Goal: Task Accomplishment & Management: Use online tool/utility

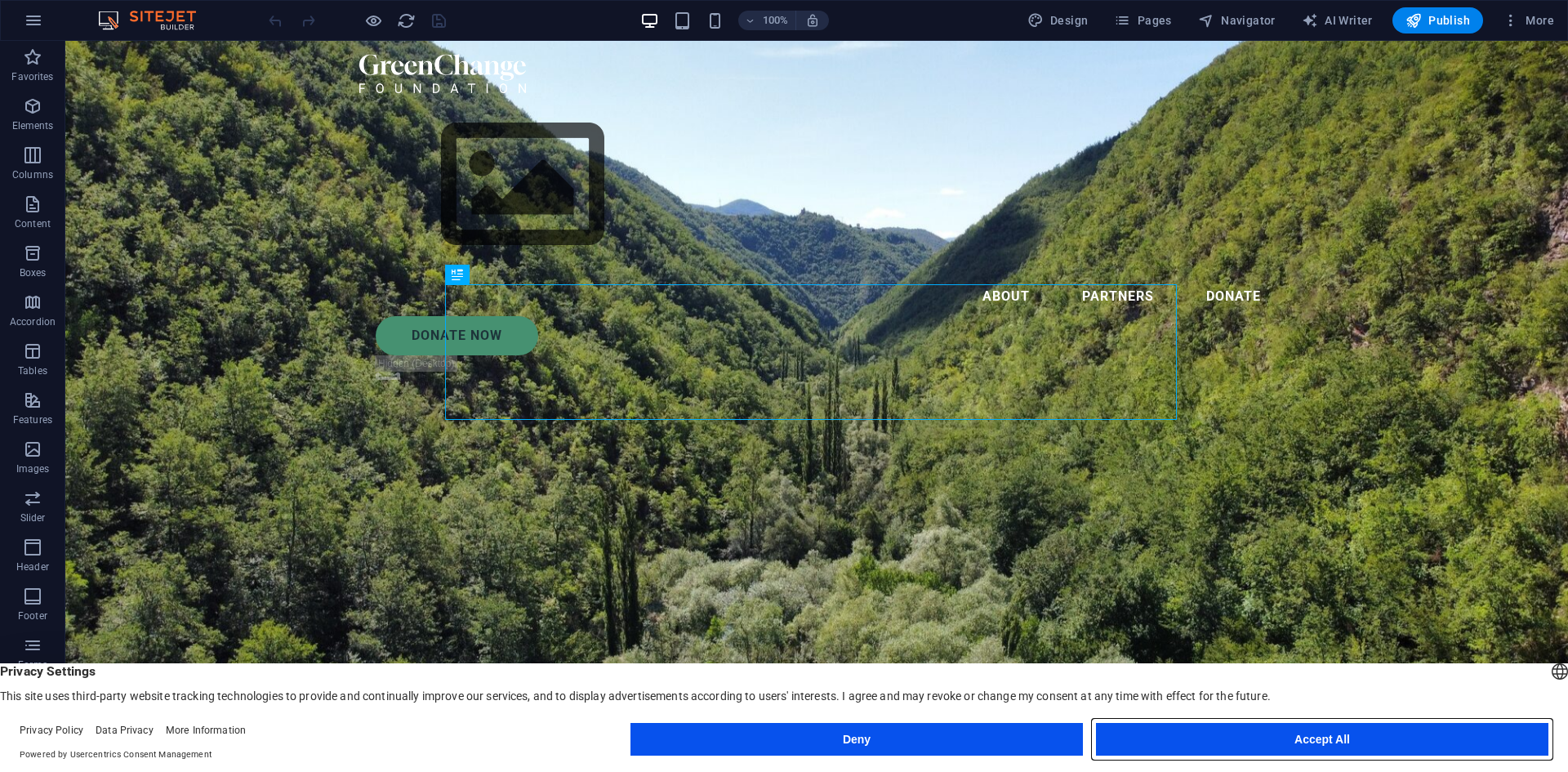
click at [1330, 742] on button "Accept All" at bounding box center [1323, 739] width 452 height 33
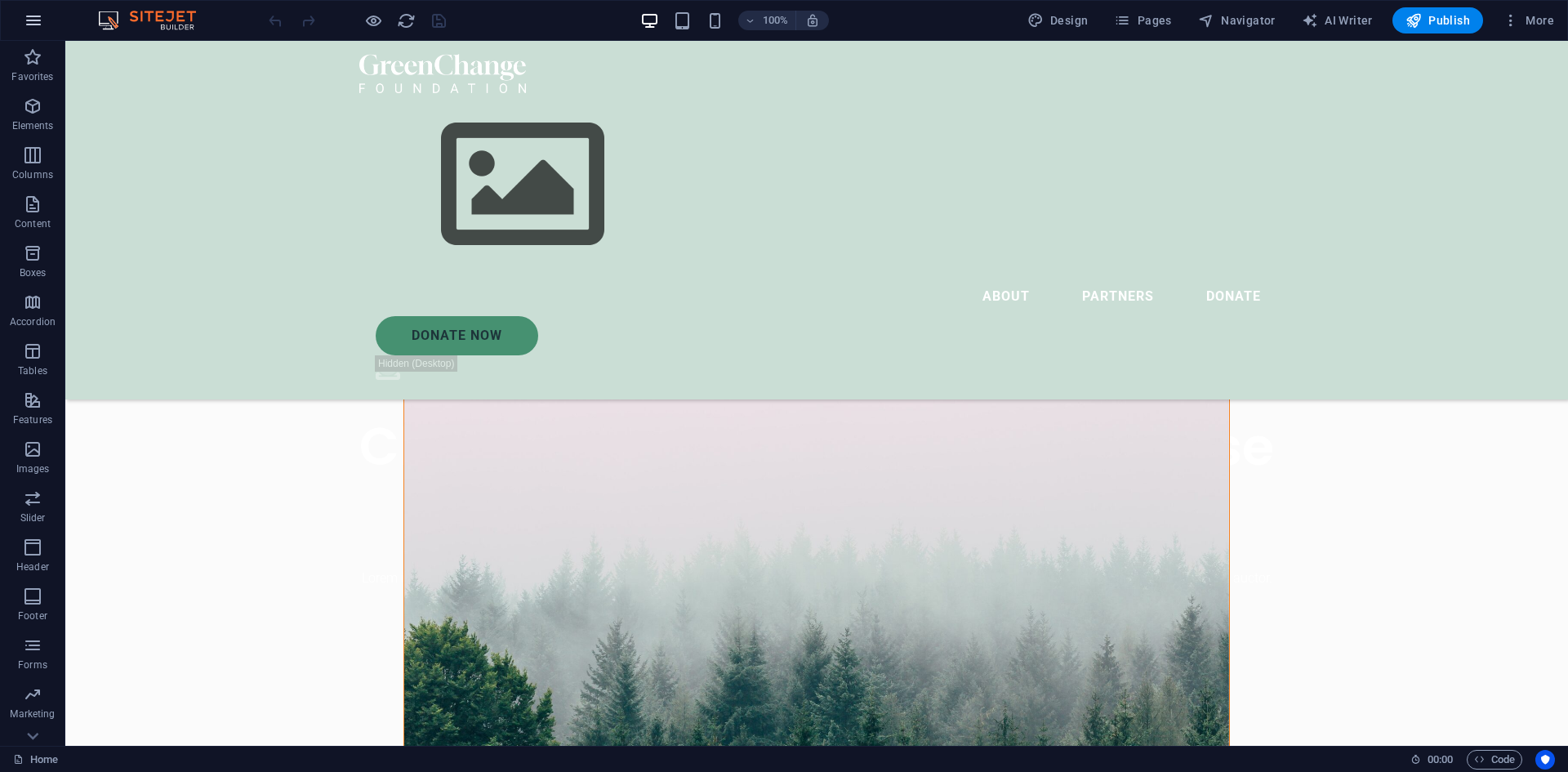
click at [30, 19] on icon "button" at bounding box center [34, 20] width 19 height 19
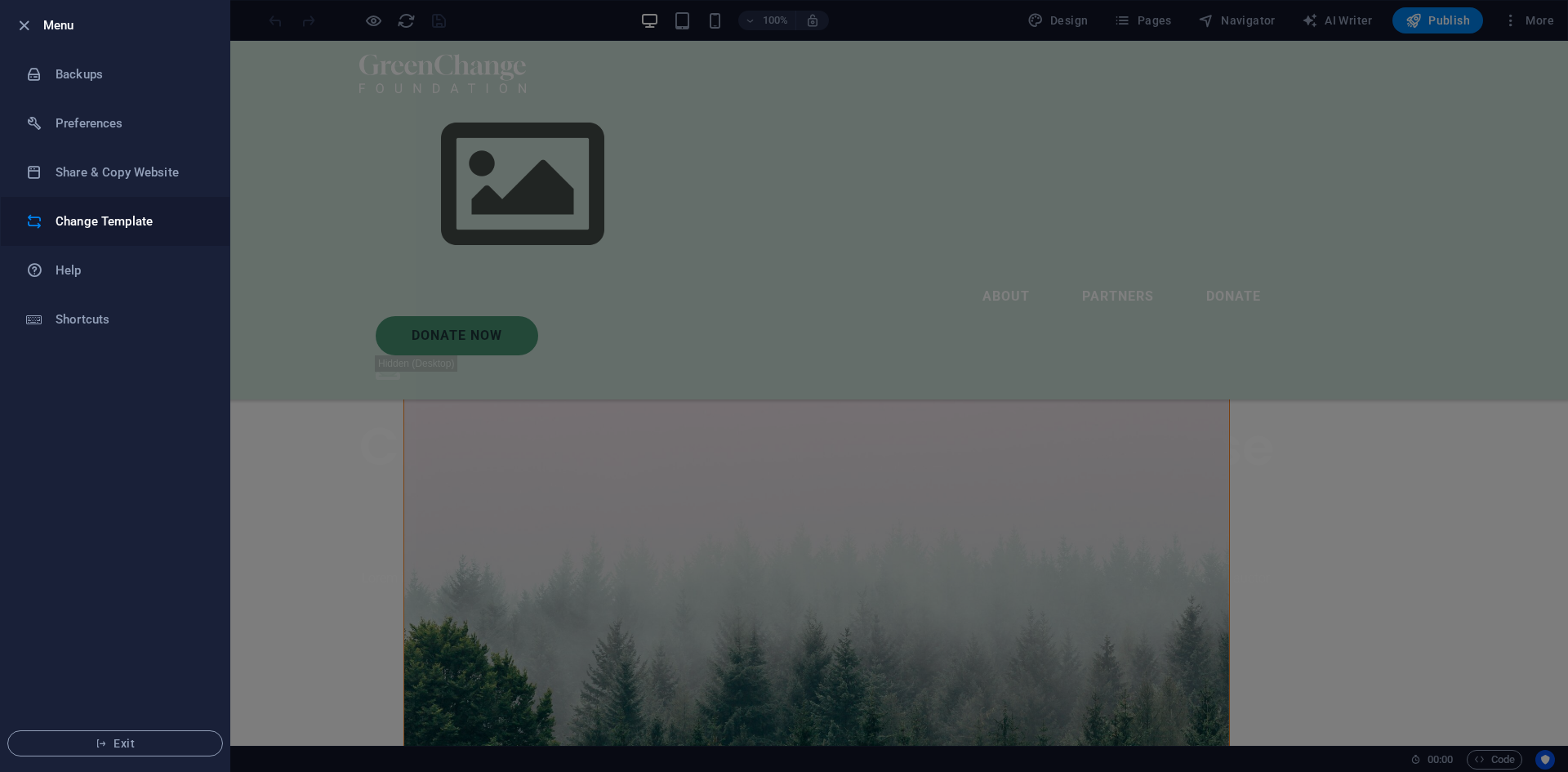
click at [102, 225] on h6 "Change Template" at bounding box center [131, 221] width 151 height 19
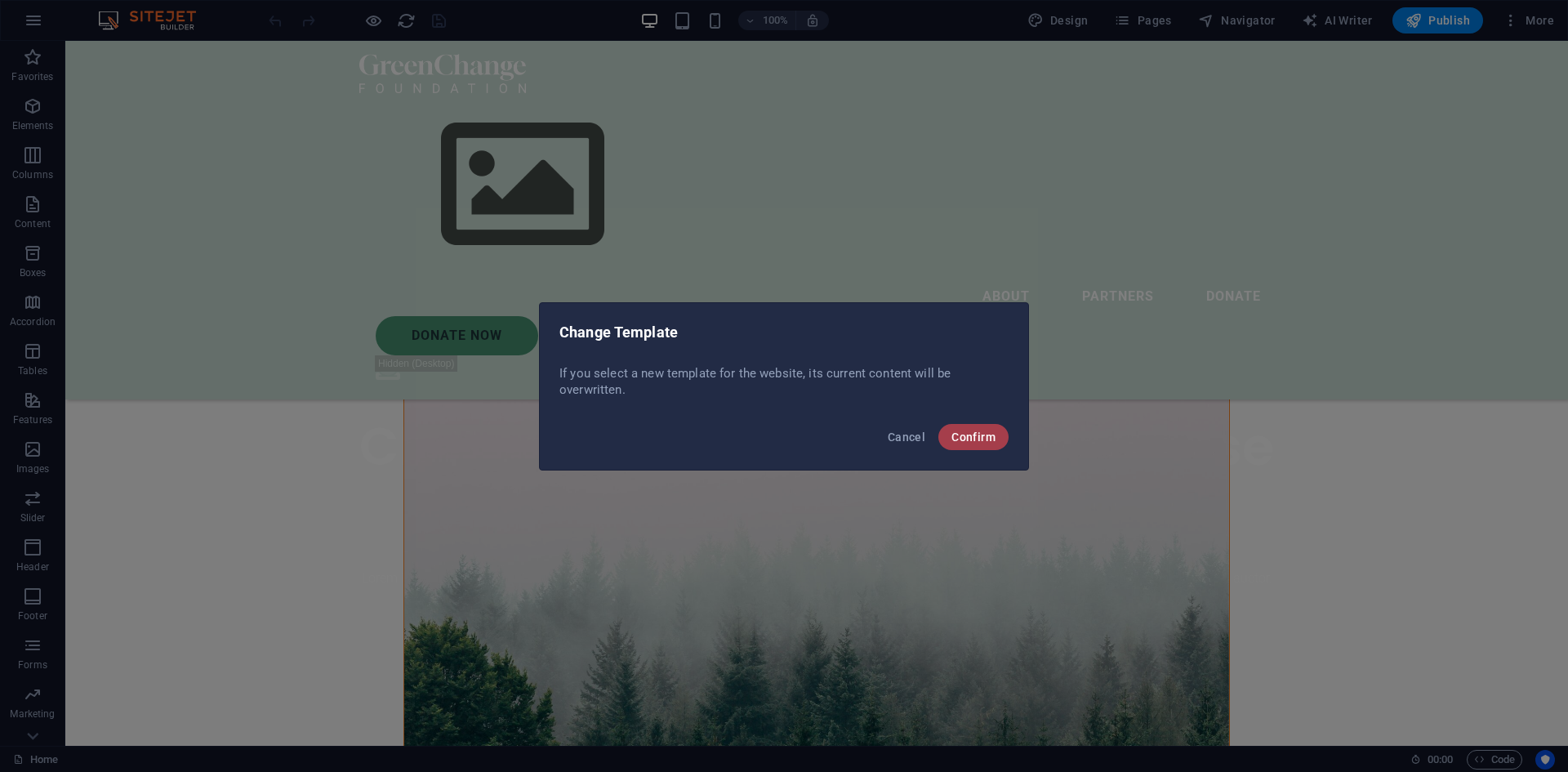
click at [982, 442] on span "Confirm" at bounding box center [974, 437] width 44 height 13
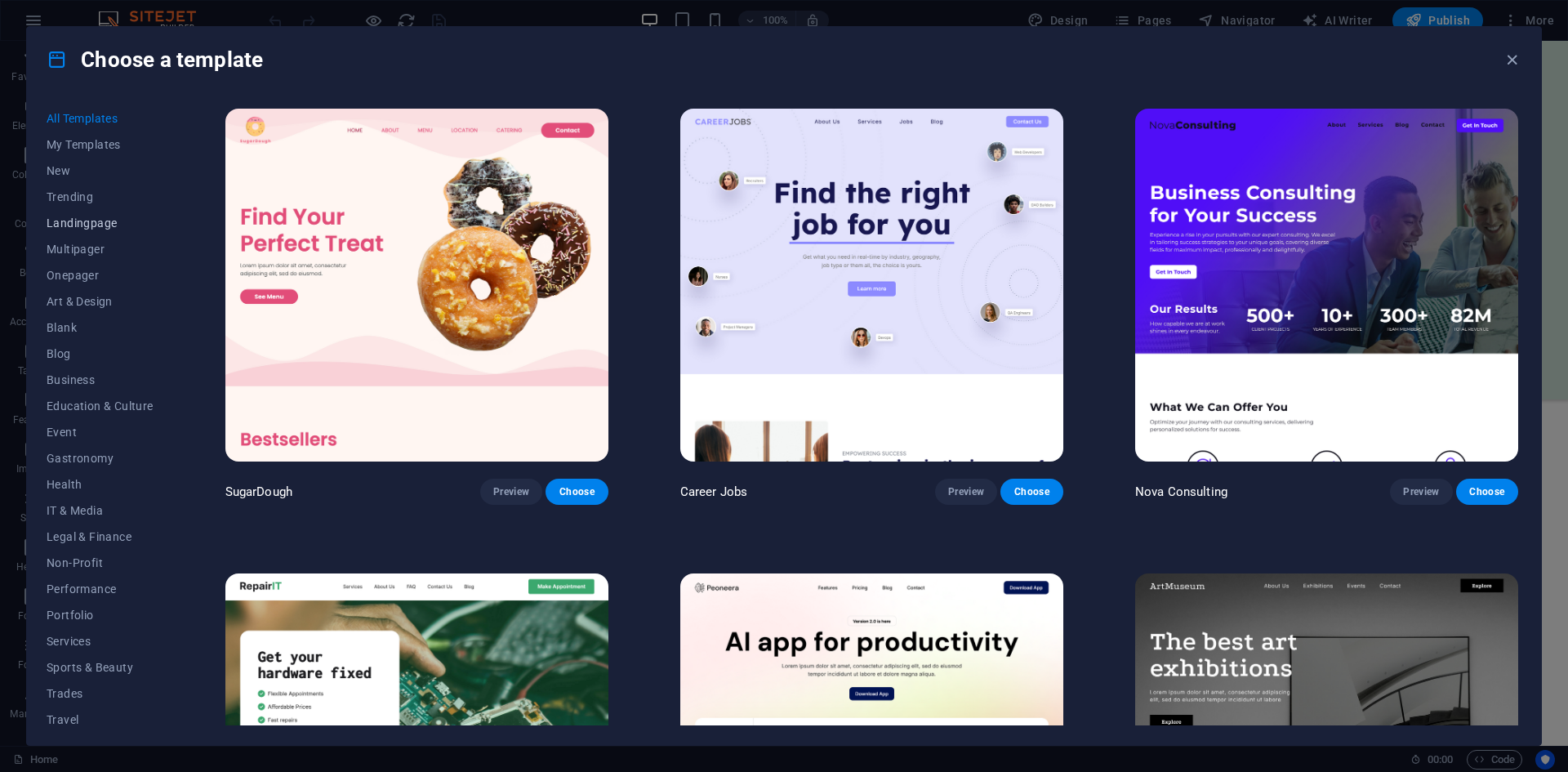
click at [95, 220] on span "Landingpage" at bounding box center [99, 223] width 107 height 13
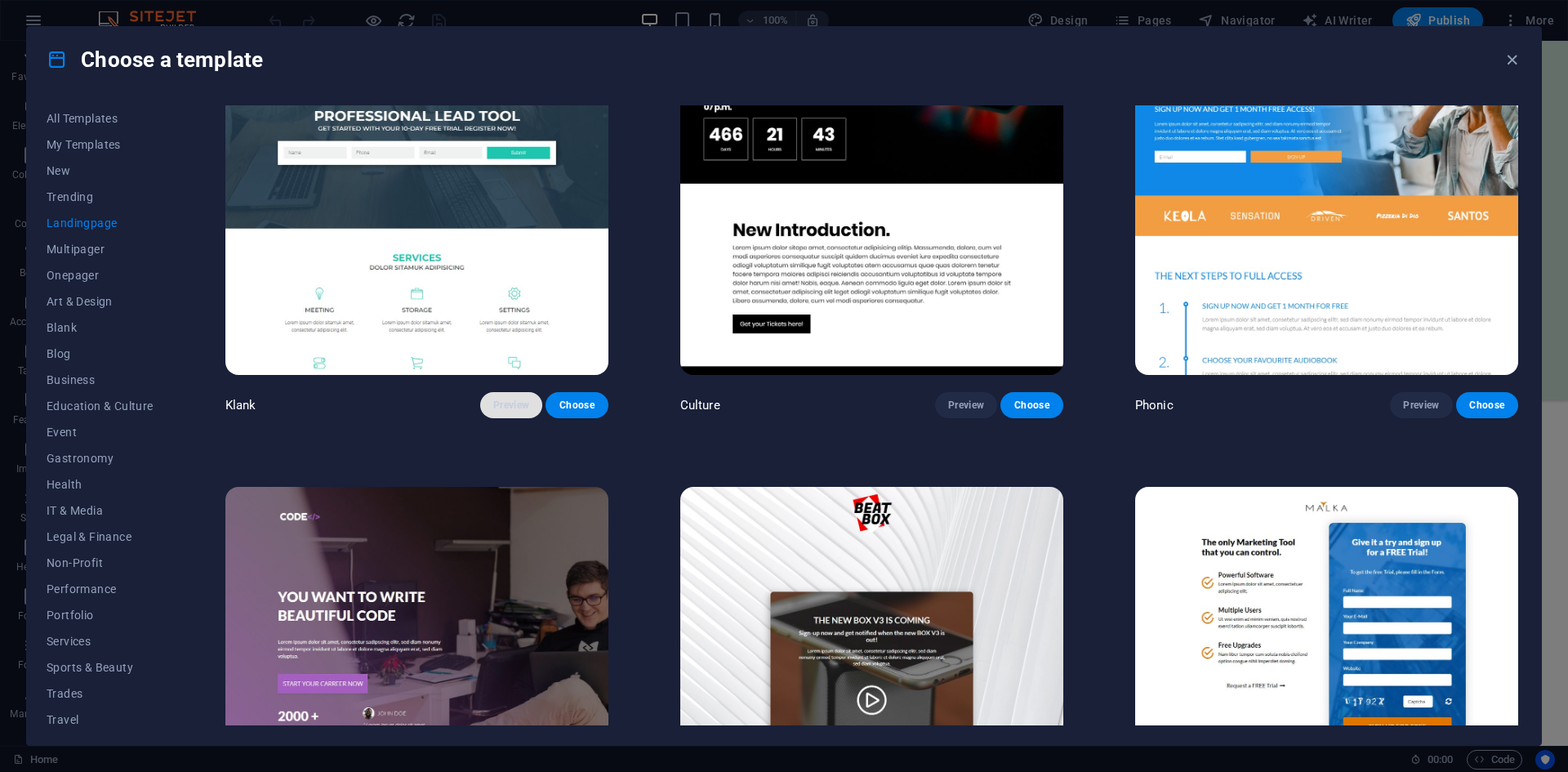
scroll to position [82, 0]
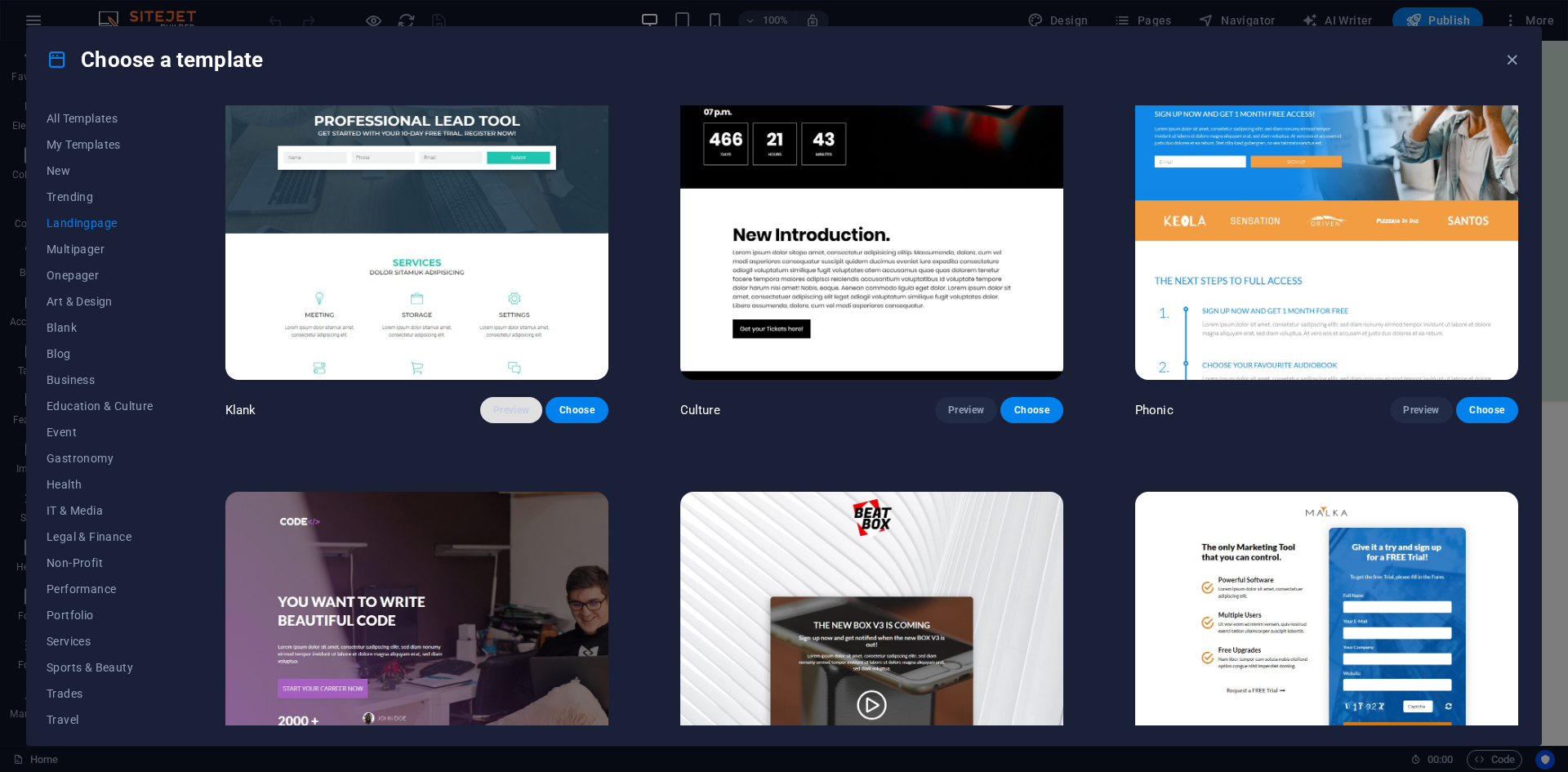
click at [504, 405] on span "Preview" at bounding box center [511, 410] width 36 height 13
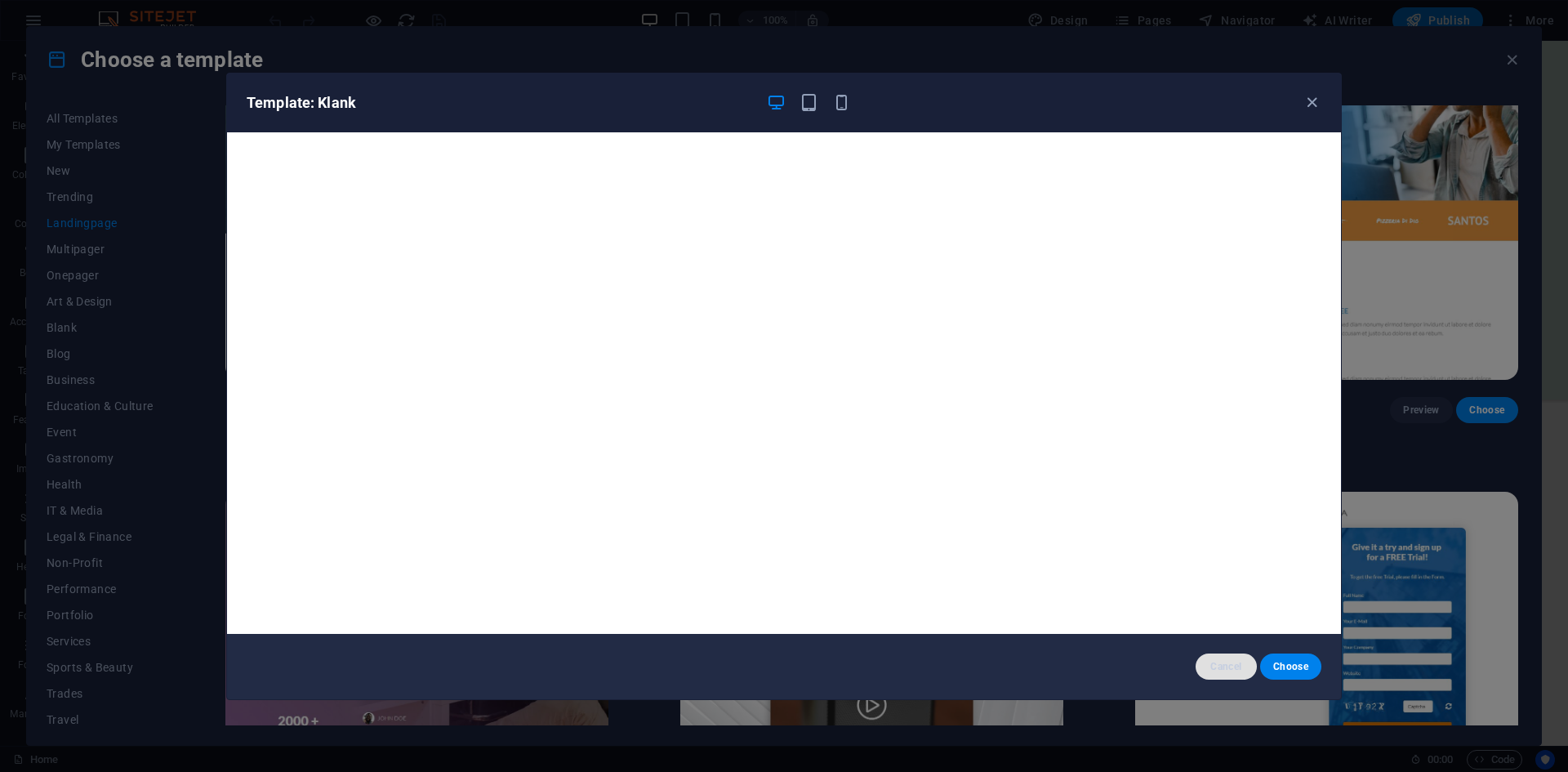
click at [1223, 660] on span "Cancel" at bounding box center [1226, 667] width 35 height 13
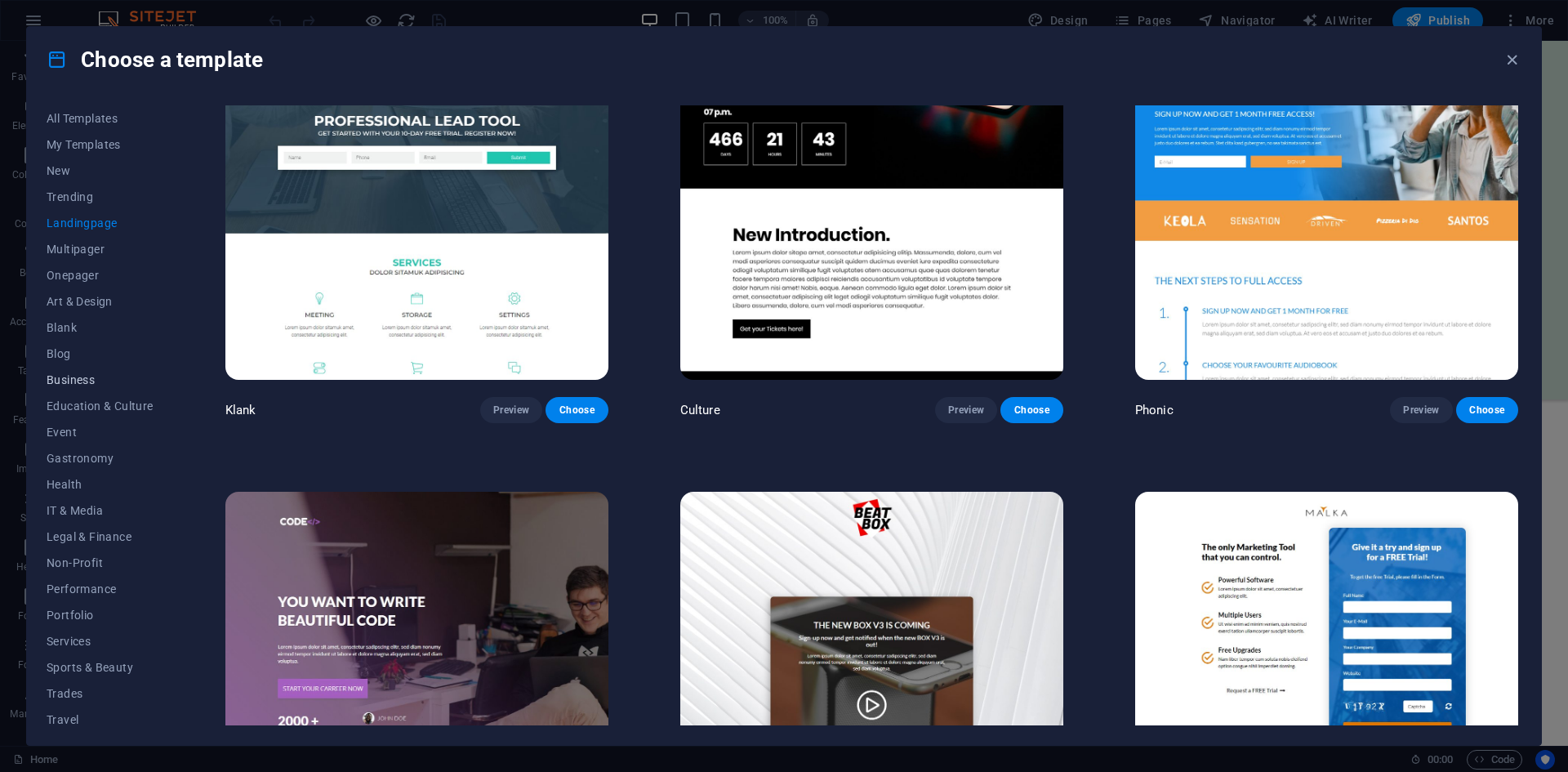
click at [80, 385] on span "Business" at bounding box center [99, 380] width 107 height 13
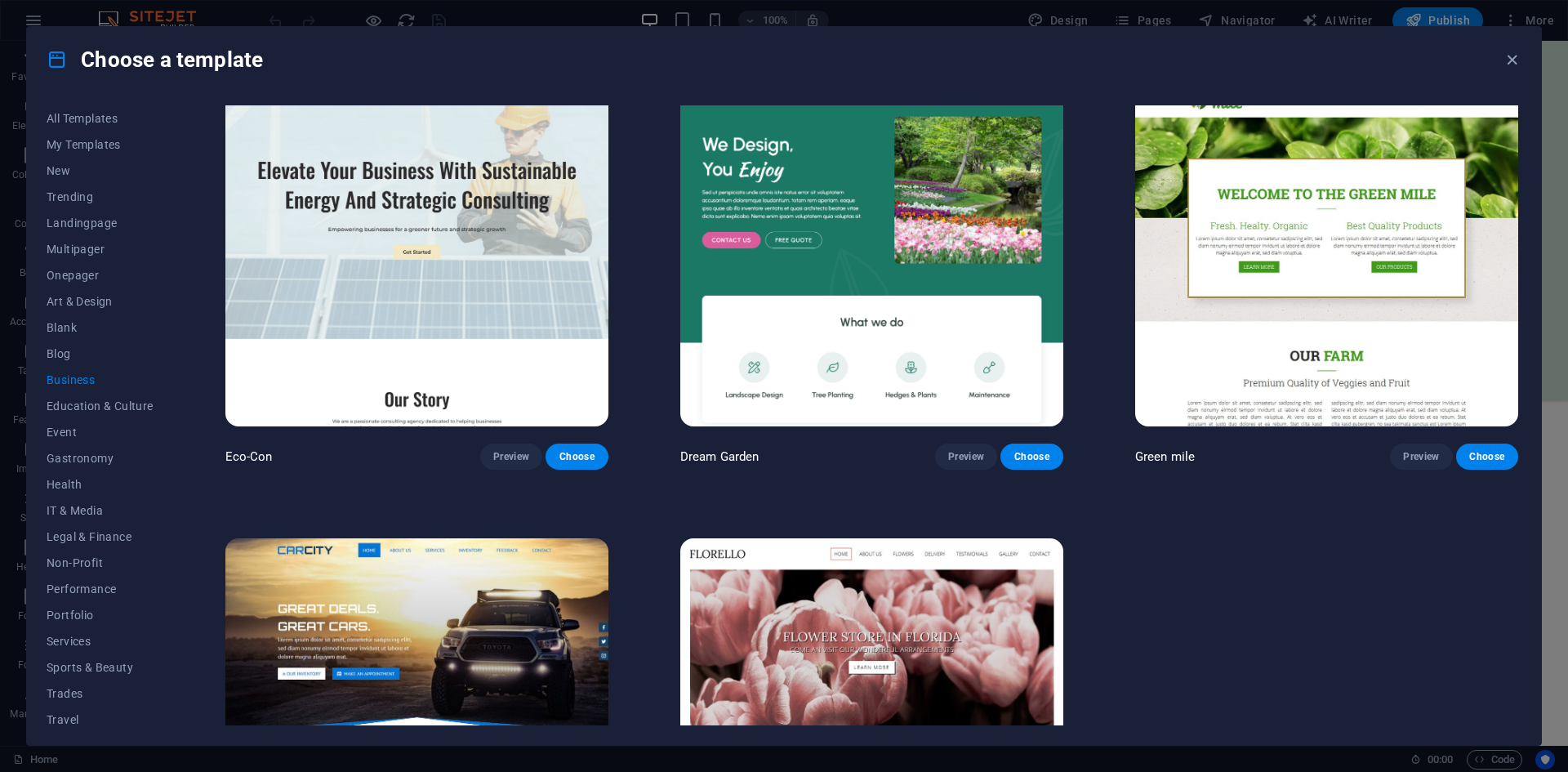
scroll to position [0, 0]
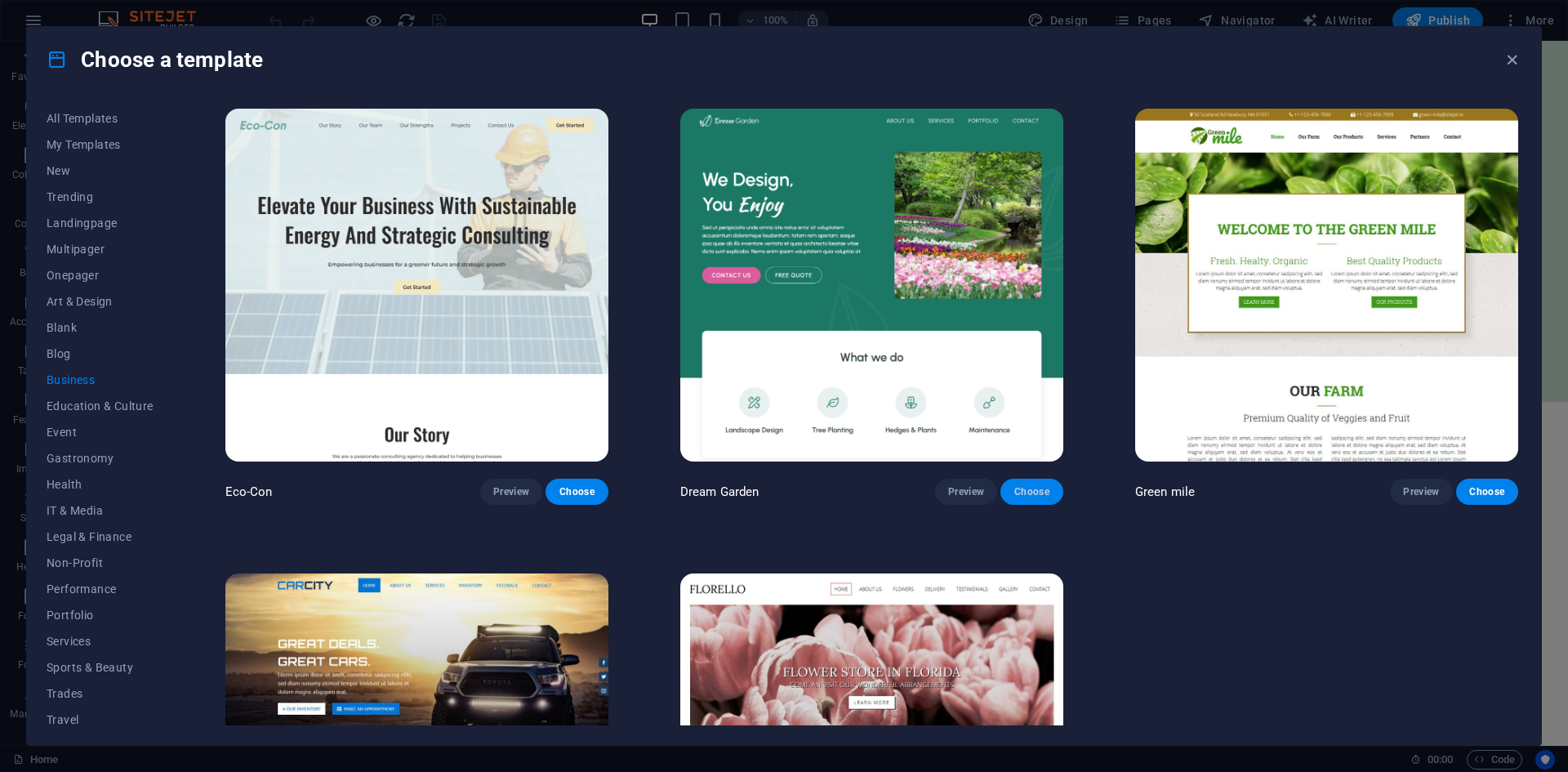
click at [1035, 494] on span "Choose" at bounding box center [1031, 492] width 36 height 13
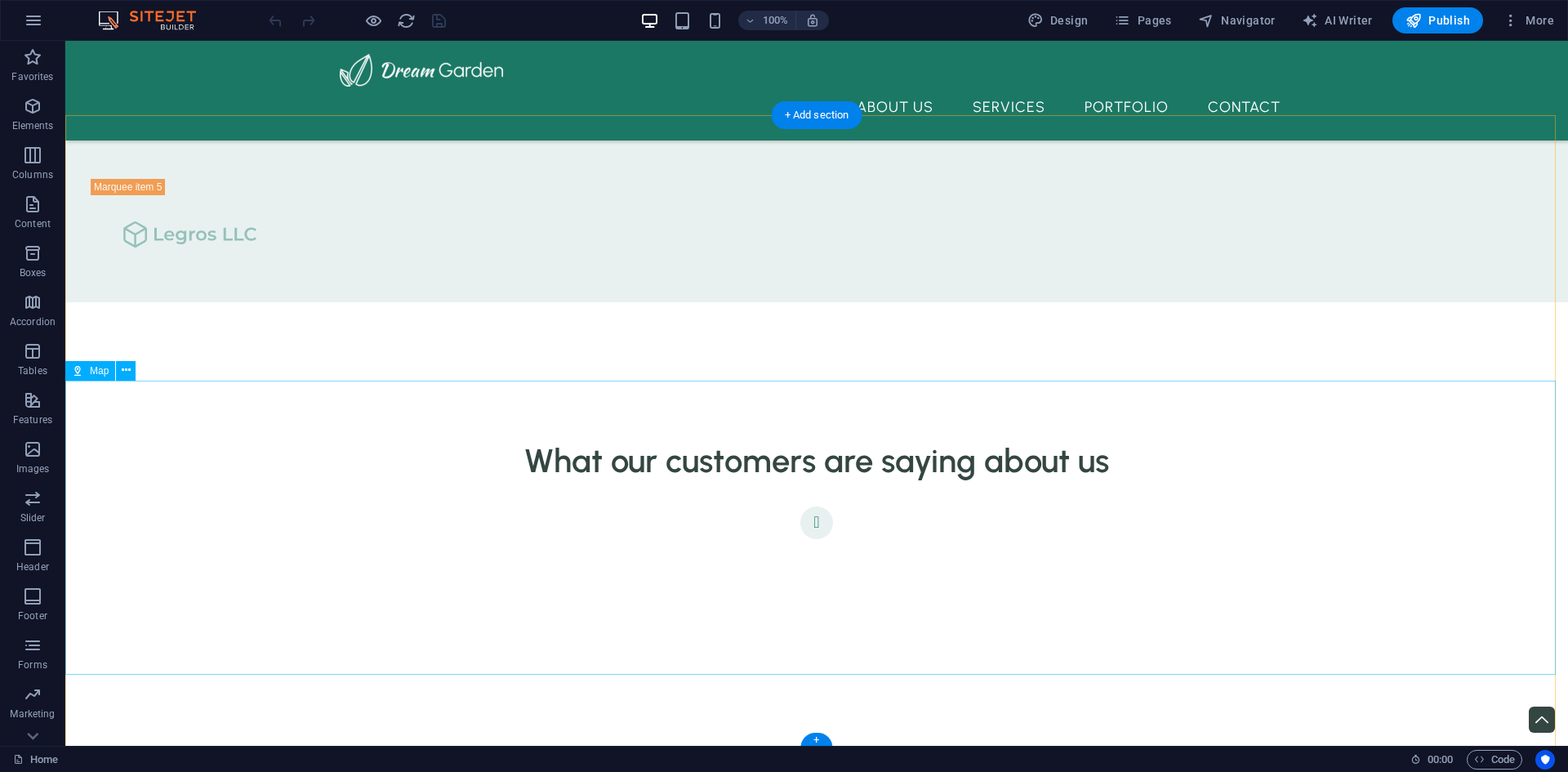
scroll to position [4295, 0]
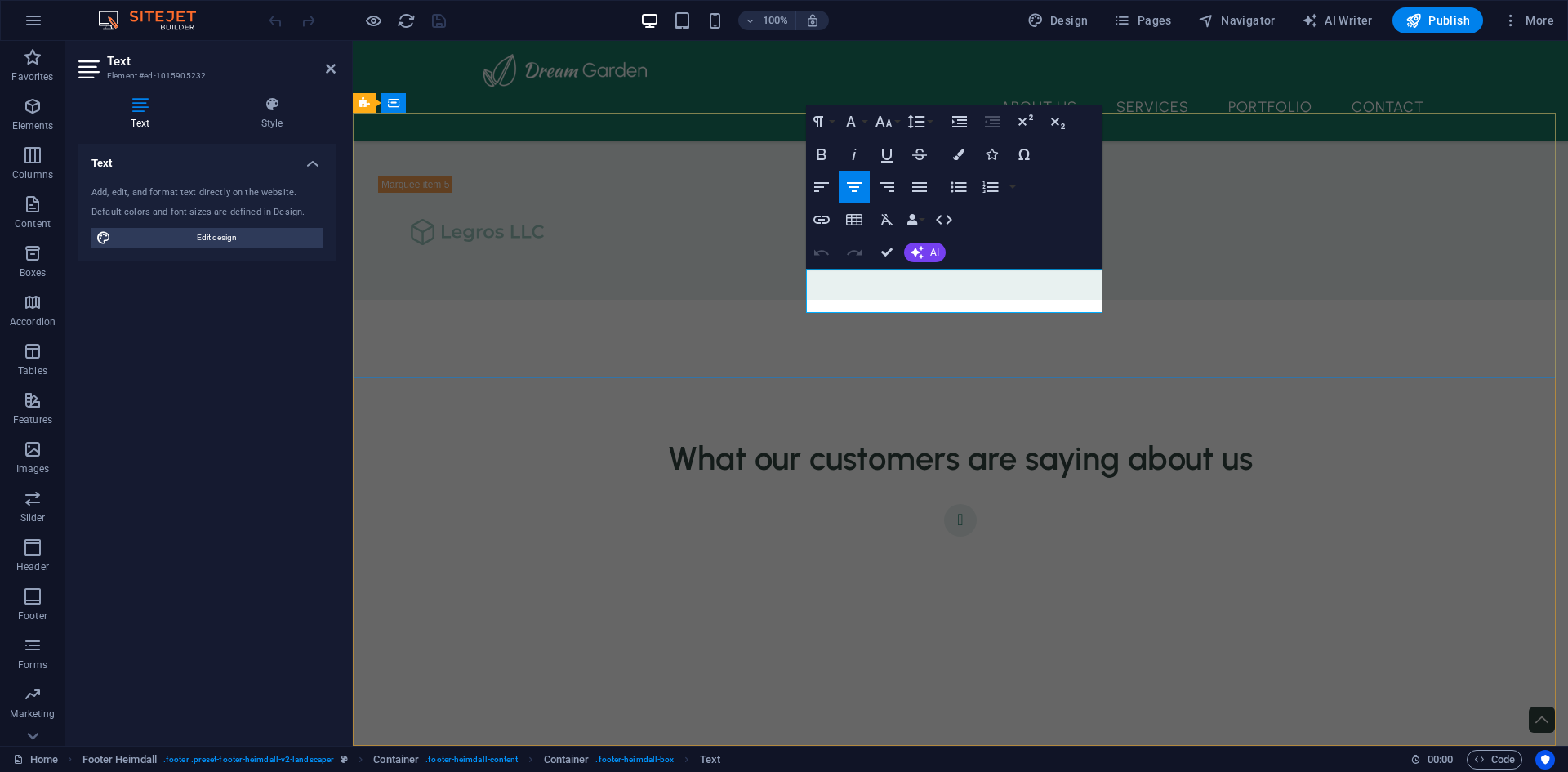
drag, startPoint x: 1043, startPoint y: 278, endPoint x: 849, endPoint y: 270, distance: 194.2
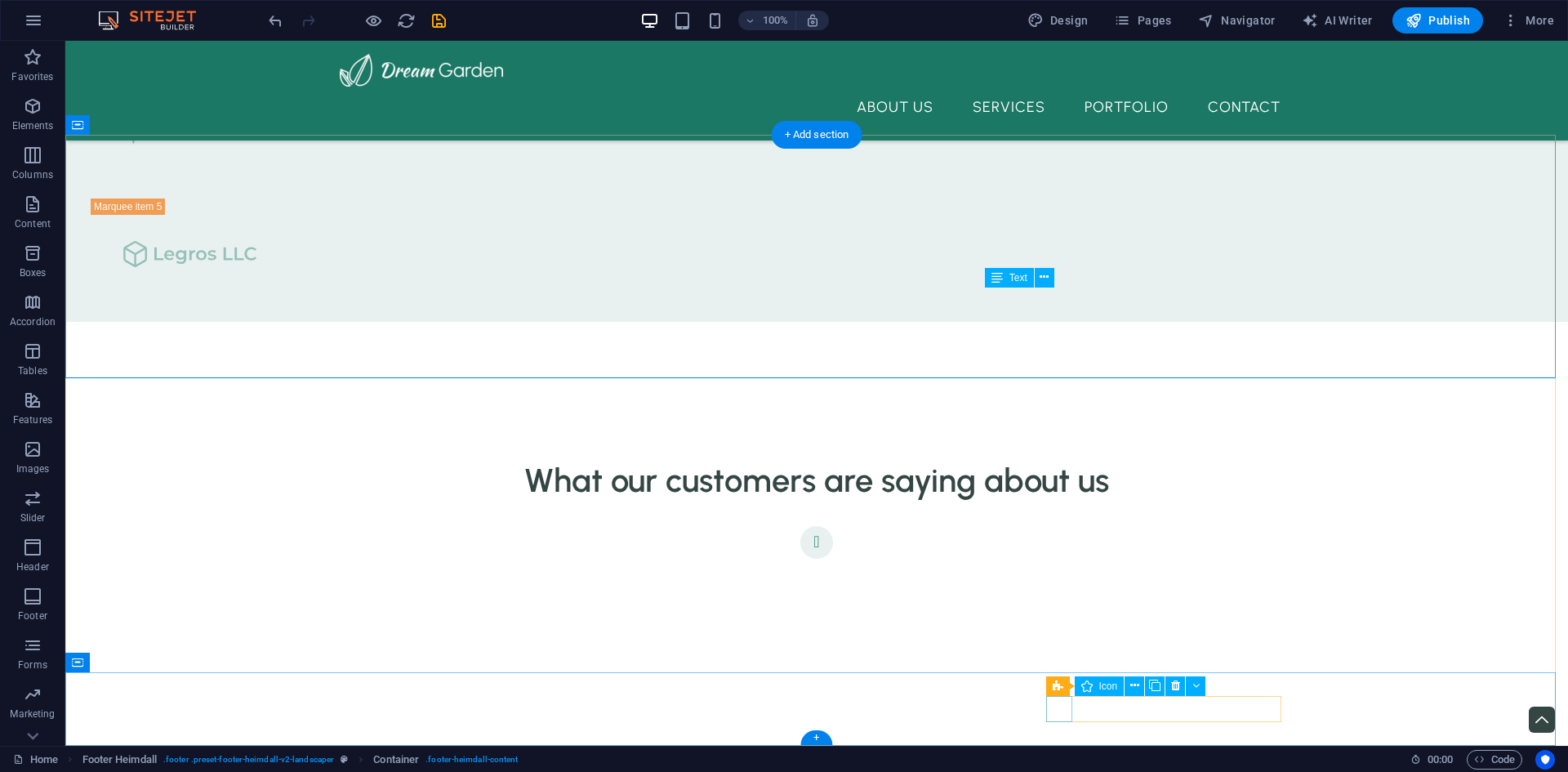
select select "xMidYMid"
select select "px"
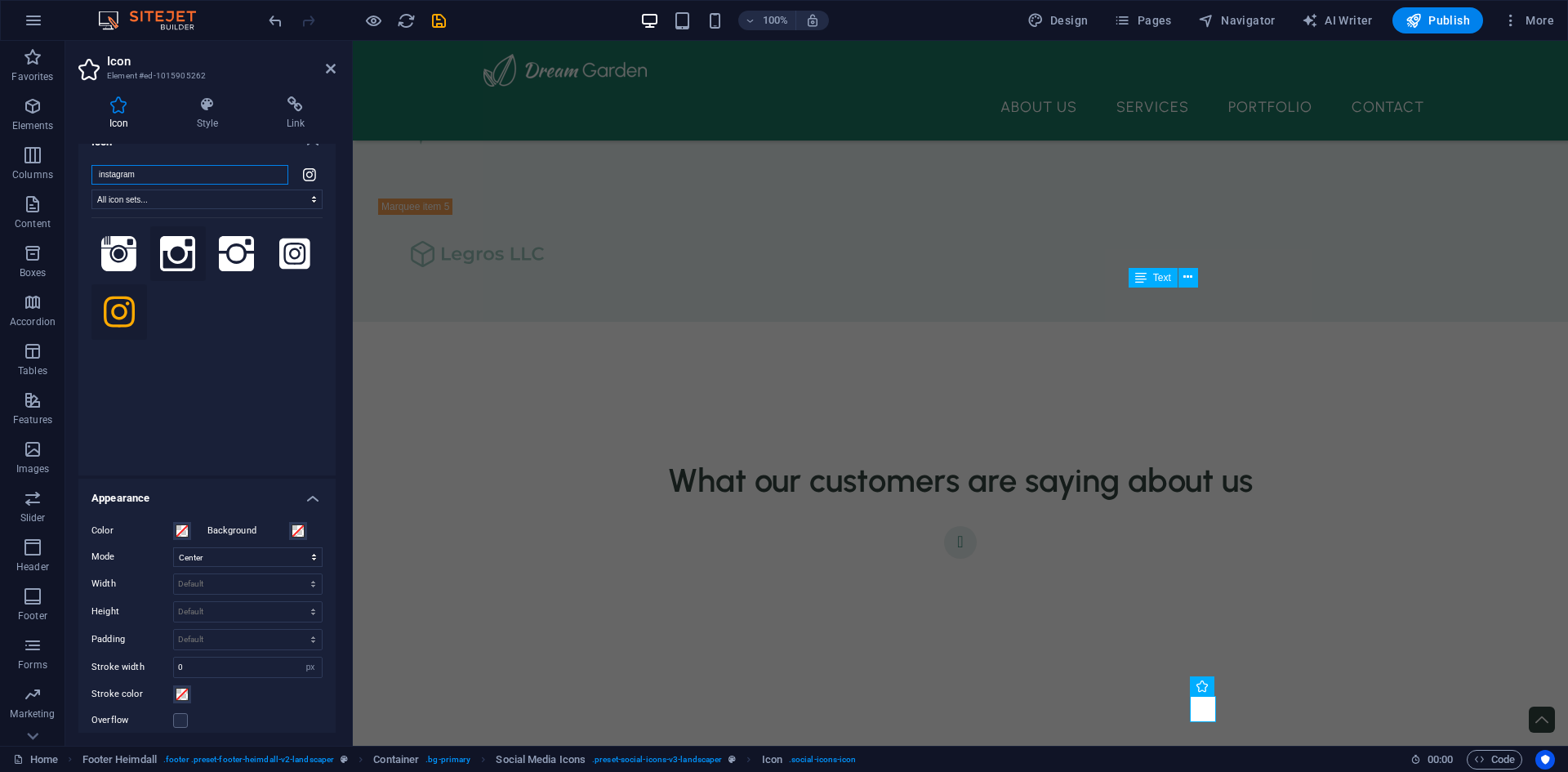
scroll to position [27, 0]
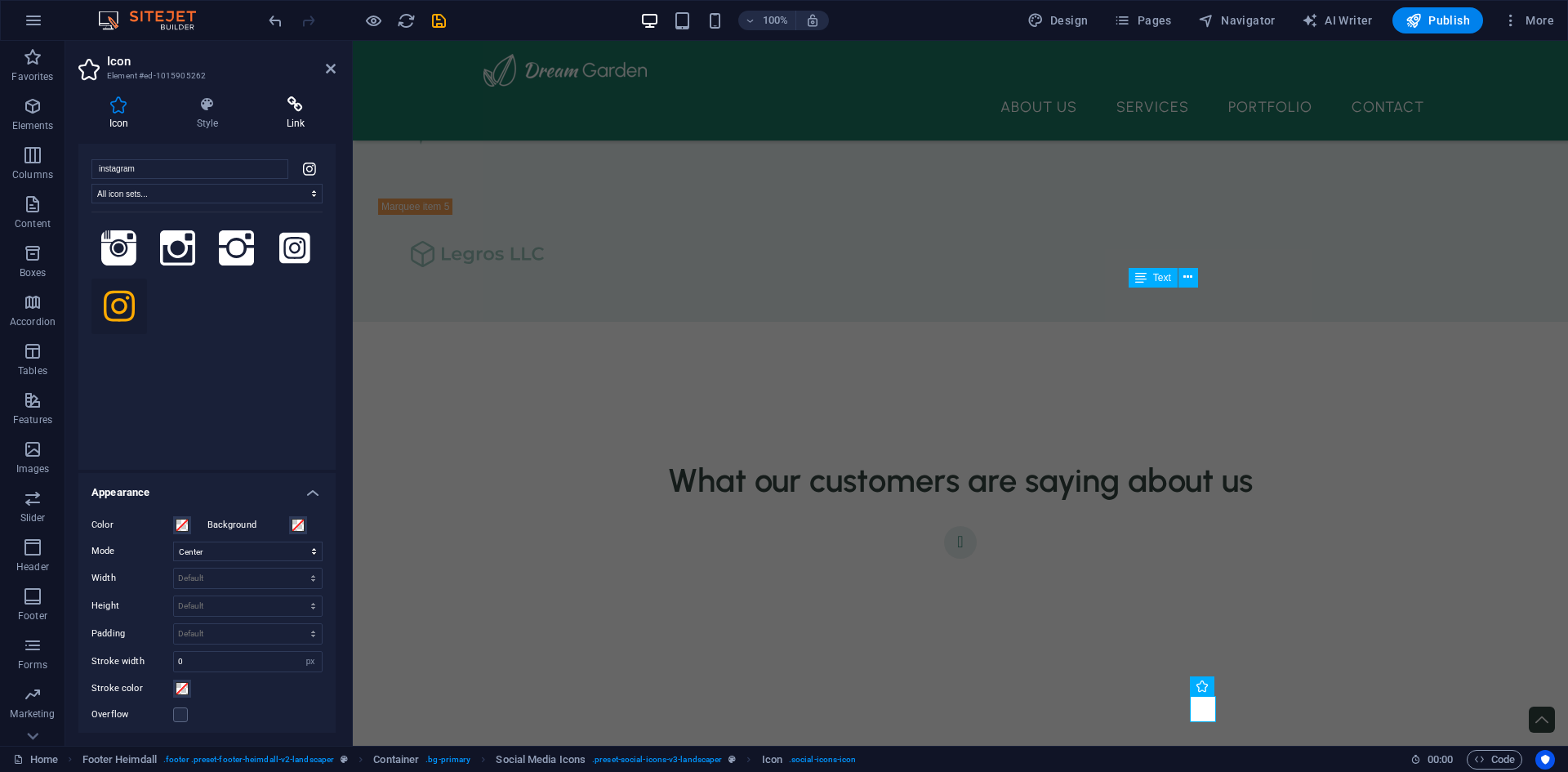
click at [282, 103] on icon at bounding box center [296, 104] width 80 height 16
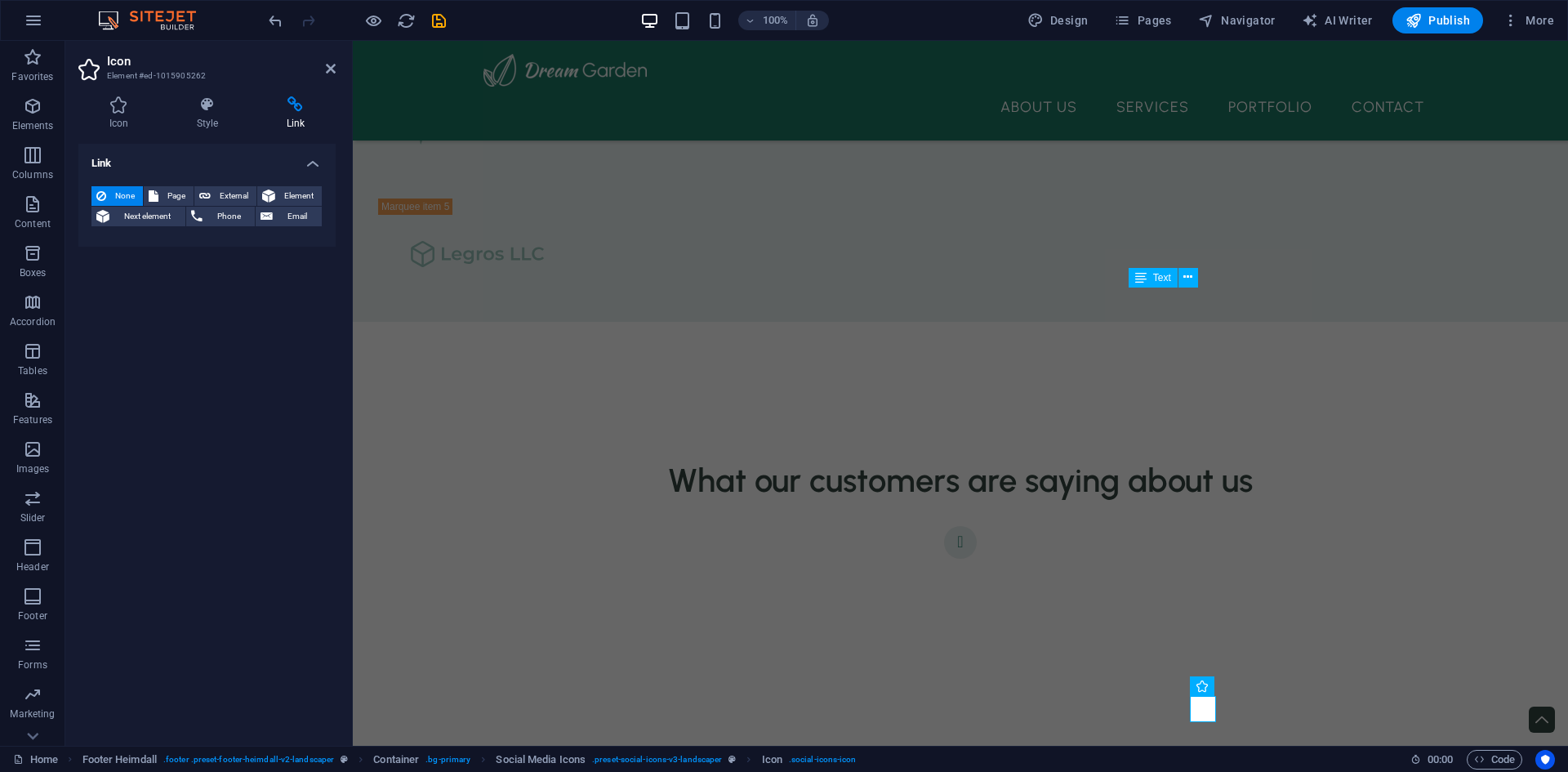
click at [197, 148] on h4 "Link" at bounding box center [206, 158] width 257 height 30
click at [298, 103] on icon at bounding box center [296, 104] width 80 height 16
click at [313, 160] on h4 "Link" at bounding box center [206, 163] width 257 height 39
click at [208, 196] on icon at bounding box center [205, 195] width 12 height 19
select select "blank"
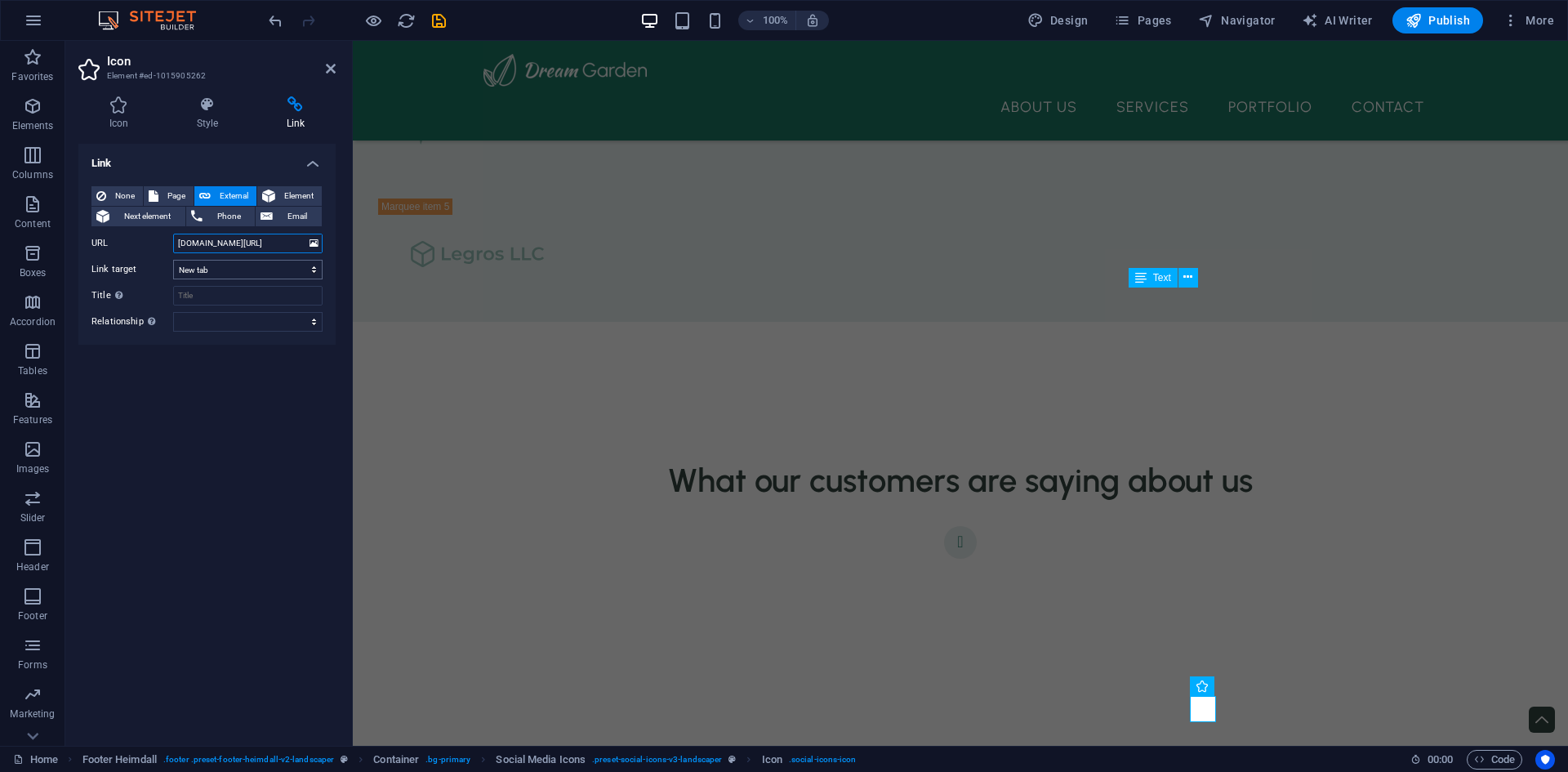
type input "[DOMAIN_NAME][URL]"
click at [218, 268] on select "New tab Same tab Overlay" at bounding box center [247, 270] width 149 height 19
click at [220, 290] on input "Title Additional link description, should not be the same as the link text. The…" at bounding box center [247, 296] width 149 height 19
type input "Fab City [GEOGRAPHIC_DATA]"
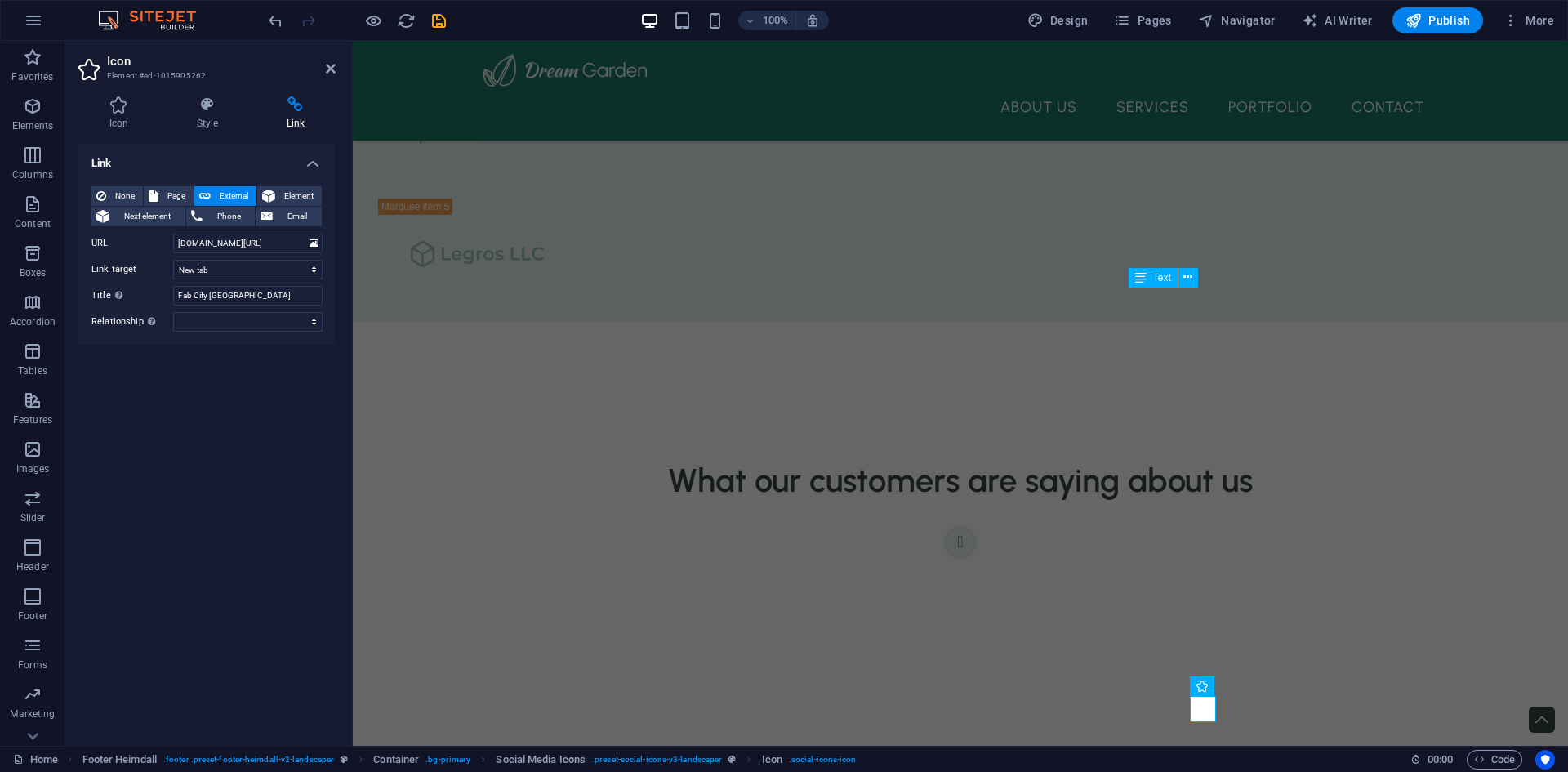
click at [281, 409] on div "Link None Page External Element Next element Phone Email Page Home About Us Ser…" at bounding box center [206, 438] width 257 height 589
click at [1196, 685] on icon at bounding box center [1201, 686] width 11 height 19
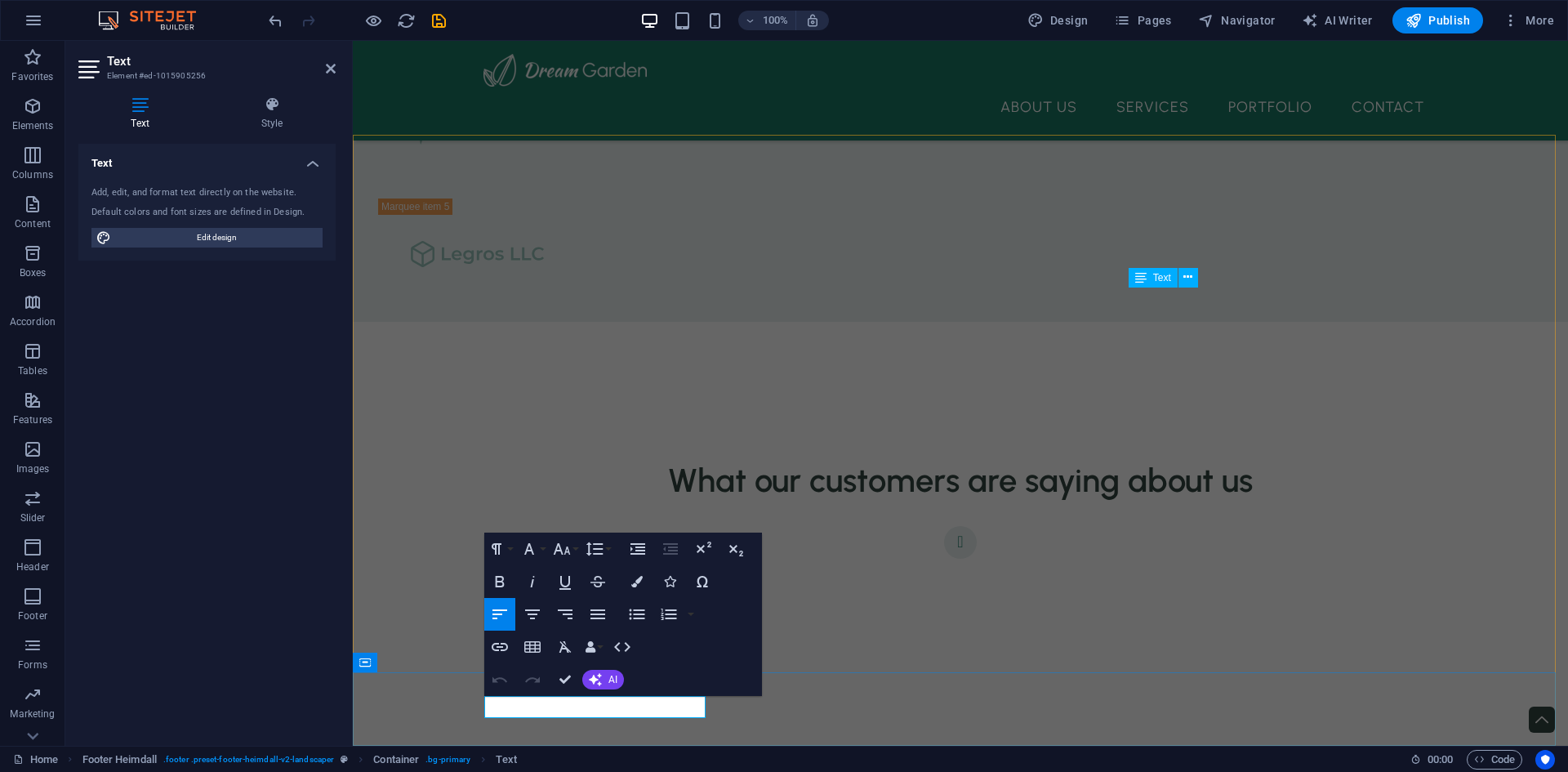
drag, startPoint x: 690, startPoint y: 702, endPoint x: 765, endPoint y: 720, distance: 77.1
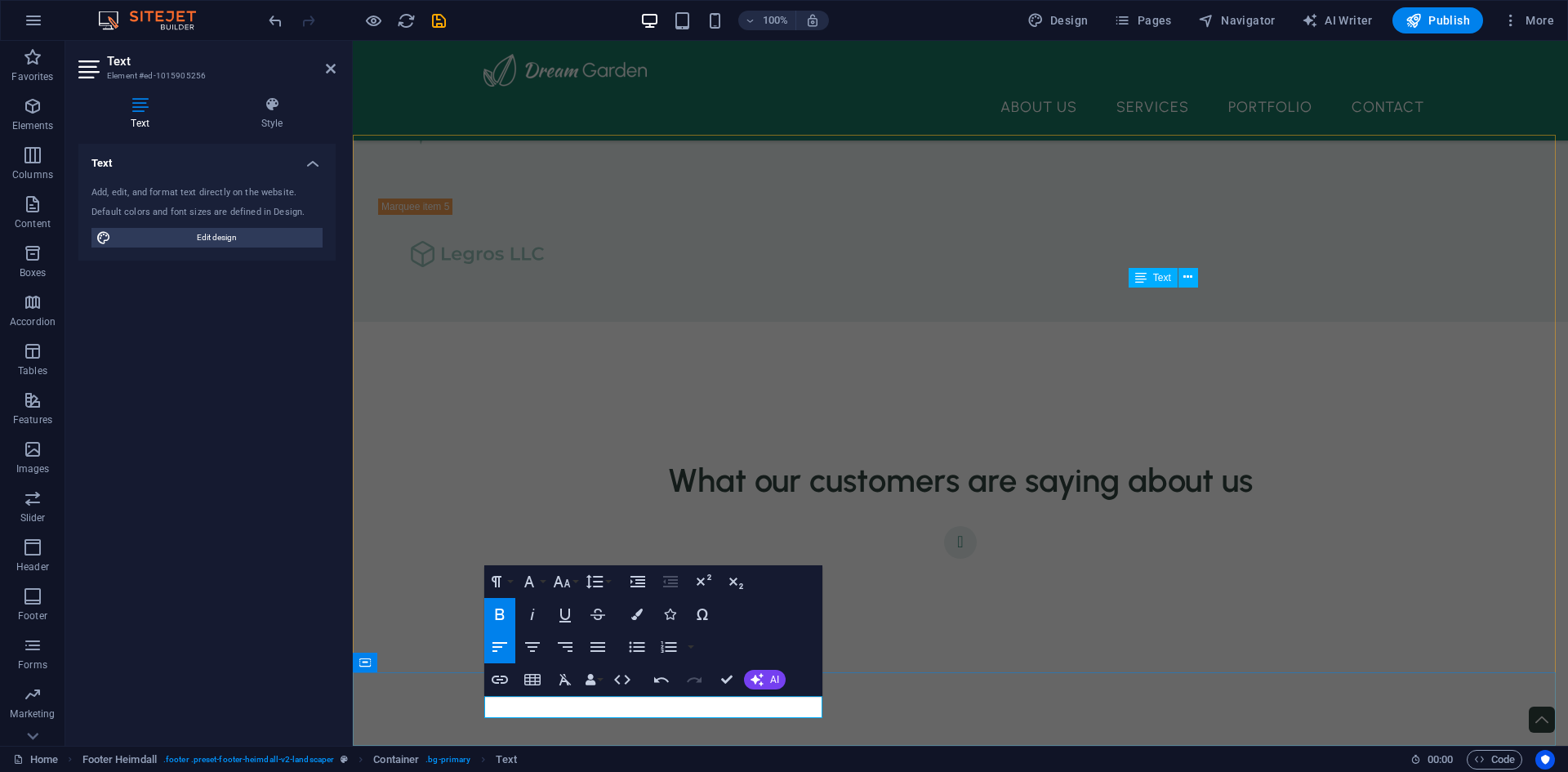
click at [773, 680] on span "AI" at bounding box center [774, 680] width 9 height 10
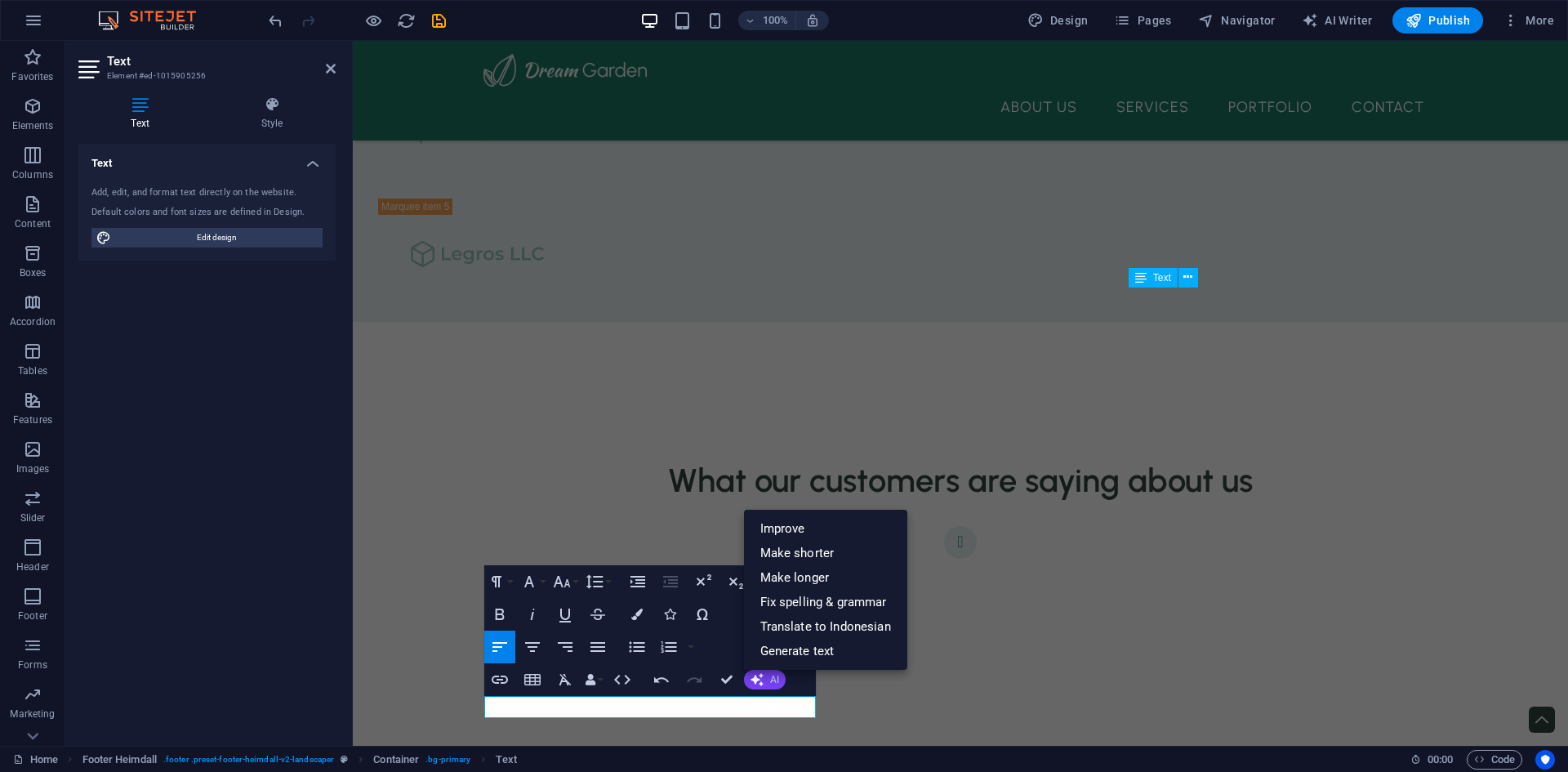
click at [773, 680] on span "AI" at bounding box center [774, 680] width 9 height 10
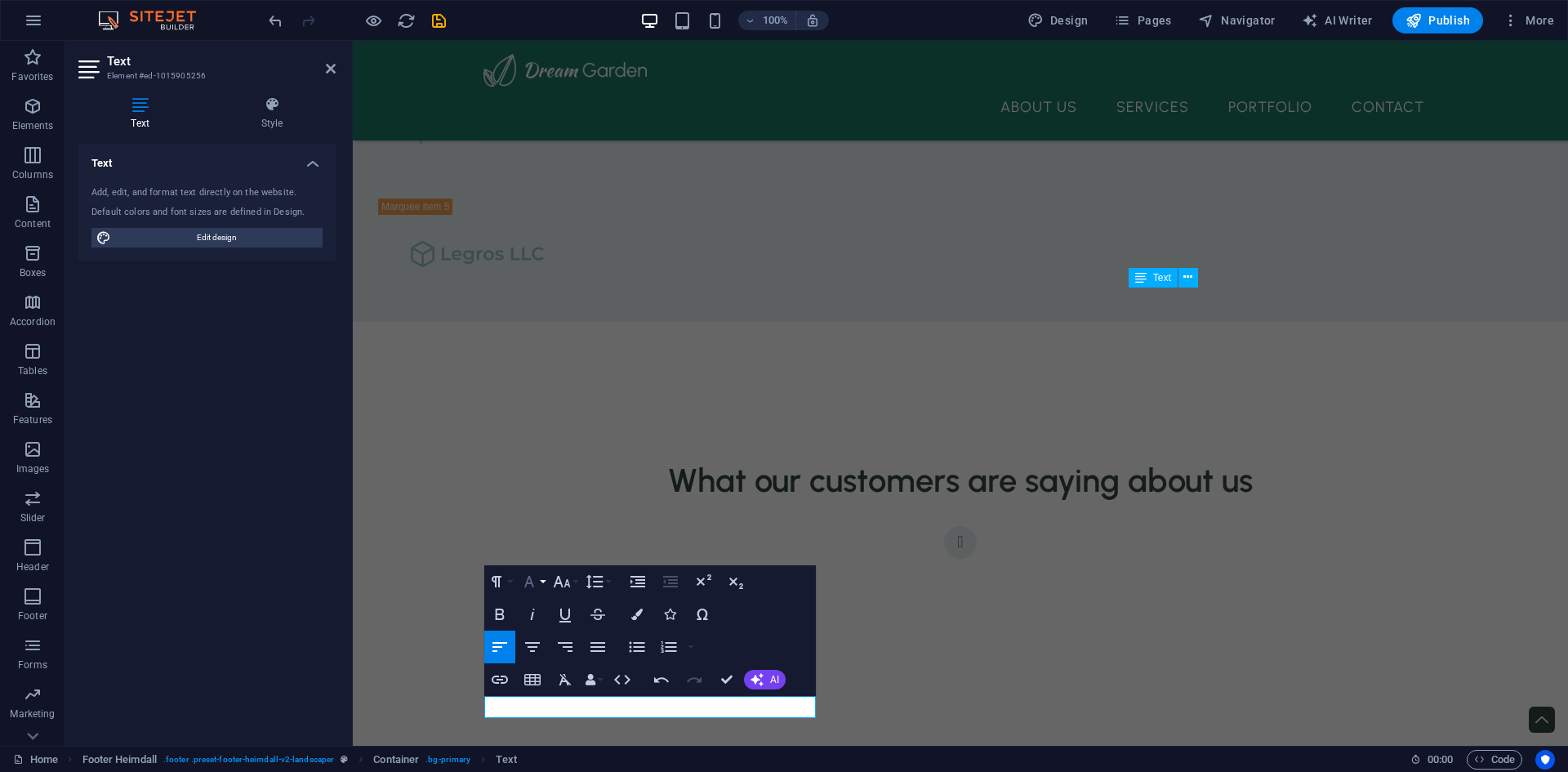
click at [547, 578] on button "Font Family" at bounding box center [532, 581] width 31 height 33
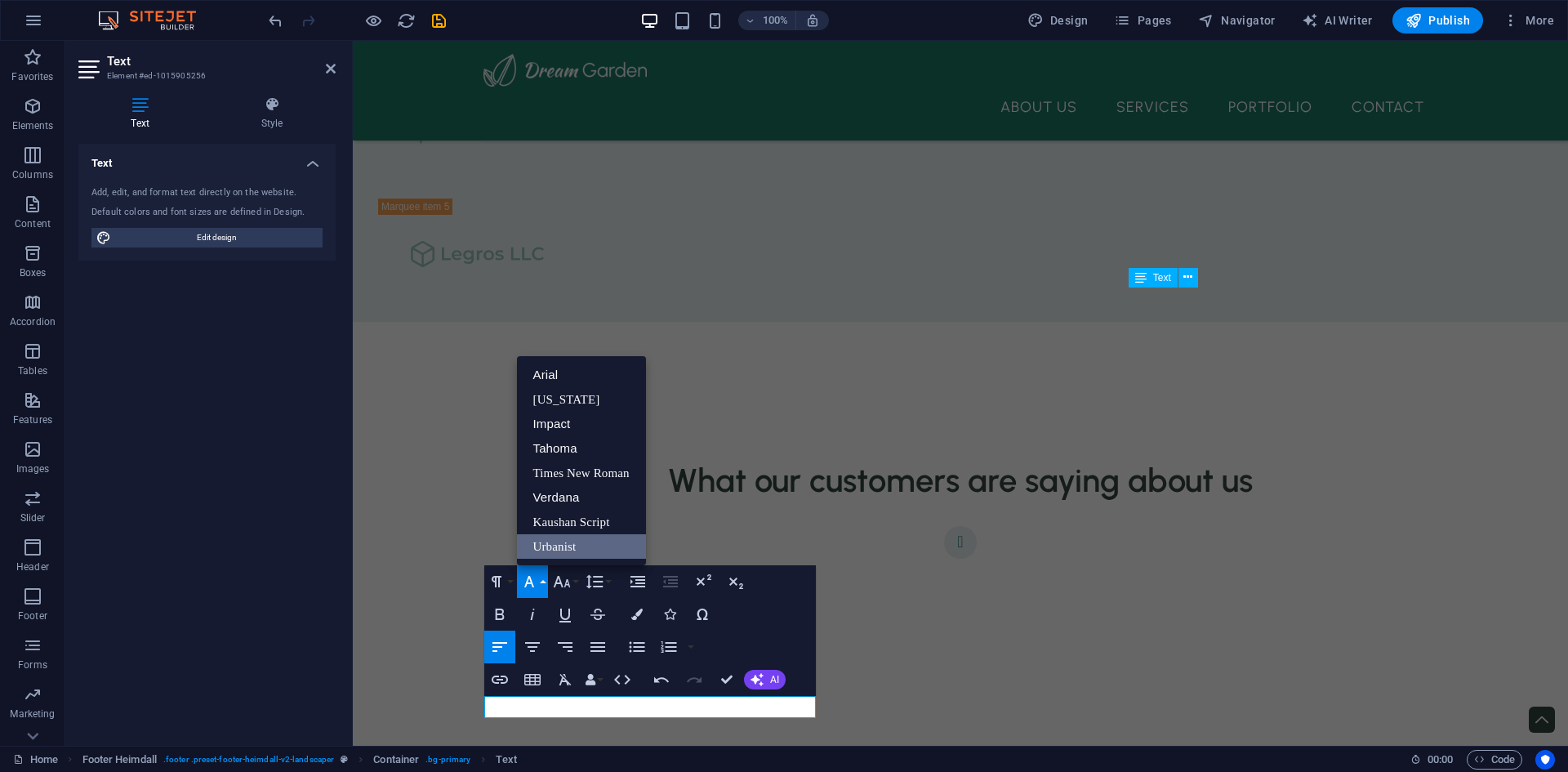
scroll to position [0, 0]
click at [577, 446] on link "Tahoma" at bounding box center [581, 448] width 129 height 24
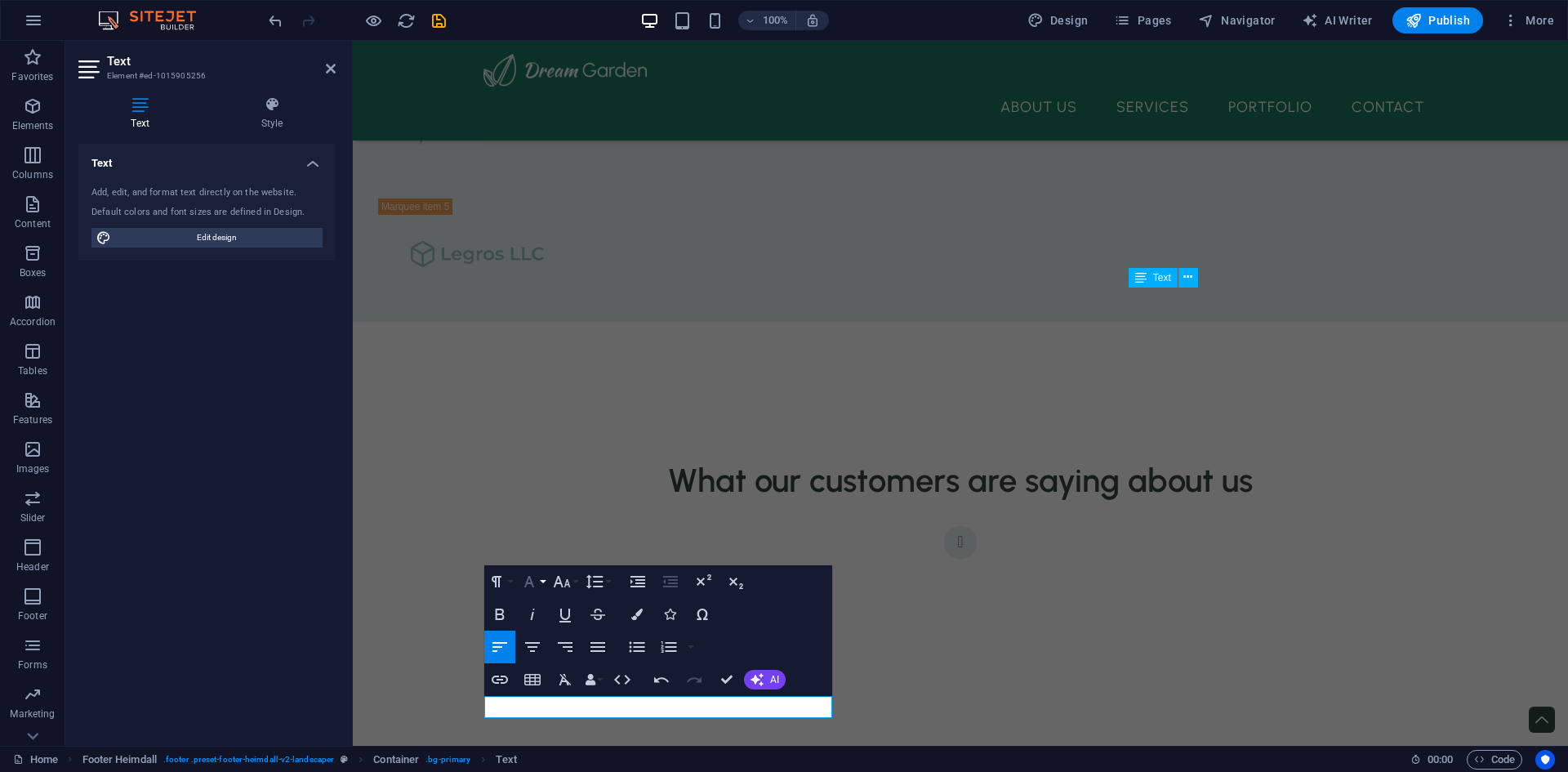
click at [535, 583] on icon "button" at bounding box center [529, 581] width 19 height 19
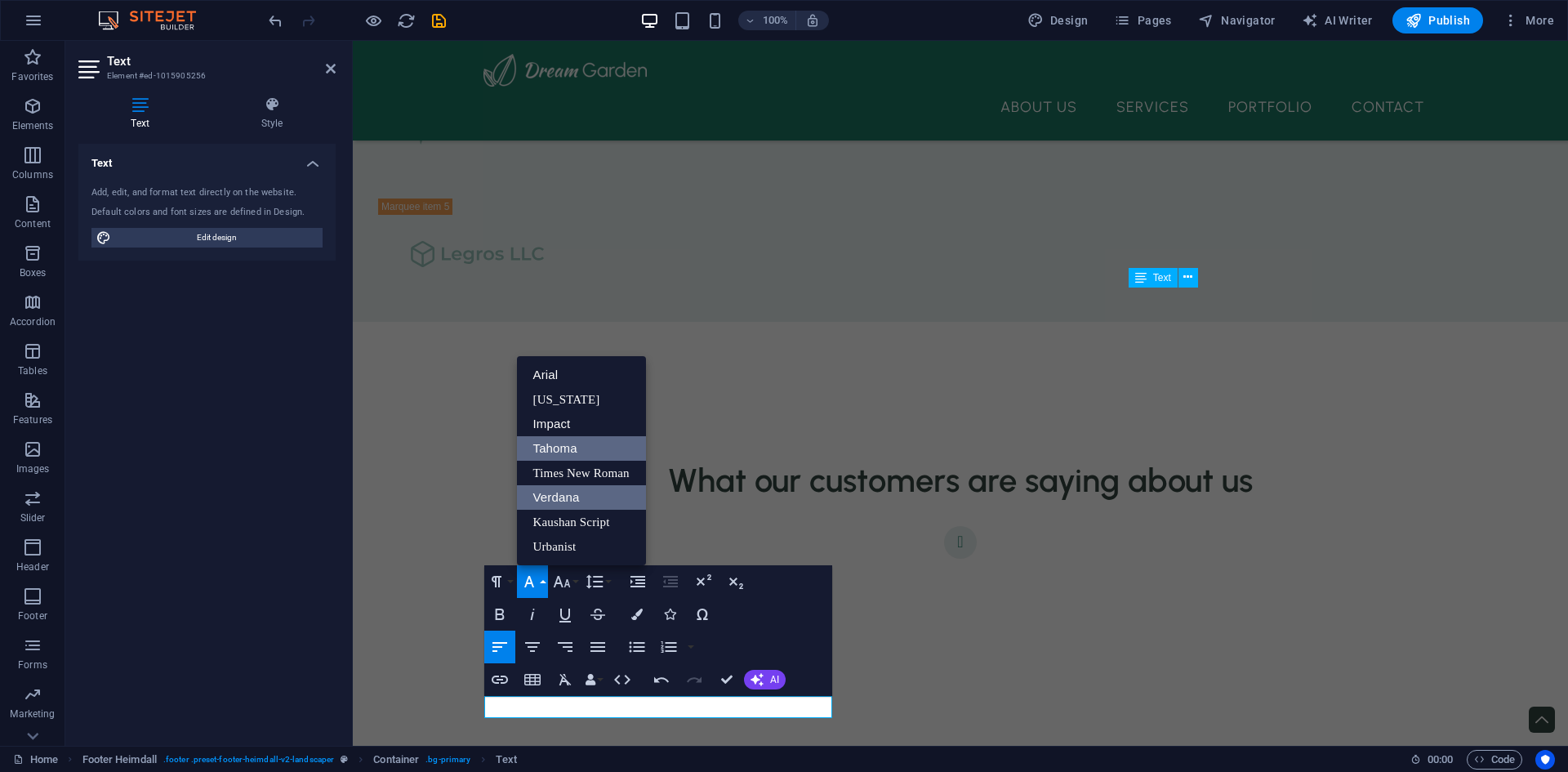
click at [575, 500] on link "Verdana" at bounding box center [581, 497] width 129 height 24
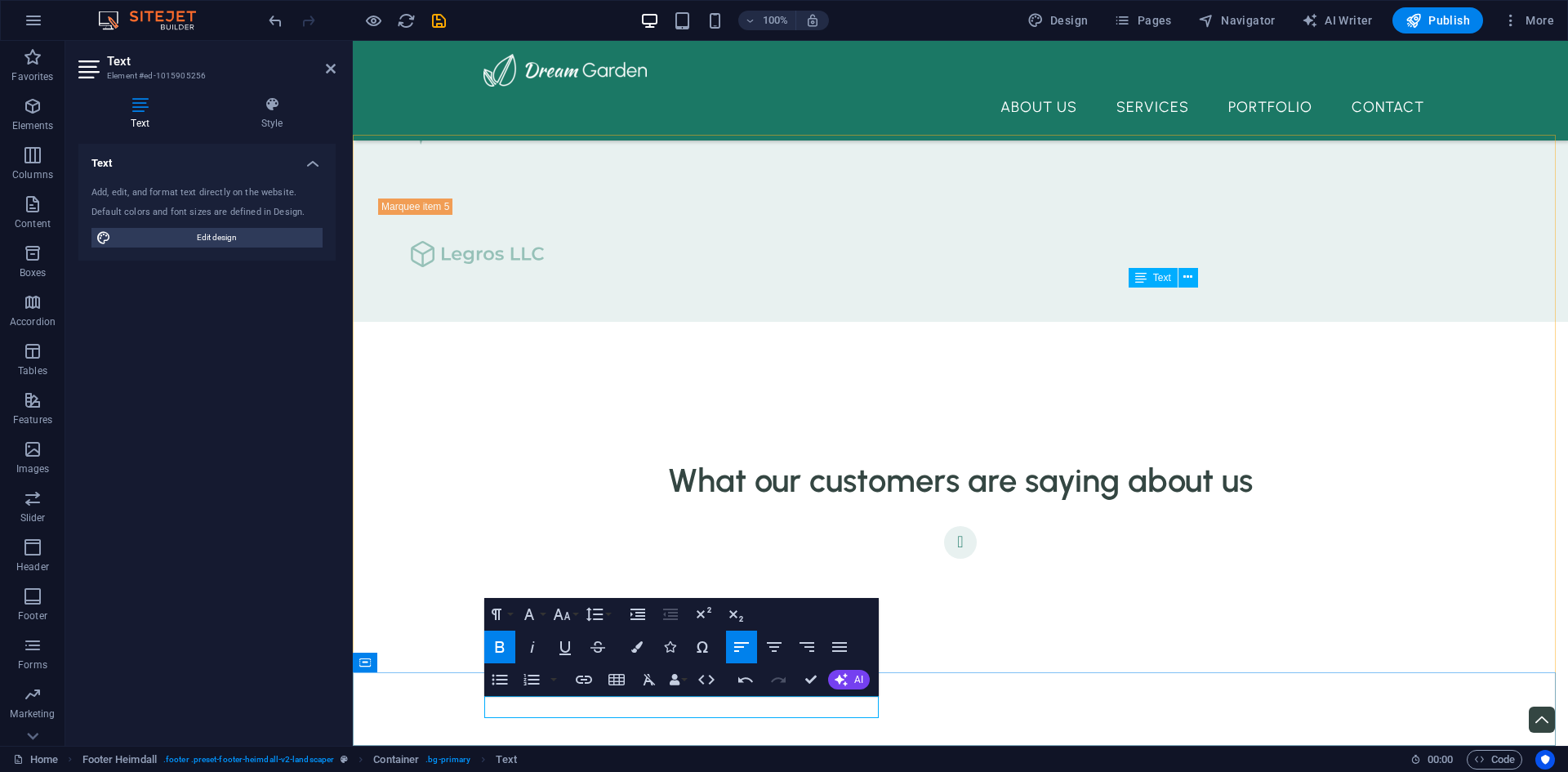
drag, startPoint x: 645, startPoint y: 705, endPoint x: 542, endPoint y: 708, distance: 103.0
click at [578, 687] on icon "button" at bounding box center [584, 680] width 19 height 19
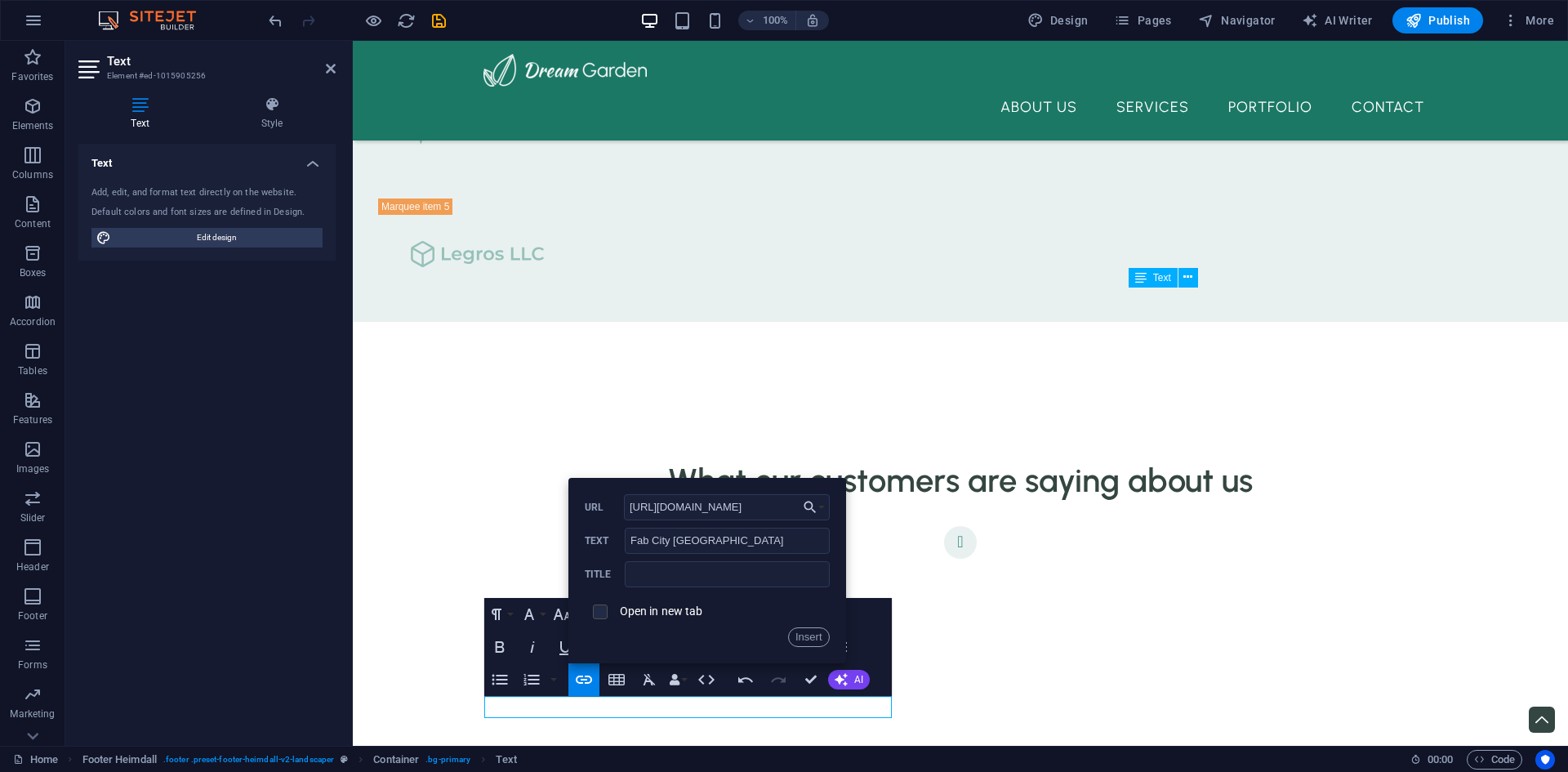
type input "[URL][DOMAIN_NAME]"
click at [596, 612] on input "checkbox" at bounding box center [597, 608] width 14 height 14
click at [593, 612] on input "checkbox" at bounding box center [597, 608] width 14 height 14
checkbox input "false"
click at [804, 634] on button "Insert" at bounding box center [809, 637] width 41 height 19
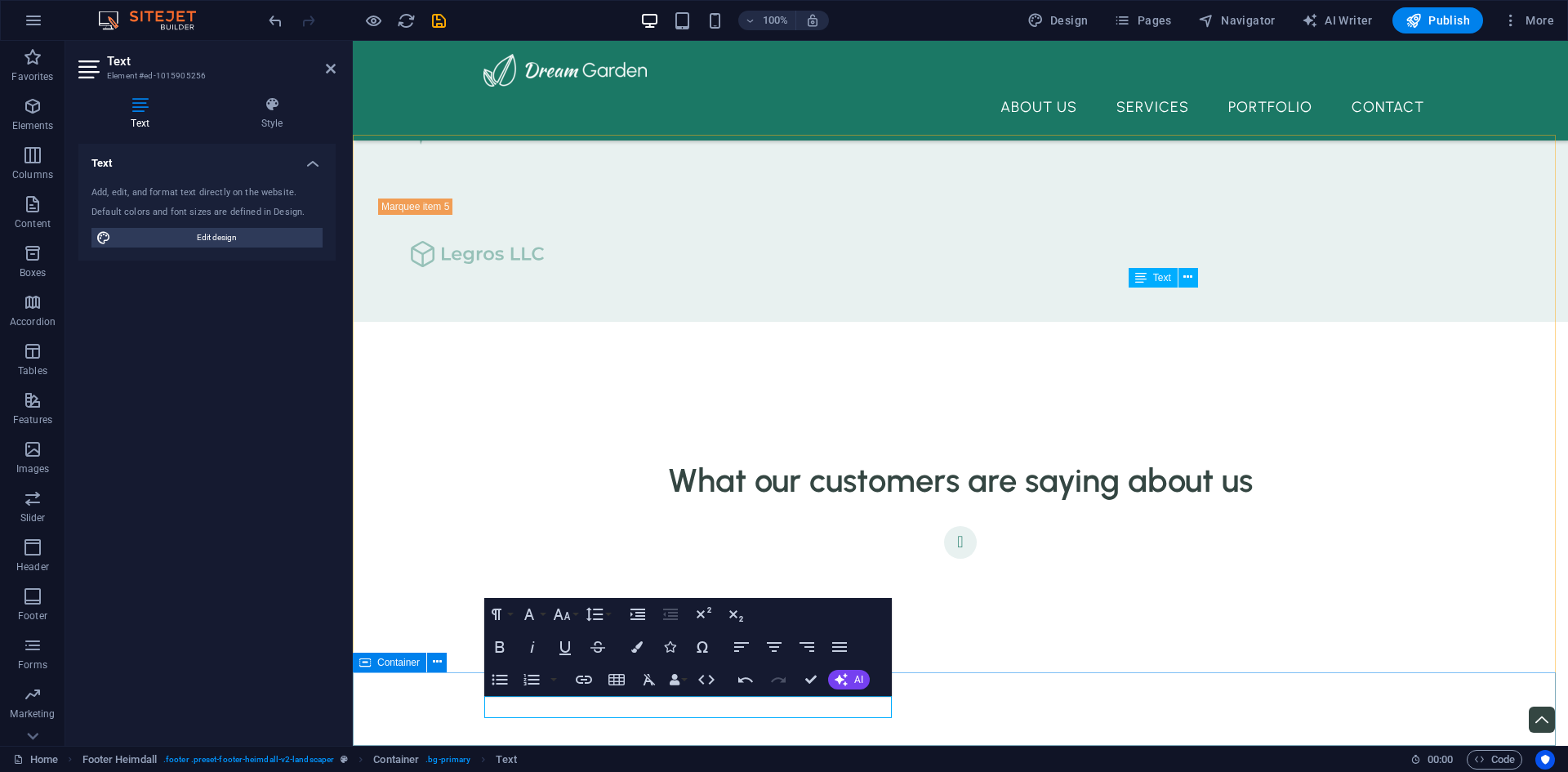
drag, startPoint x: 736, startPoint y: 709, endPoint x: 894, endPoint y: 706, distance: 158.0
type input "Fab City Global Initiative"
click at [583, 676] on icon "button" at bounding box center [584, 680] width 19 height 19
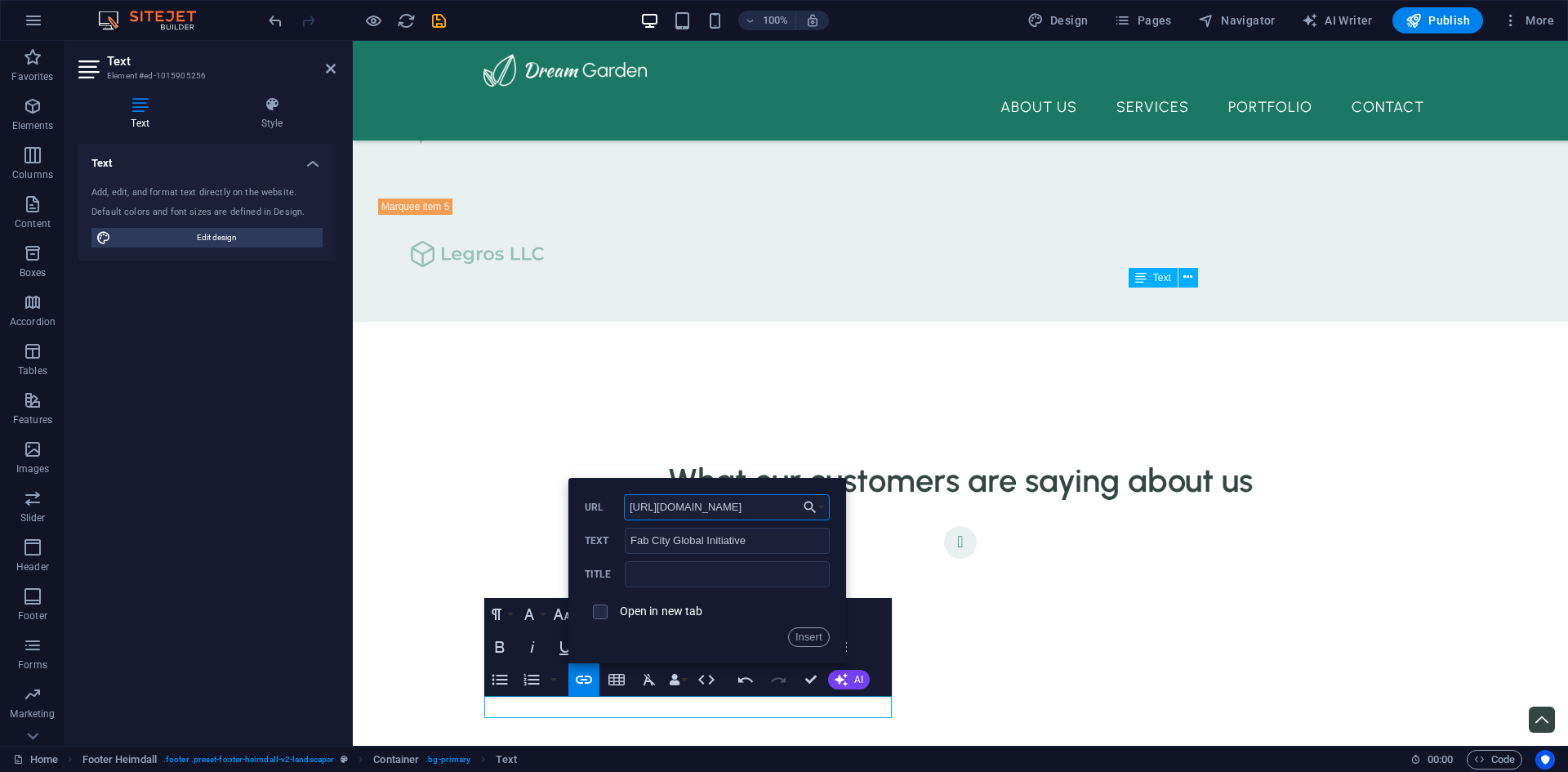
type input "[URL][DOMAIN_NAME]"
click at [674, 610] on label "Open in new tab" at bounding box center [661, 611] width 84 height 13
click at [810, 633] on button "Insert" at bounding box center [809, 637] width 41 height 19
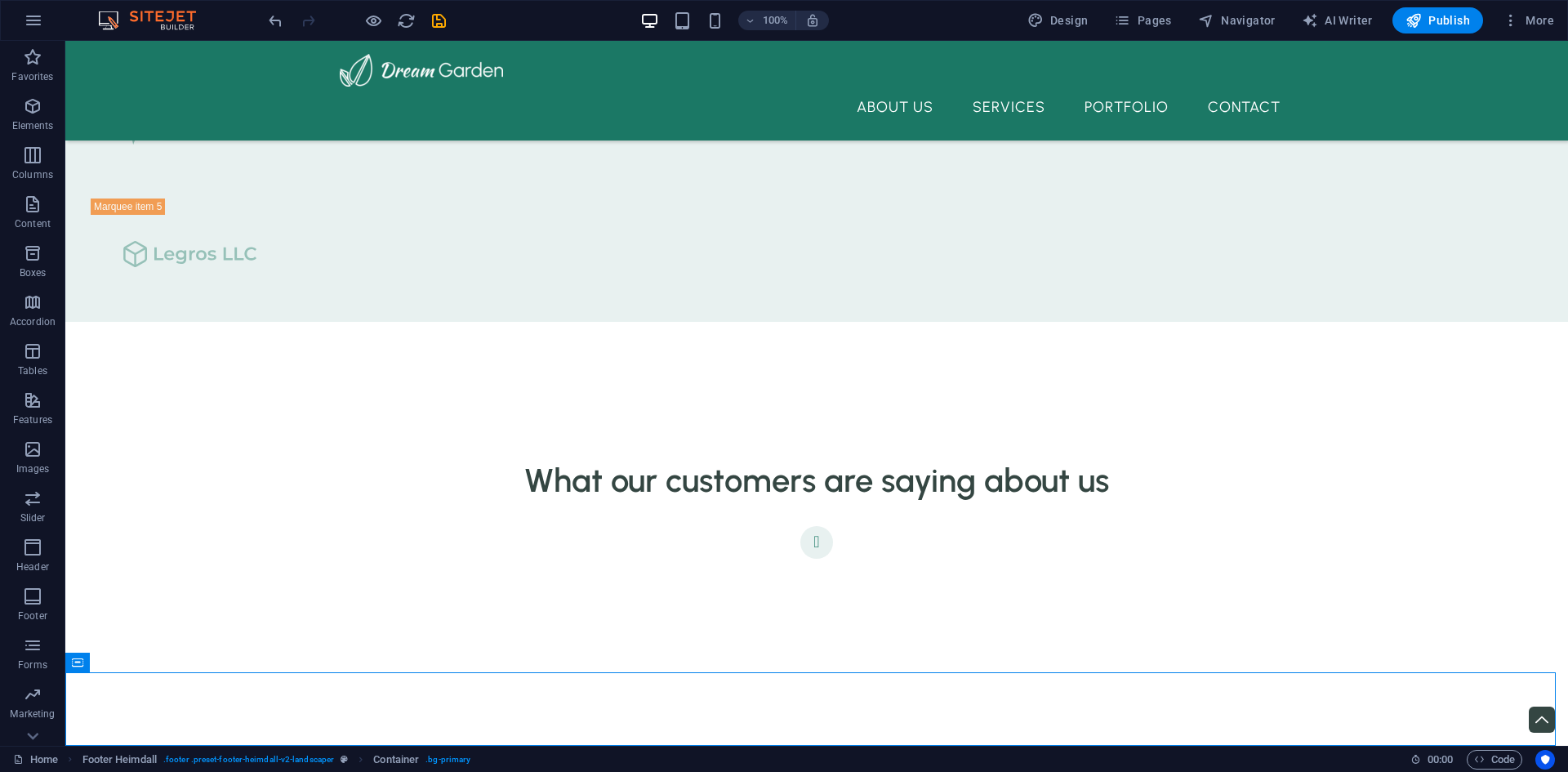
click at [450, 22] on div "100% Design Pages Navigator AI Writer Publish More" at bounding box center [913, 20] width 1296 height 26
click at [441, 22] on icon "save" at bounding box center [439, 21] width 19 height 19
checkbox input "false"
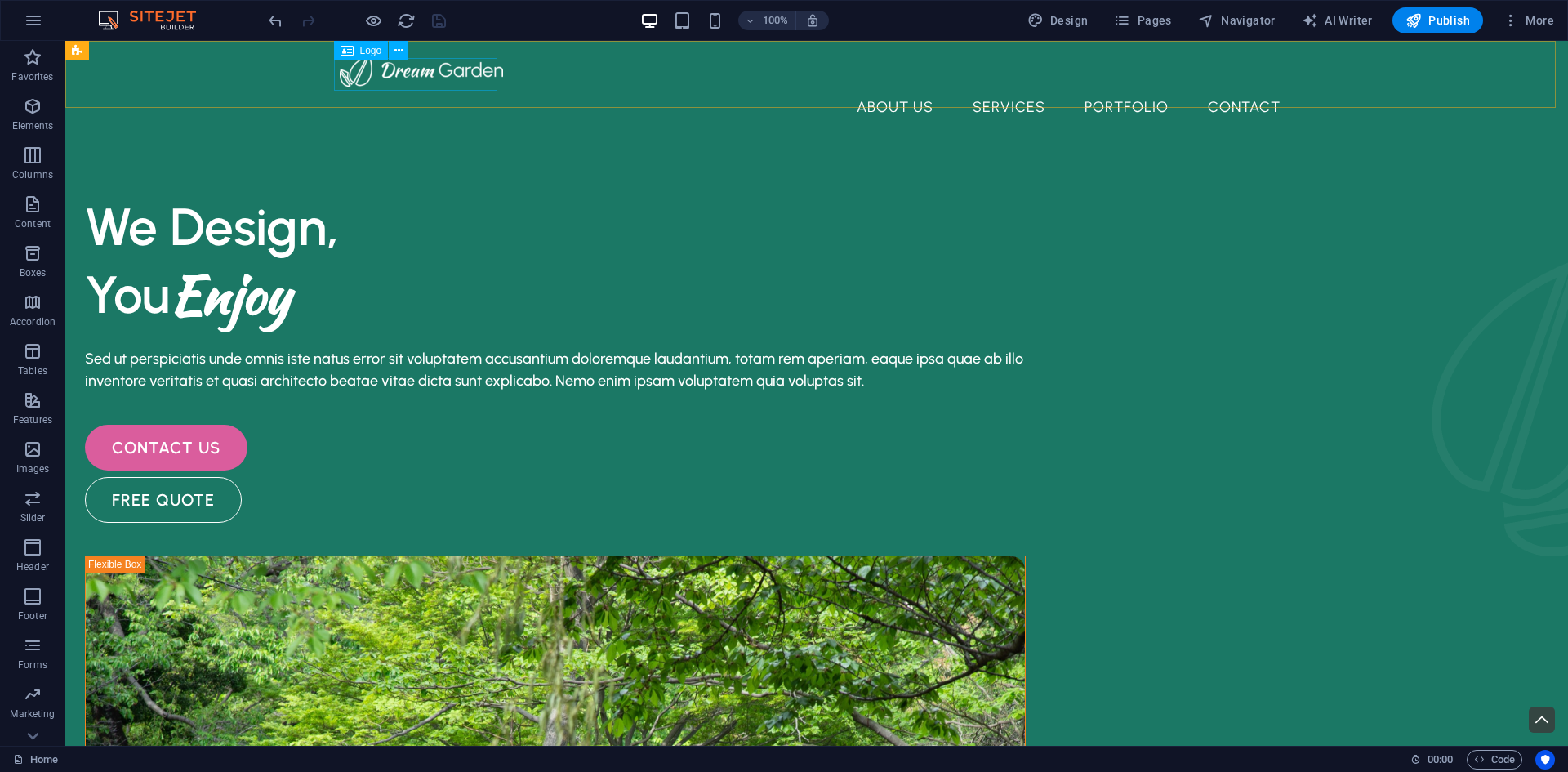
click at [365, 50] on span "Logo" at bounding box center [371, 51] width 22 height 10
click at [380, 72] on div at bounding box center [816, 70] width 954 height 33
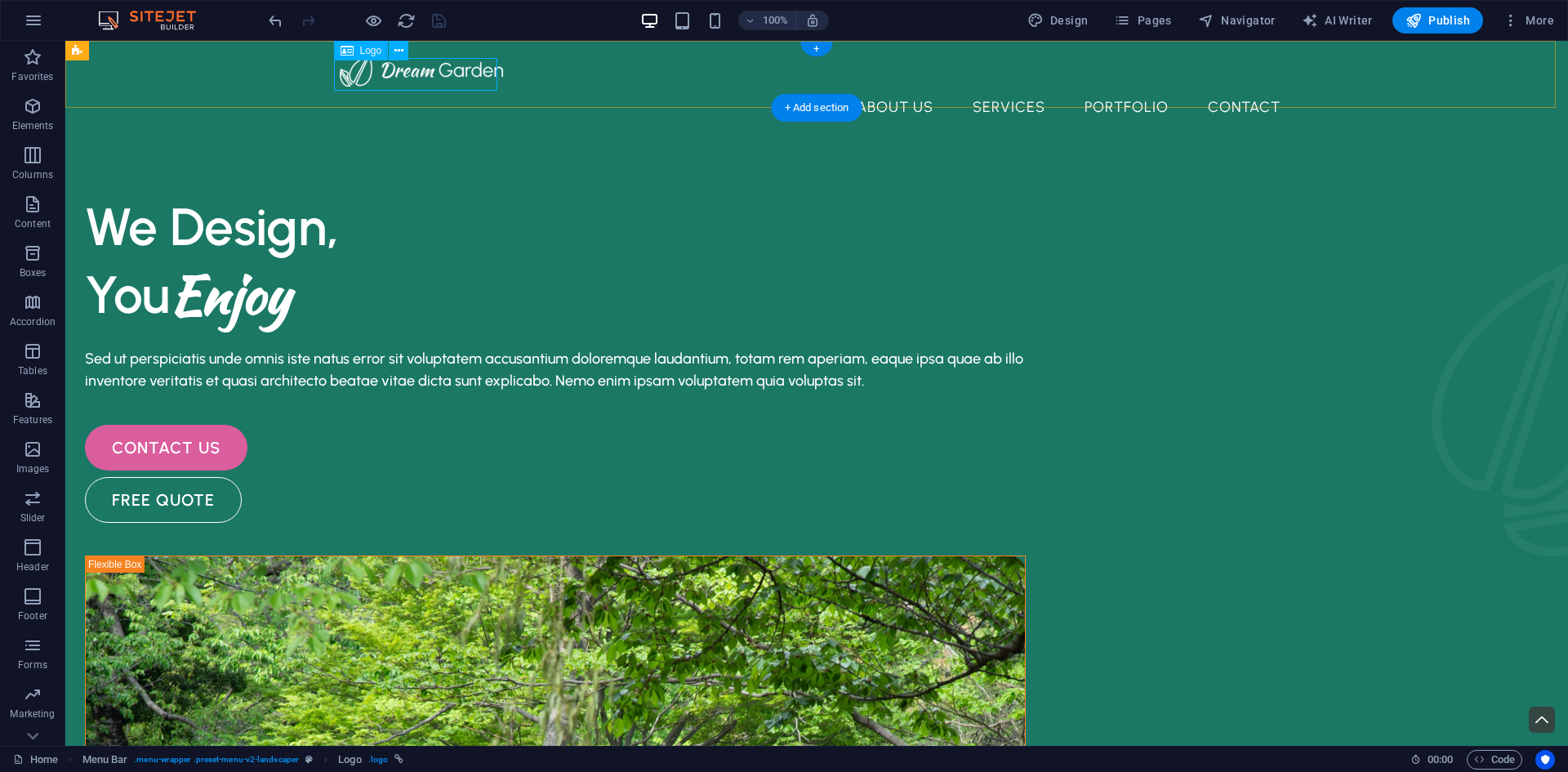
select select "px"
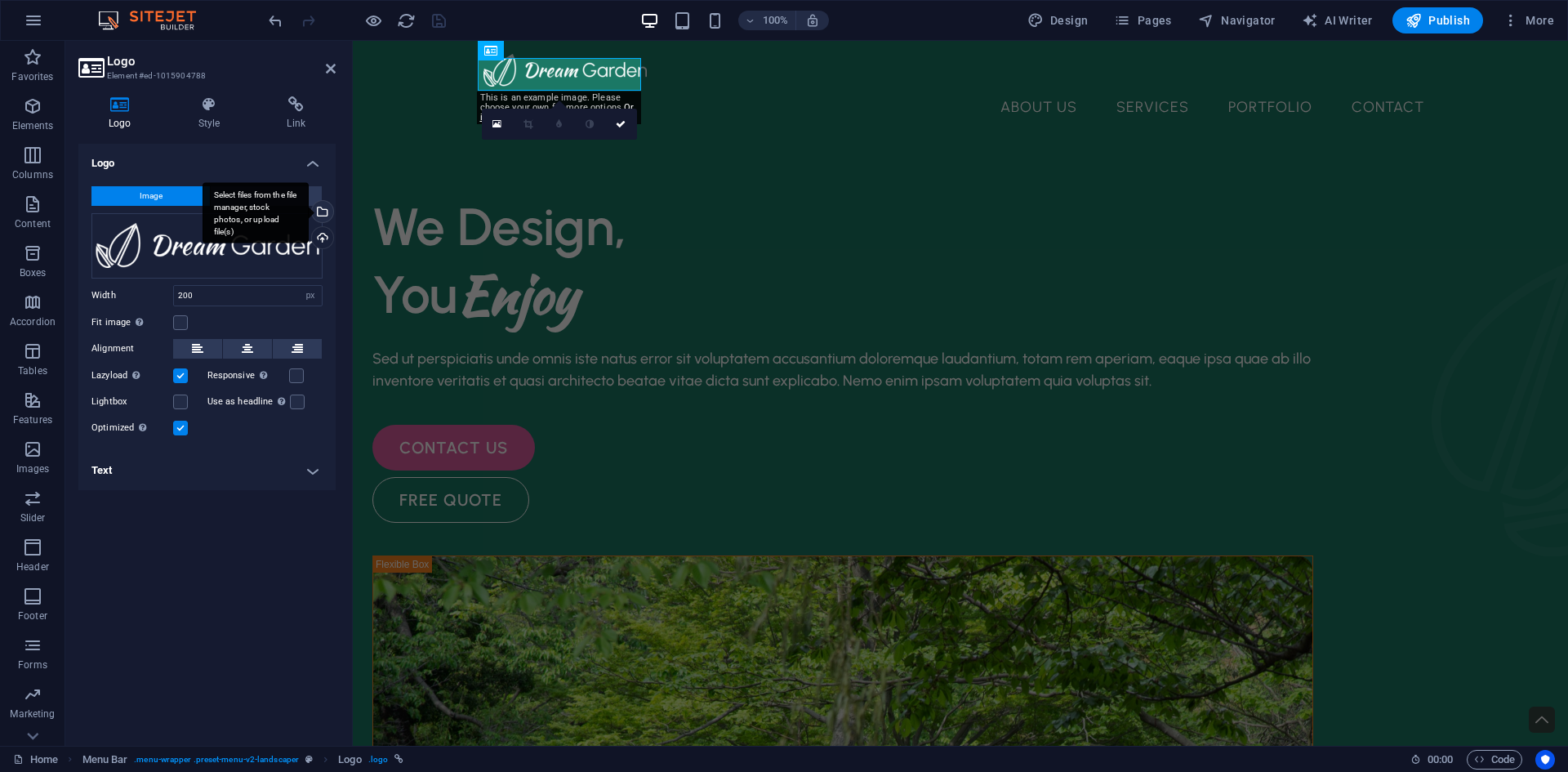
click at [322, 214] on div "Select files from the file manager, stock photos, or upload file(s)" at bounding box center [321, 213] width 24 height 24
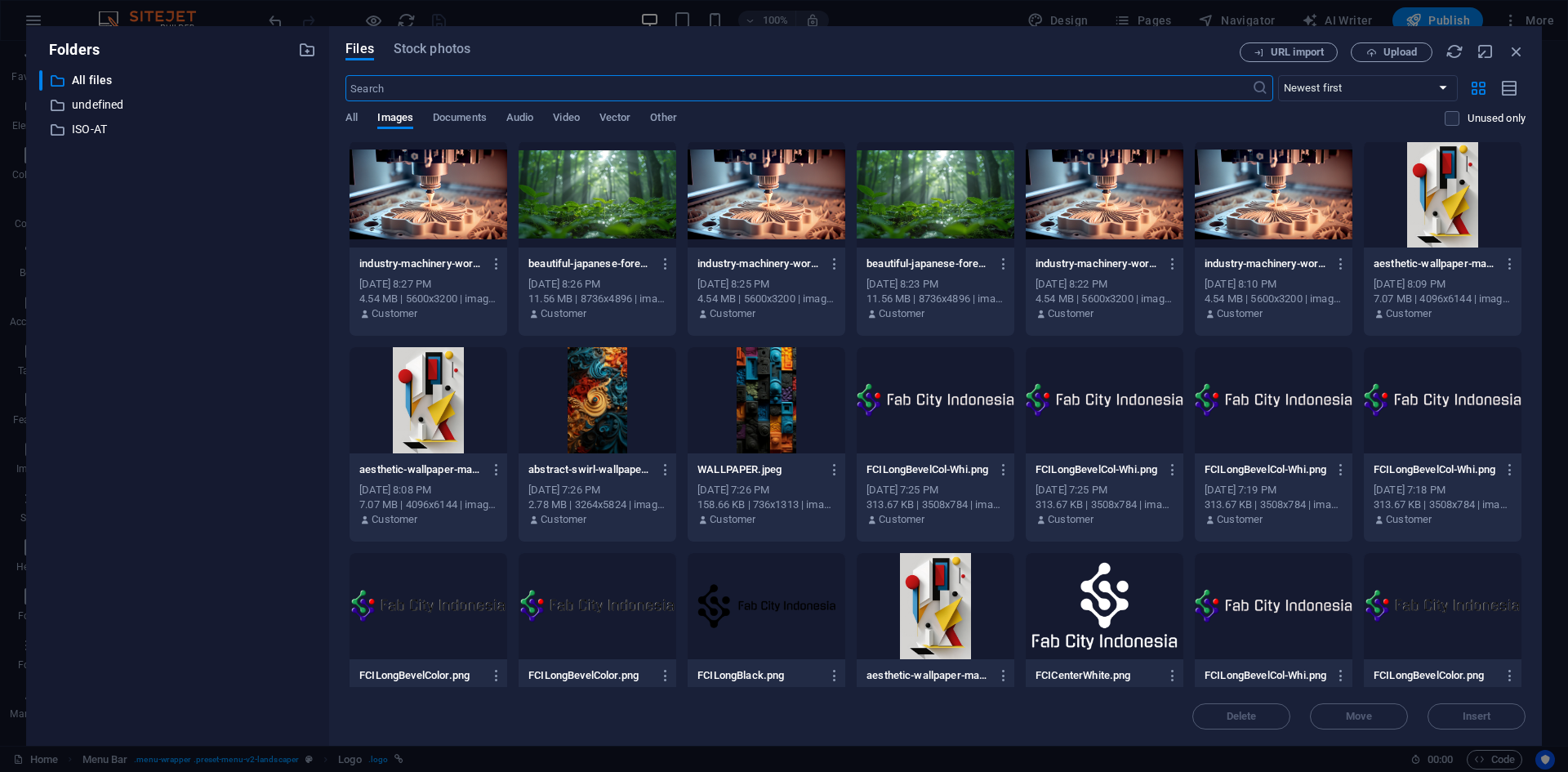
scroll to position [196, 0]
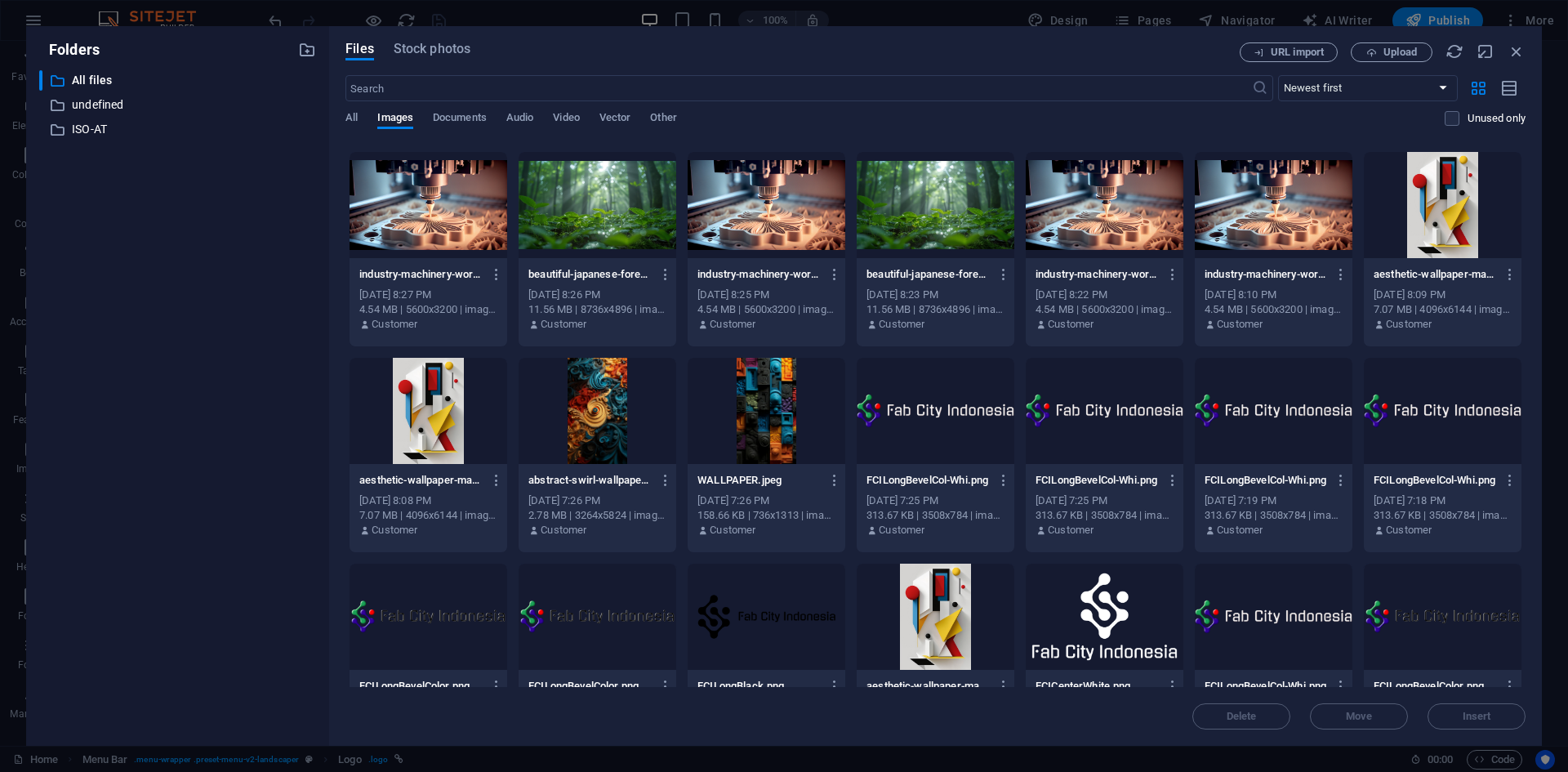
click at [961, 430] on div at bounding box center [936, 411] width 158 height 106
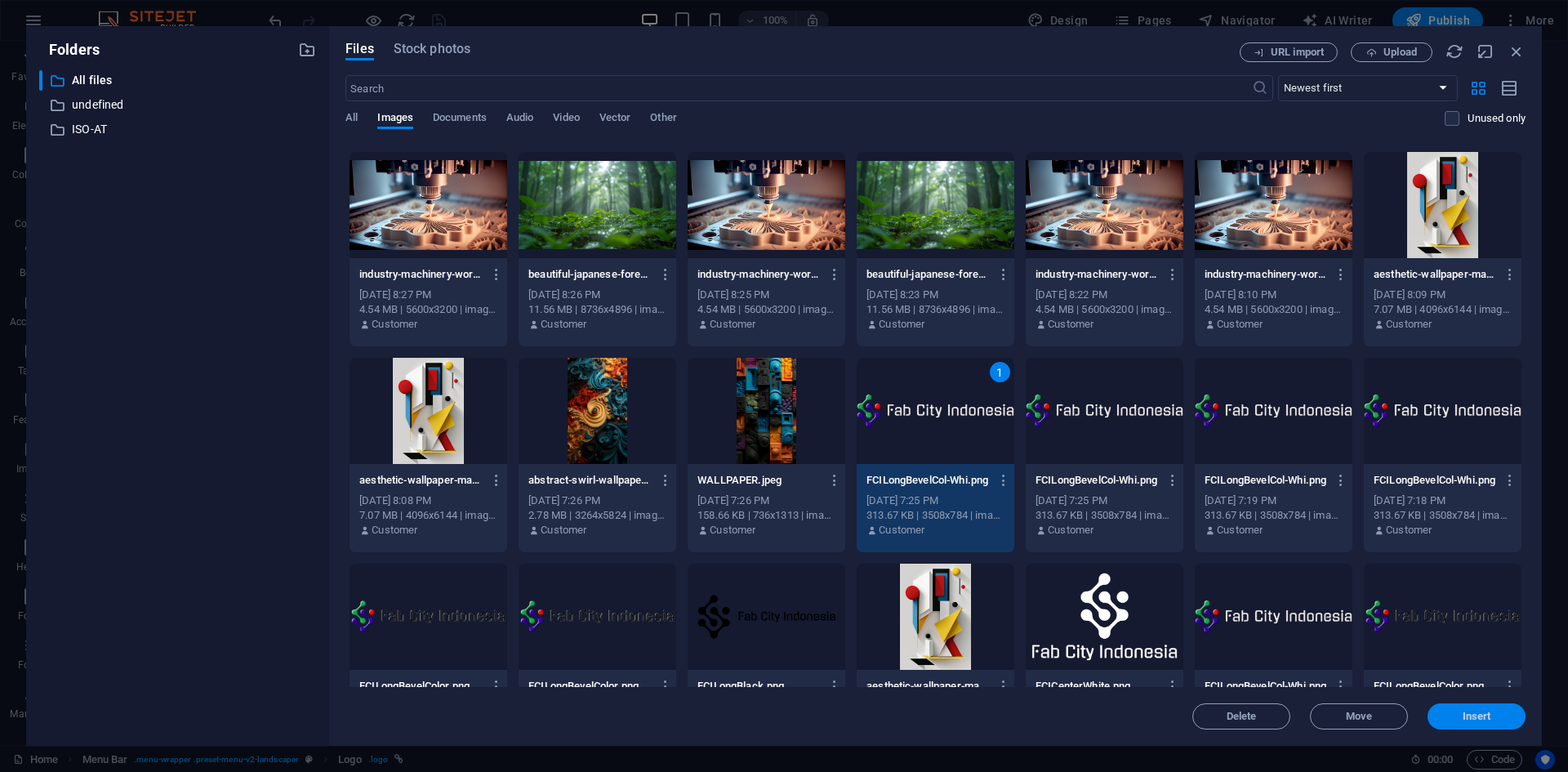
click at [1453, 722] on button "Insert" at bounding box center [1477, 716] width 98 height 26
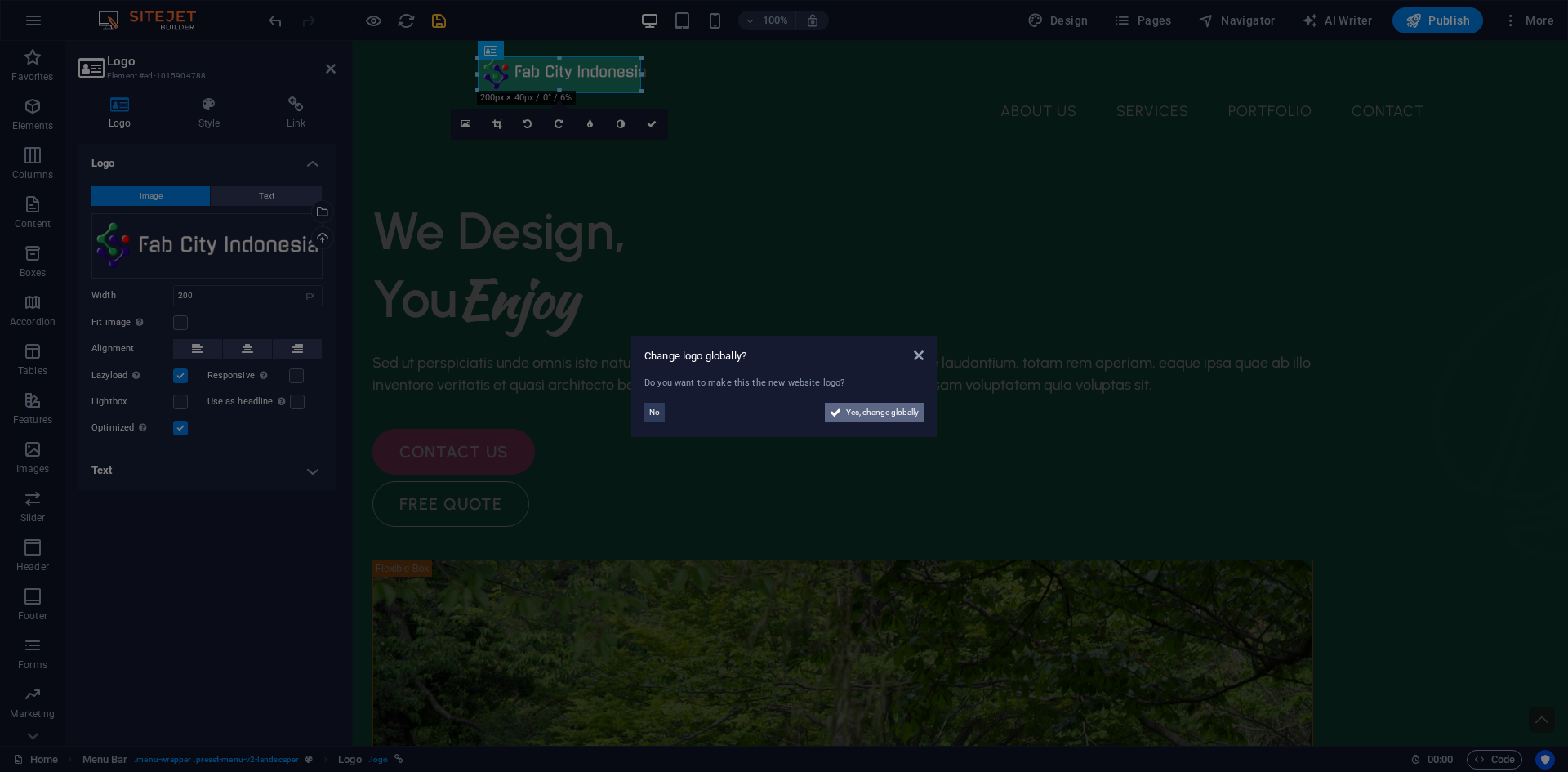
click at [884, 413] on span "Yes, change globally" at bounding box center [883, 412] width 73 height 19
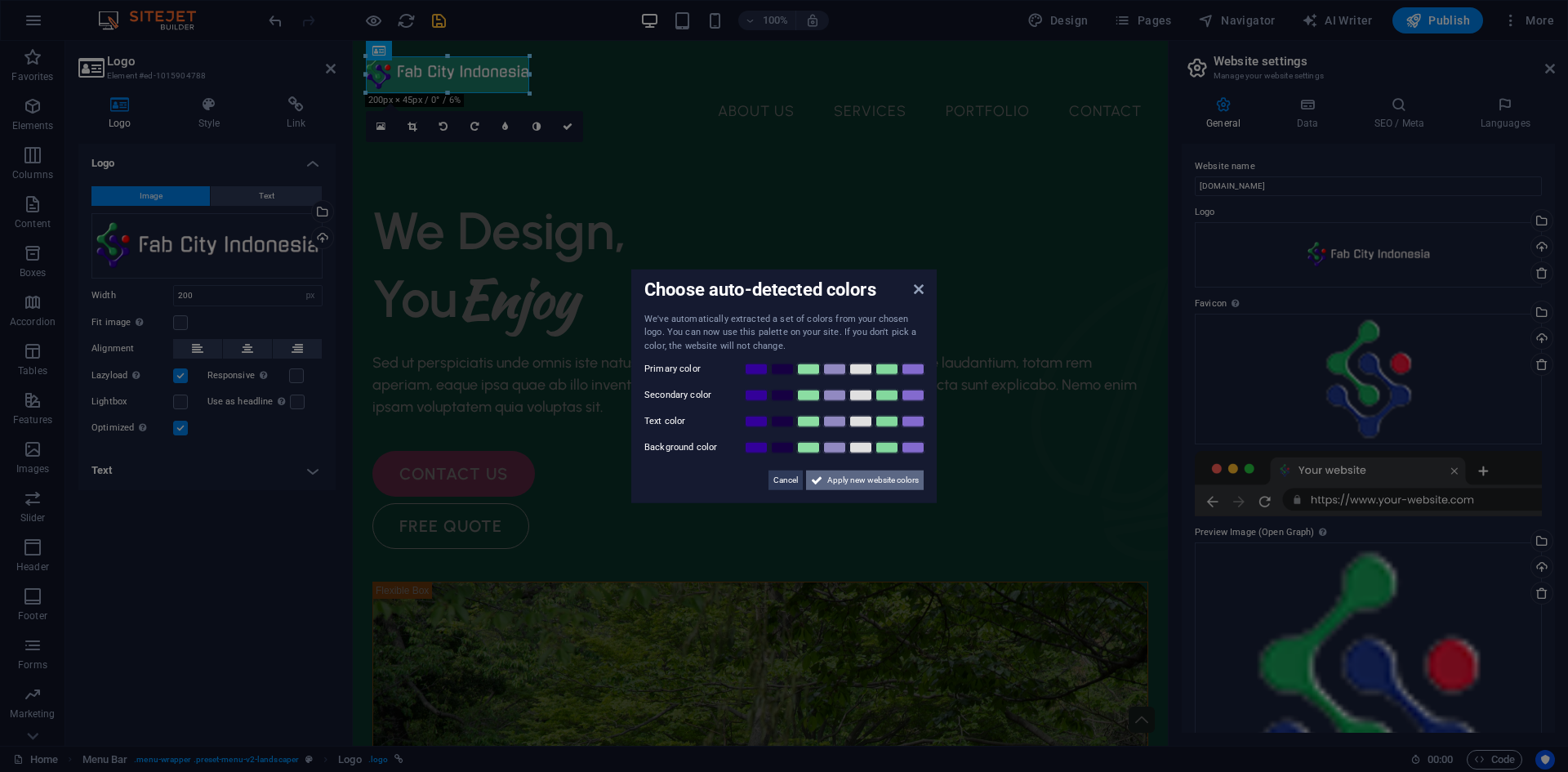
click at [819, 485] on icon at bounding box center [817, 480] width 12 height 19
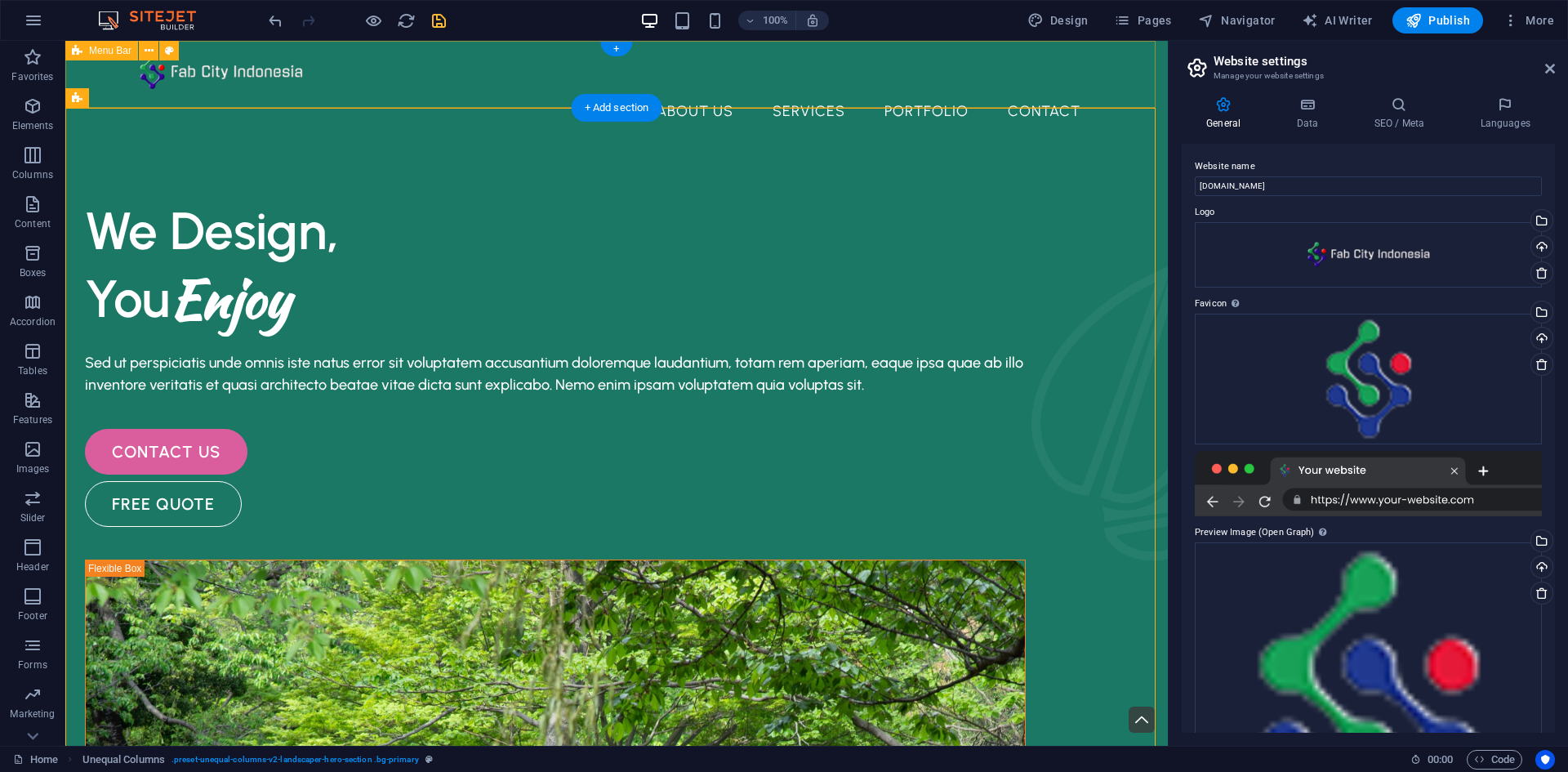
click at [272, 96] on div "About Us Services Portfolio Contact Menu" at bounding box center [617, 92] width 1103 height 104
select select "header"
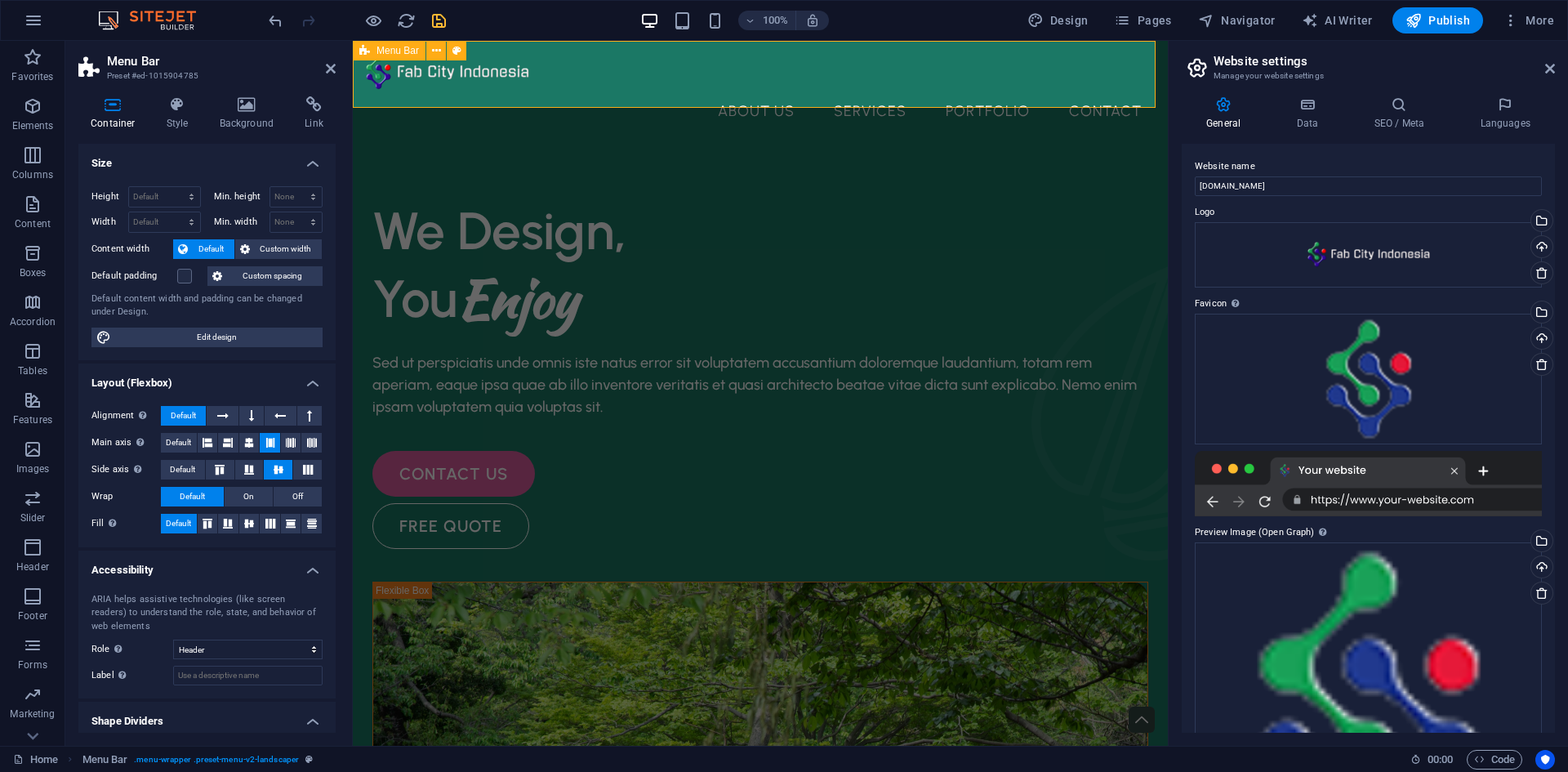
click at [427, 100] on div "About Us Services Portfolio Contact Menu" at bounding box center [760, 92] width 815 height 104
click at [1547, 71] on icon at bounding box center [1550, 68] width 10 height 13
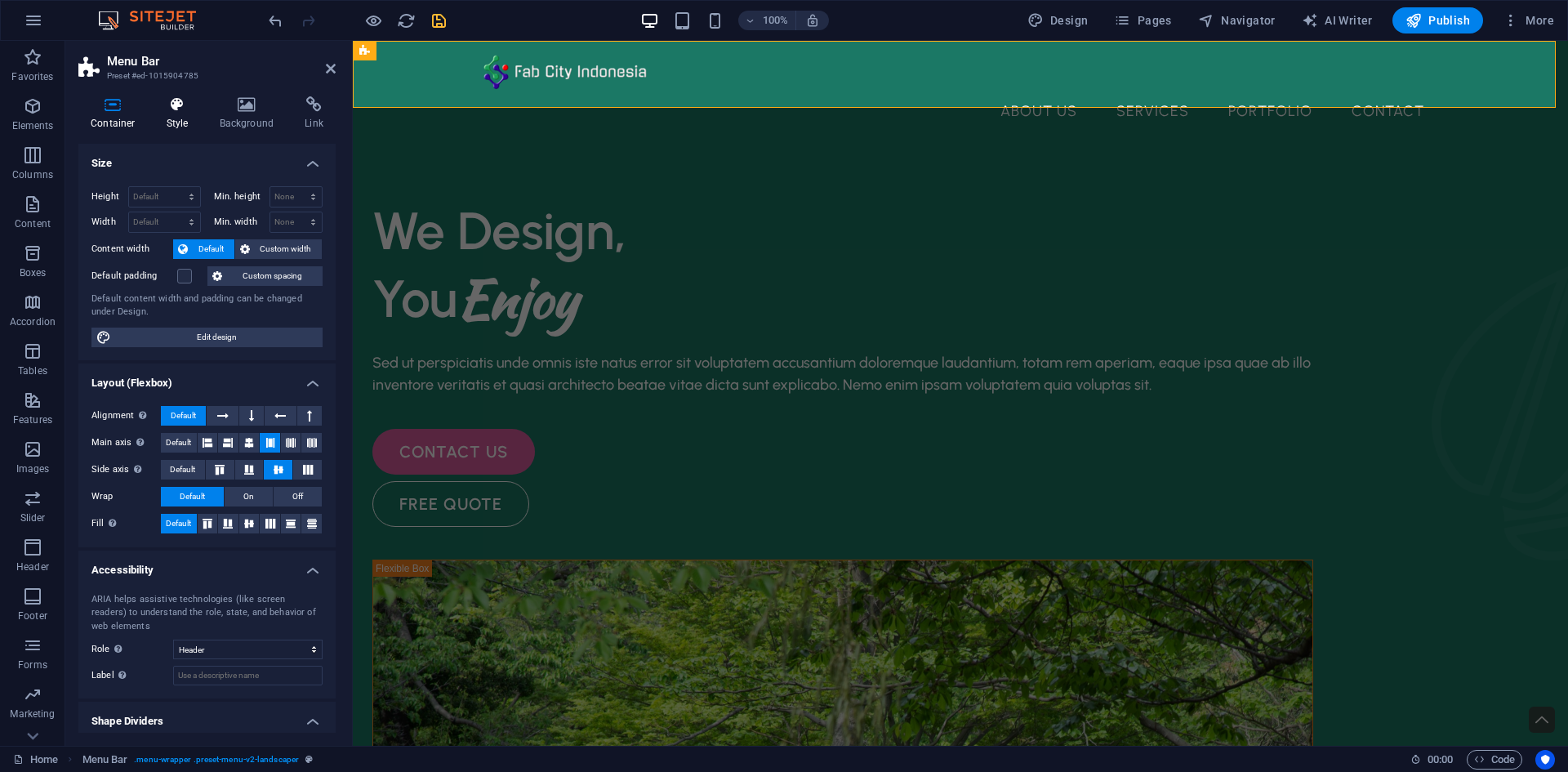
click at [182, 110] on icon at bounding box center [177, 104] width 46 height 16
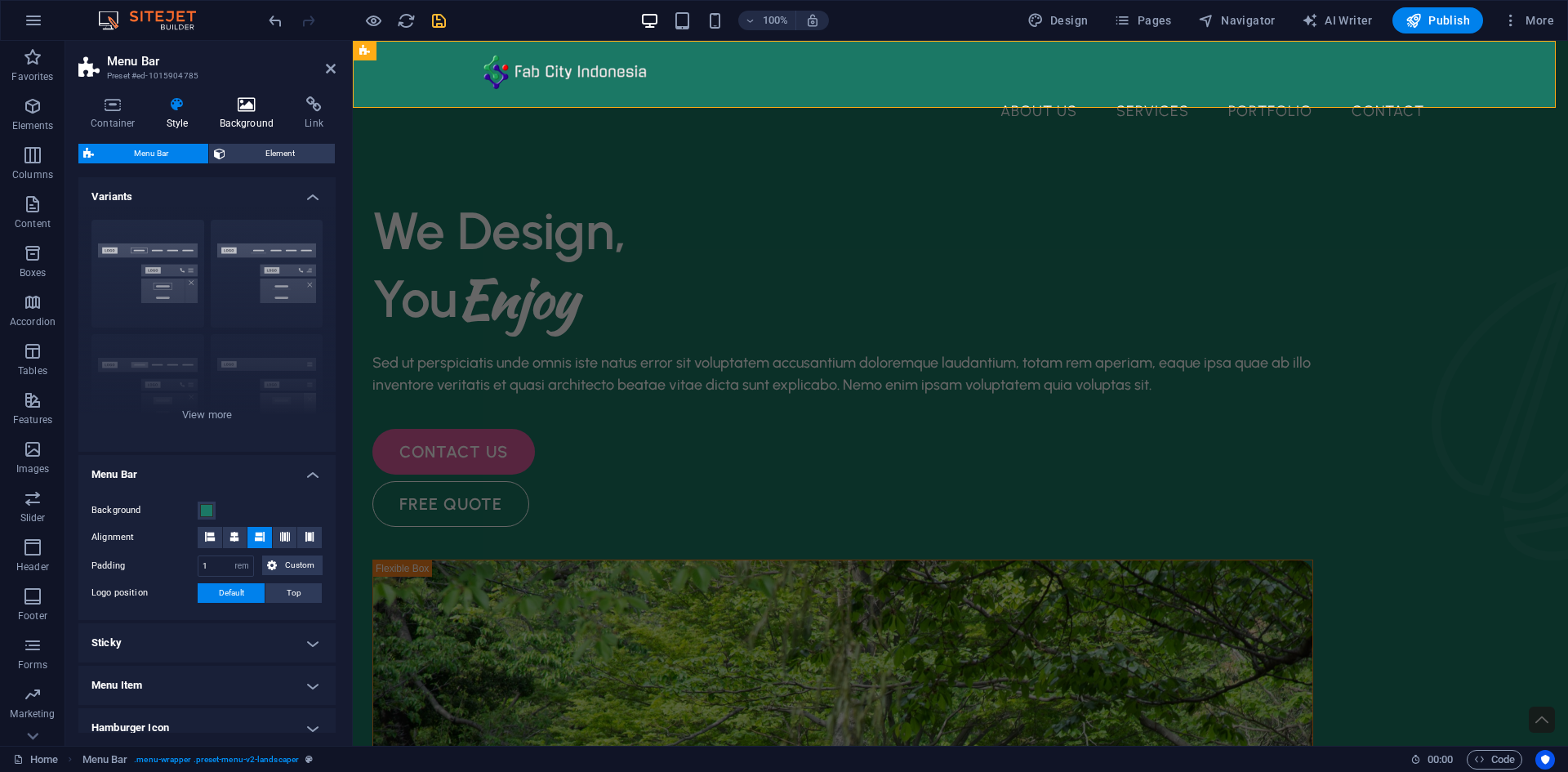
click at [234, 114] on h4 "Background" at bounding box center [250, 114] width 86 height 35
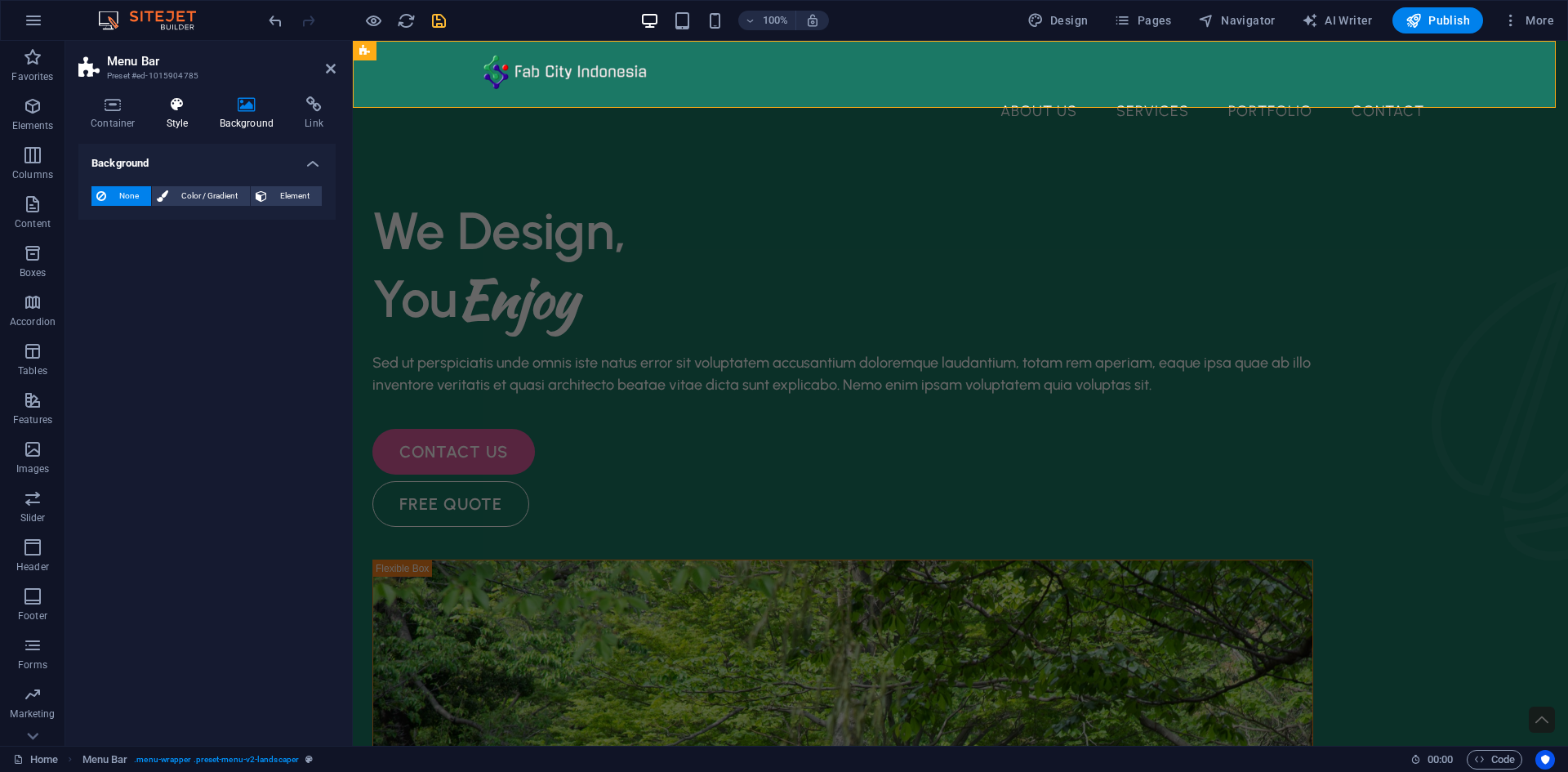
click at [182, 110] on icon at bounding box center [177, 104] width 46 height 16
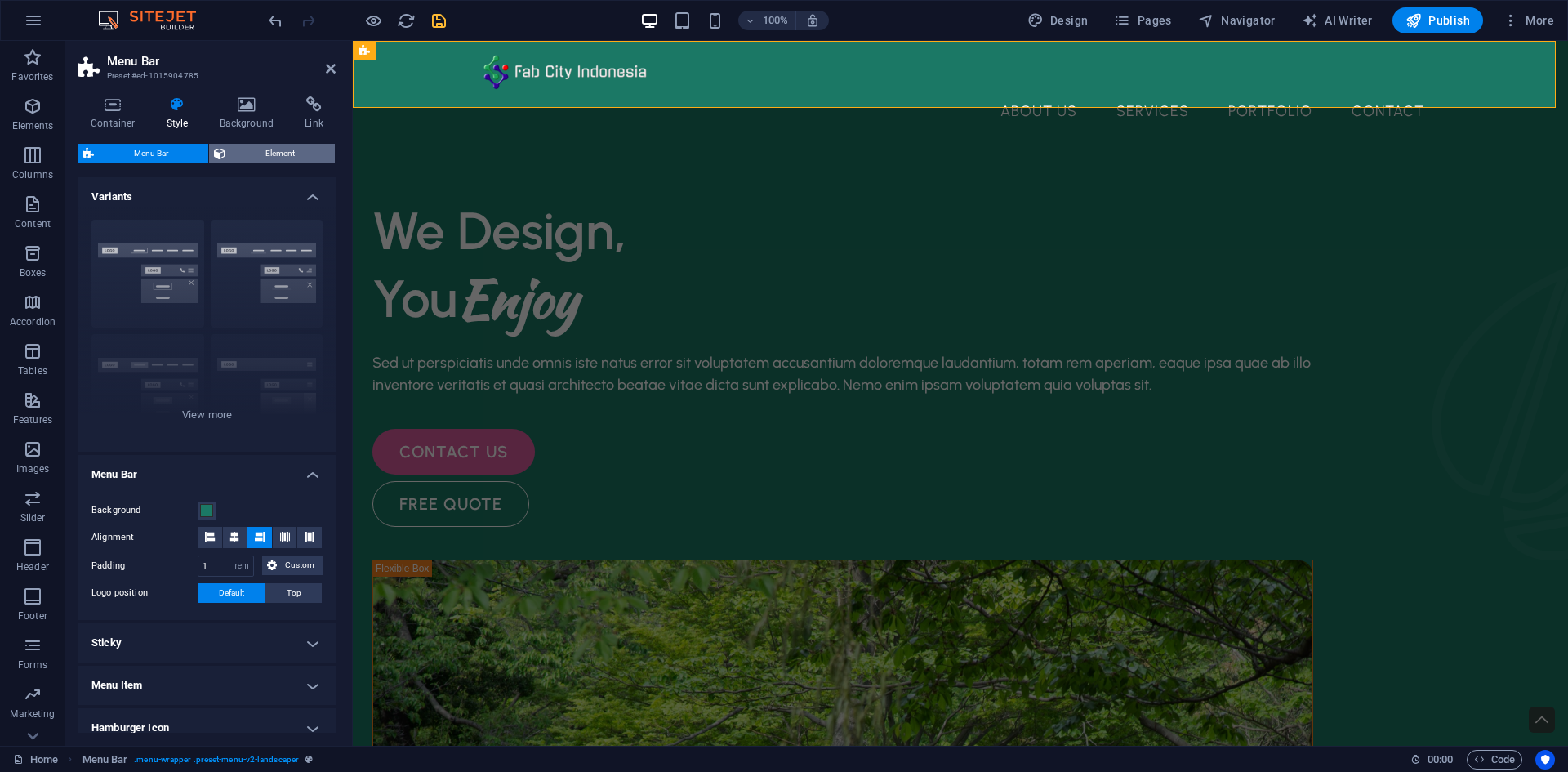
click at [298, 158] on span "Element" at bounding box center [280, 153] width 100 height 19
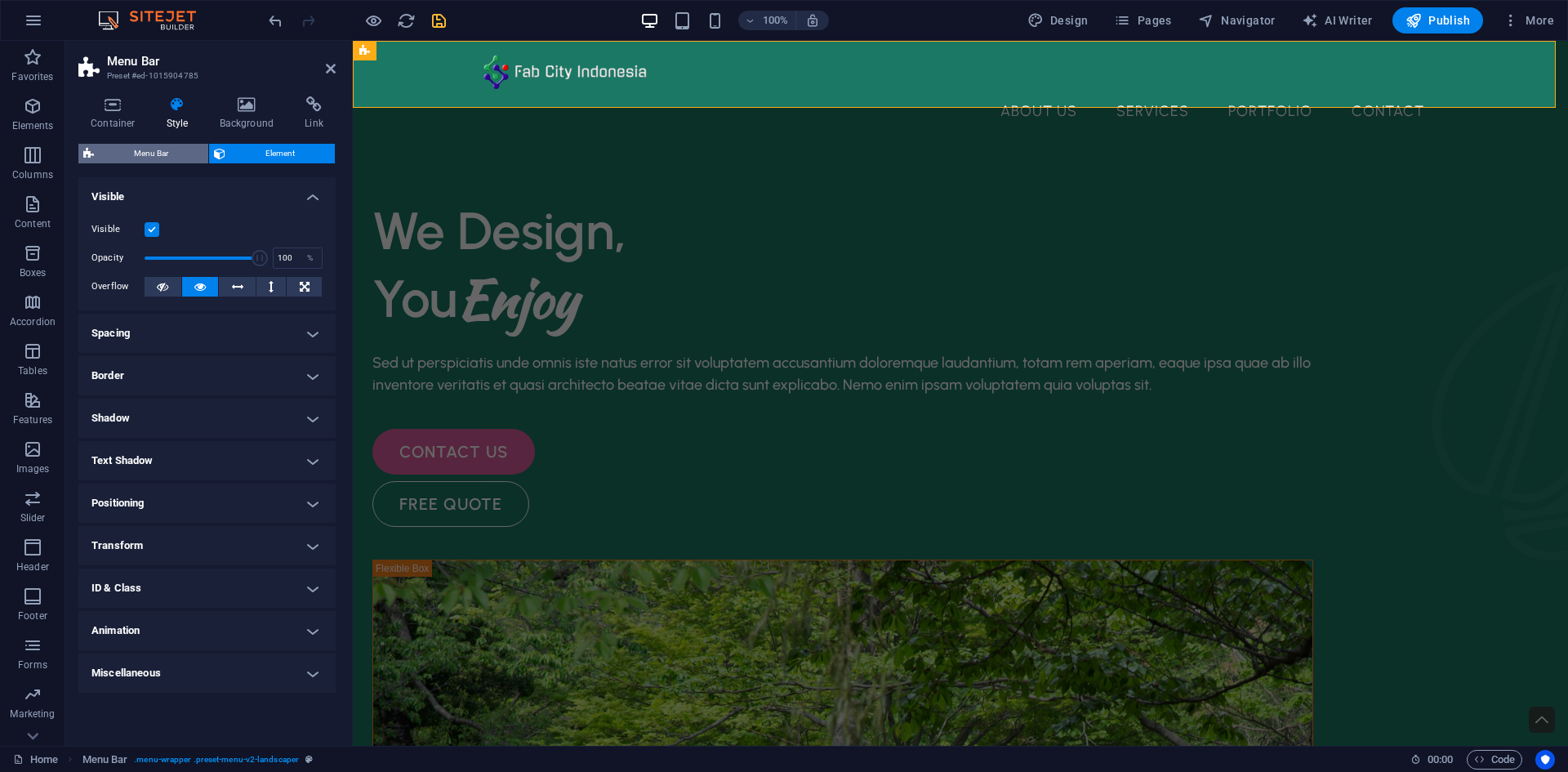
click at [134, 148] on span "Menu Bar" at bounding box center [151, 153] width 105 height 19
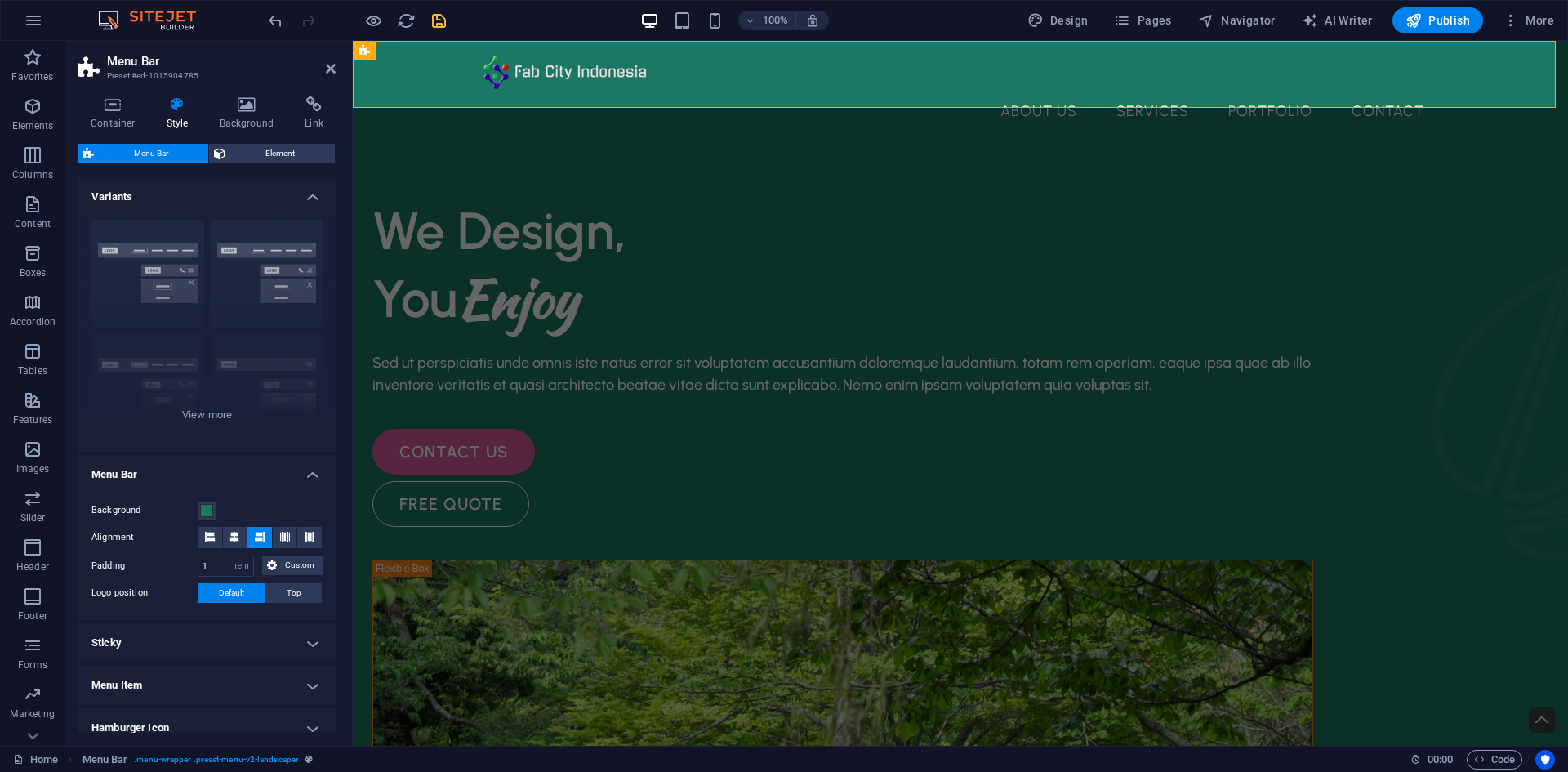
click at [189, 112] on icon at bounding box center [177, 104] width 46 height 16
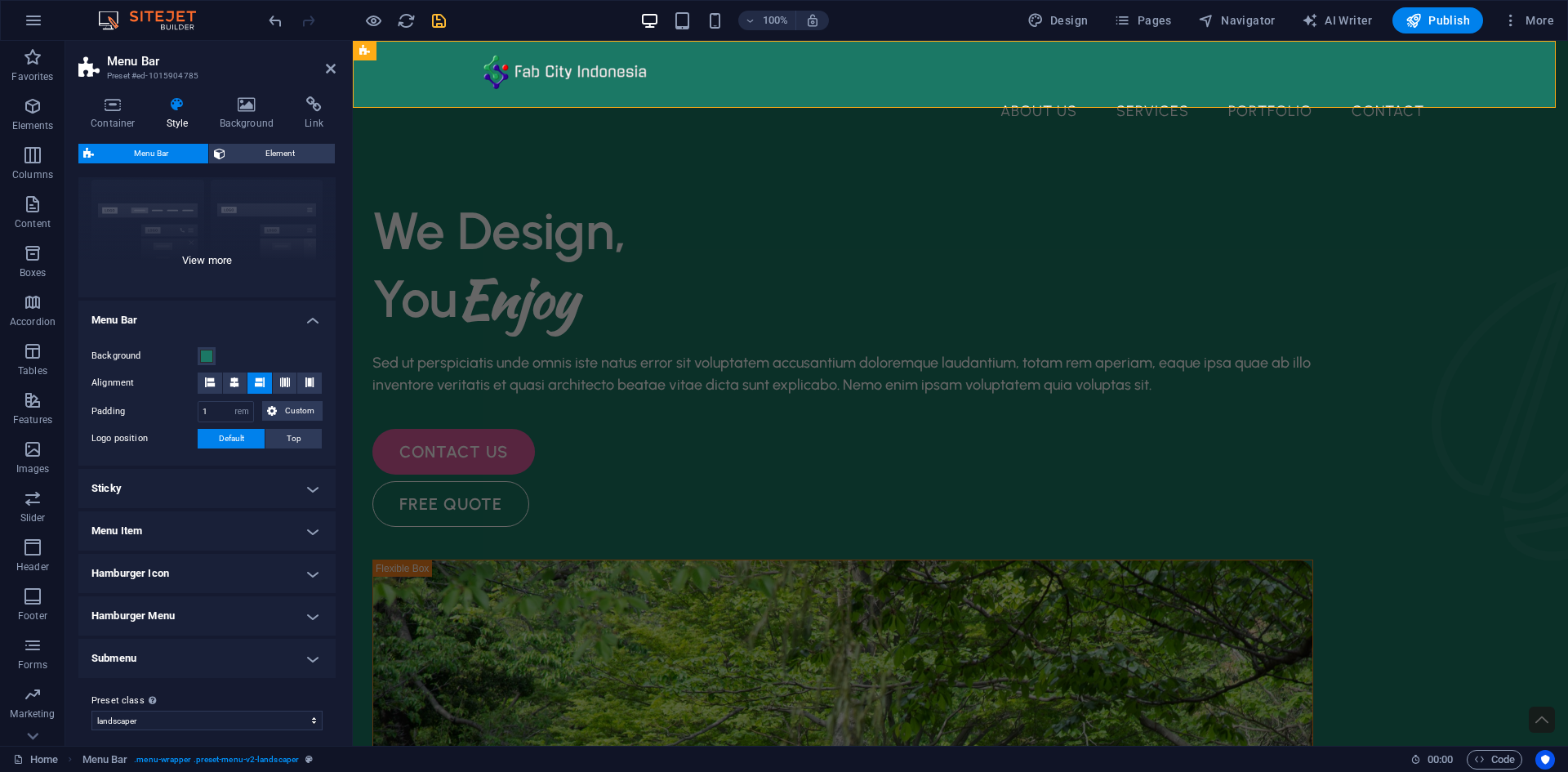
scroll to position [165, 0]
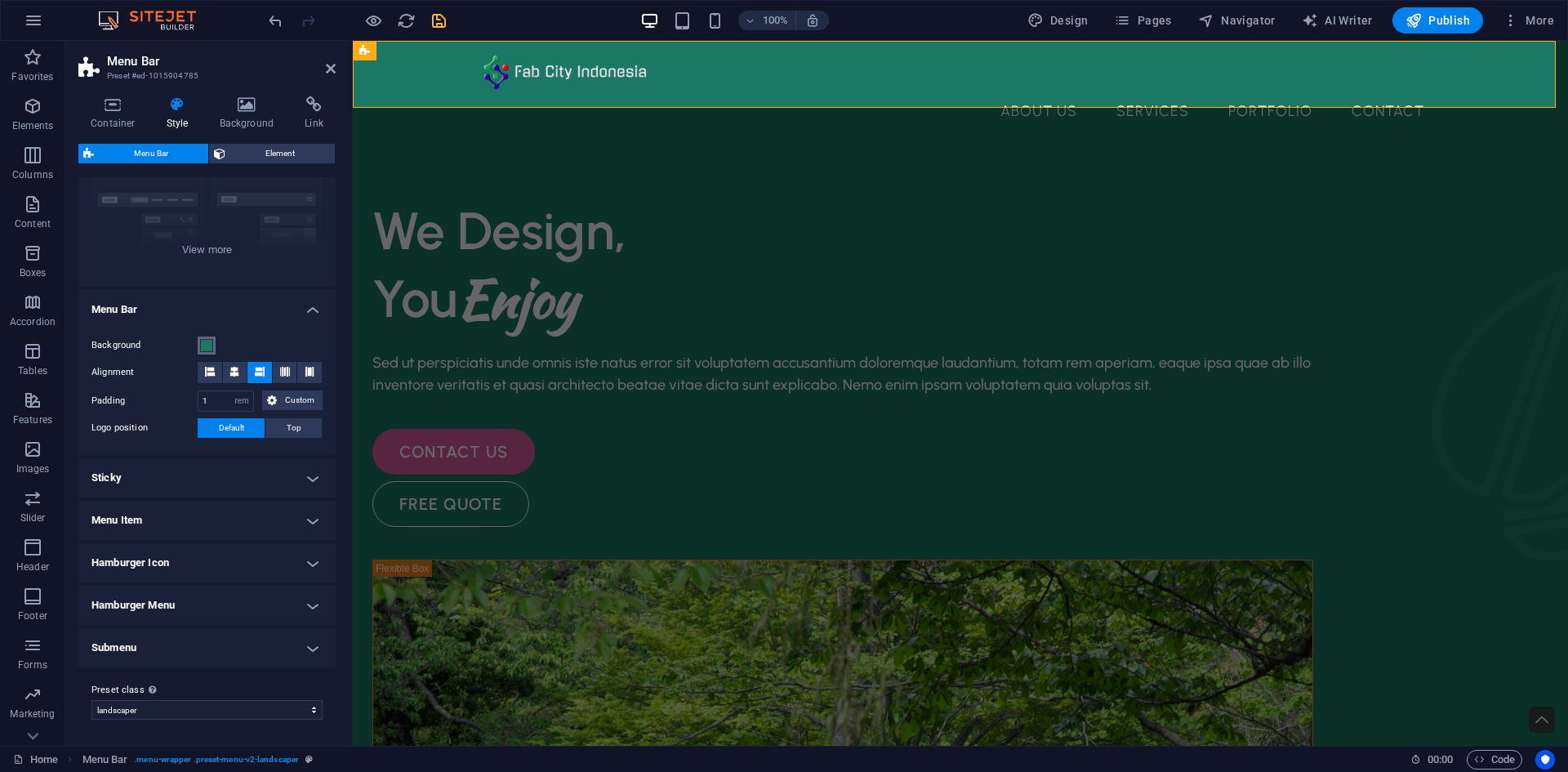
click at [200, 347] on span at bounding box center [207, 346] width 13 height 13
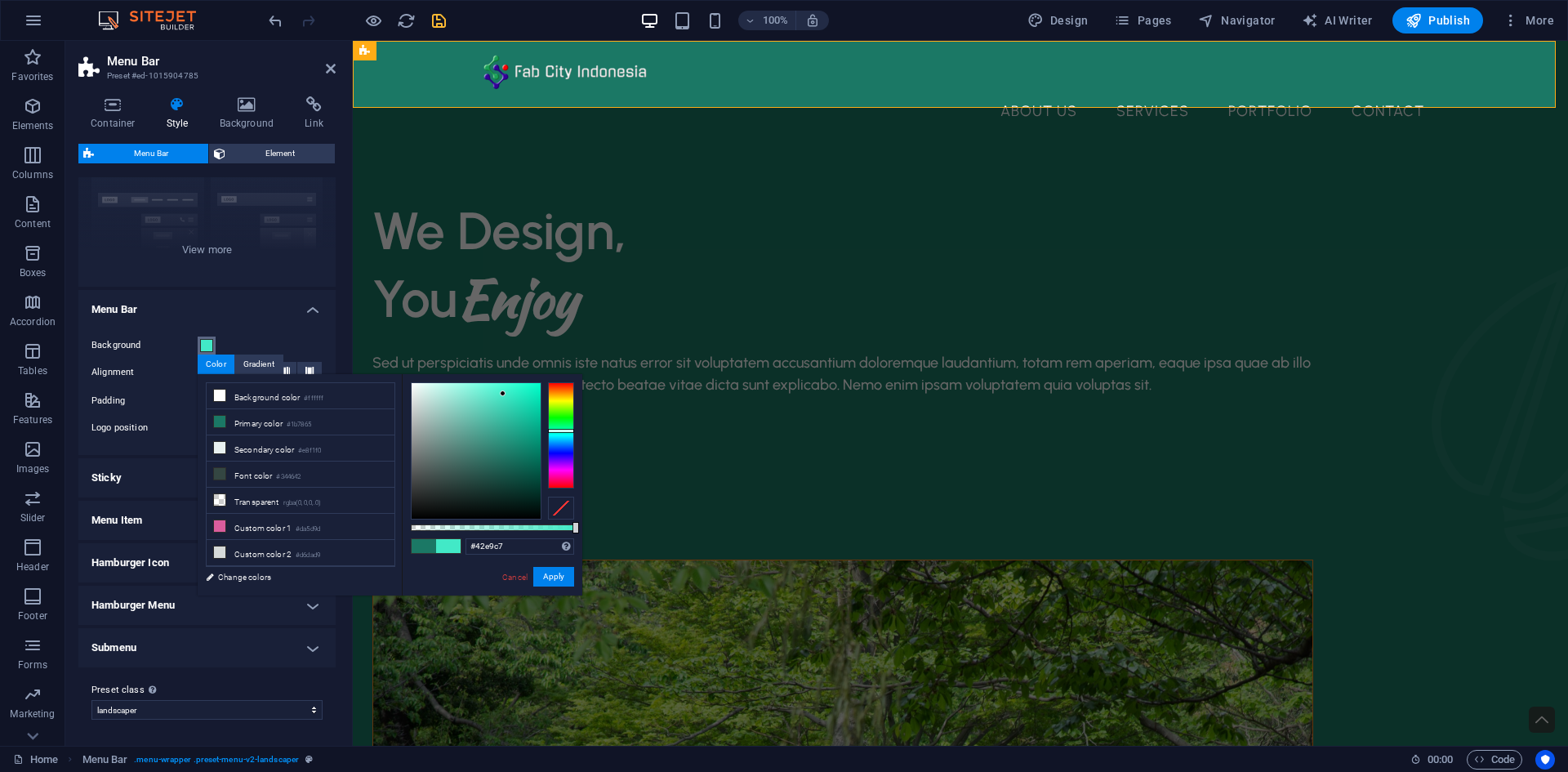
click at [503, 394] on div at bounding box center [476, 450] width 129 height 136
click at [542, 576] on button "Apply" at bounding box center [553, 577] width 40 height 19
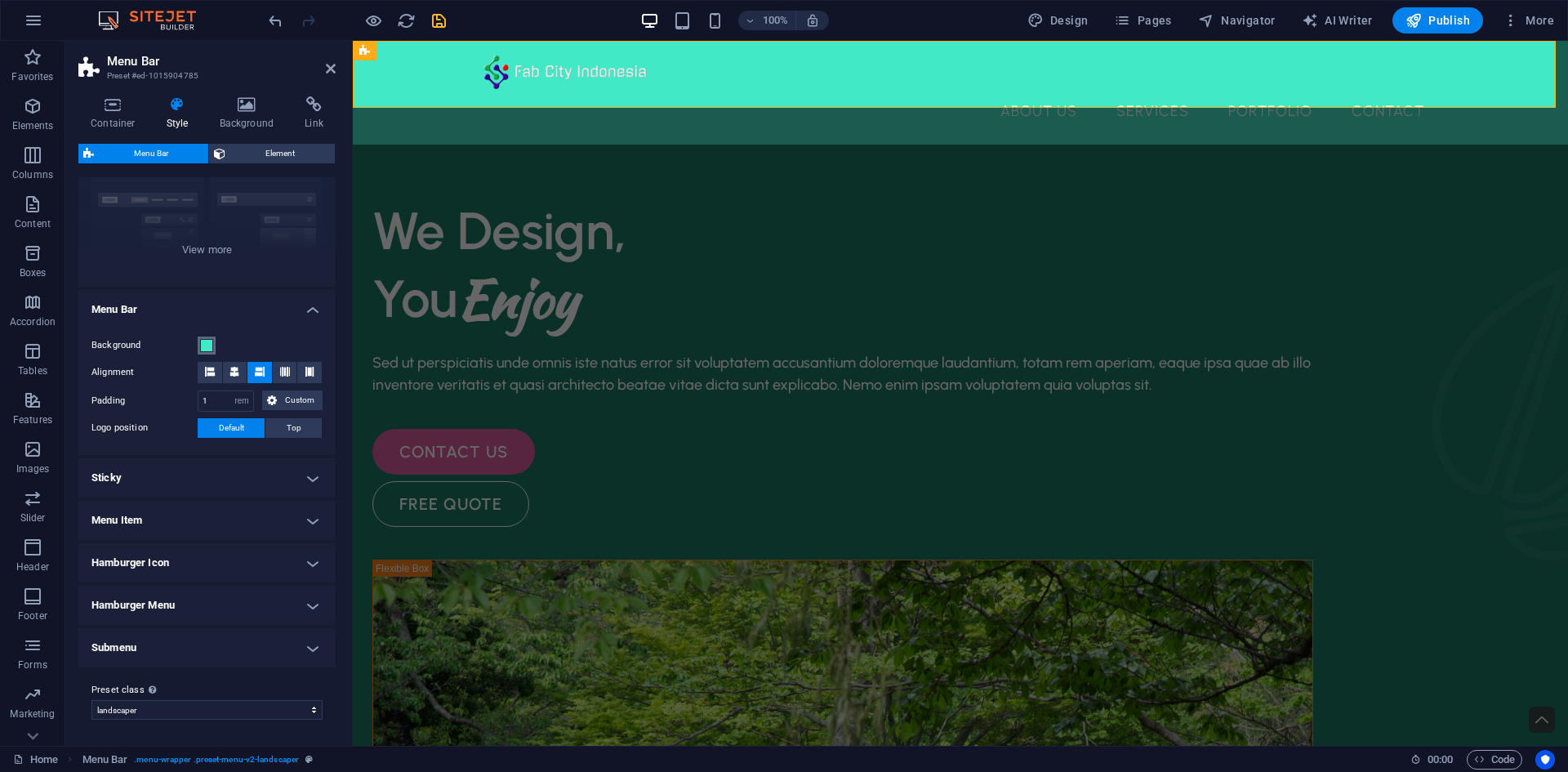
click at [208, 348] on span at bounding box center [207, 346] width 13 height 13
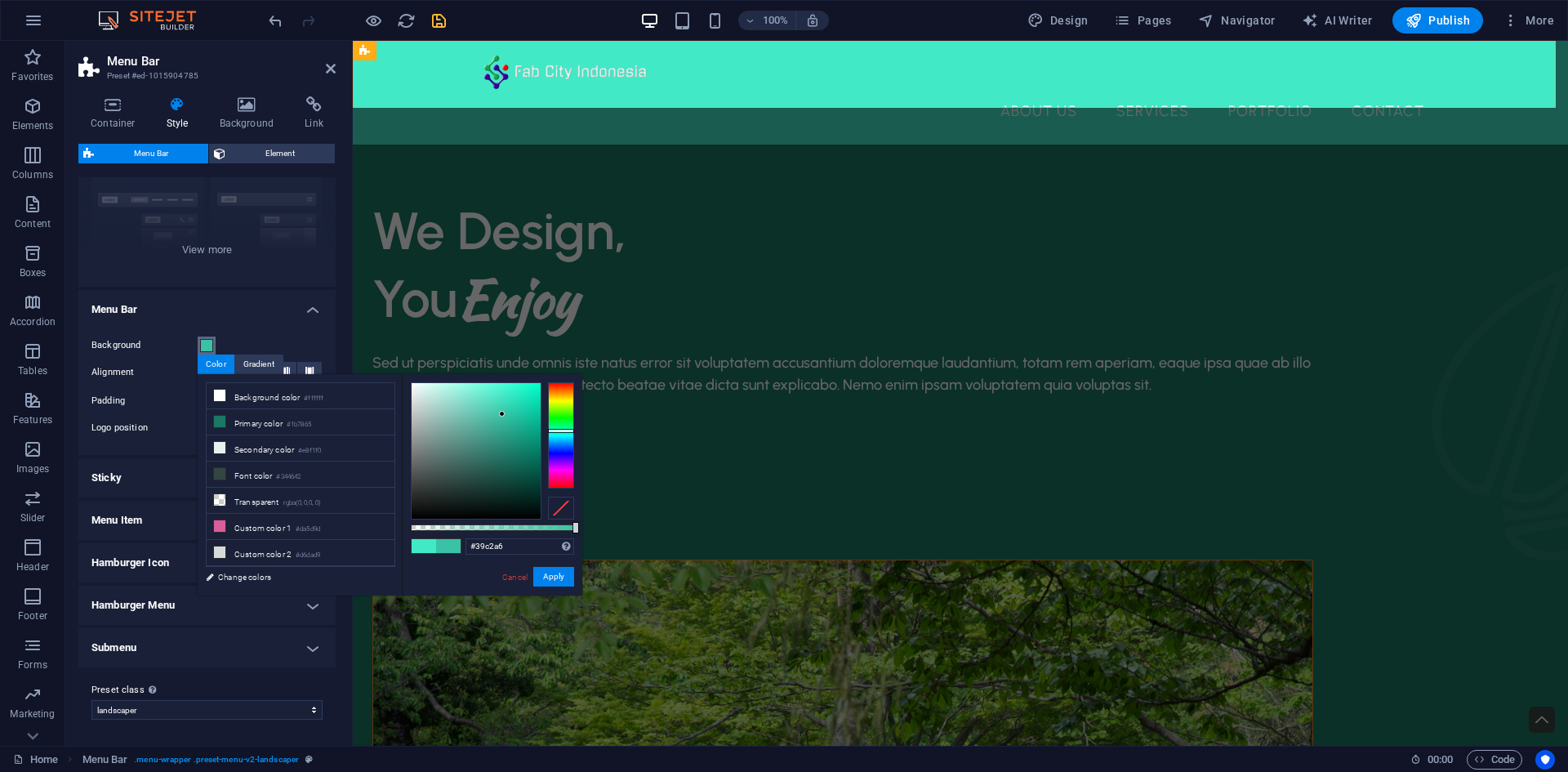
click at [502, 414] on div at bounding box center [476, 450] width 129 height 136
click at [547, 570] on button "Apply" at bounding box center [553, 577] width 40 height 19
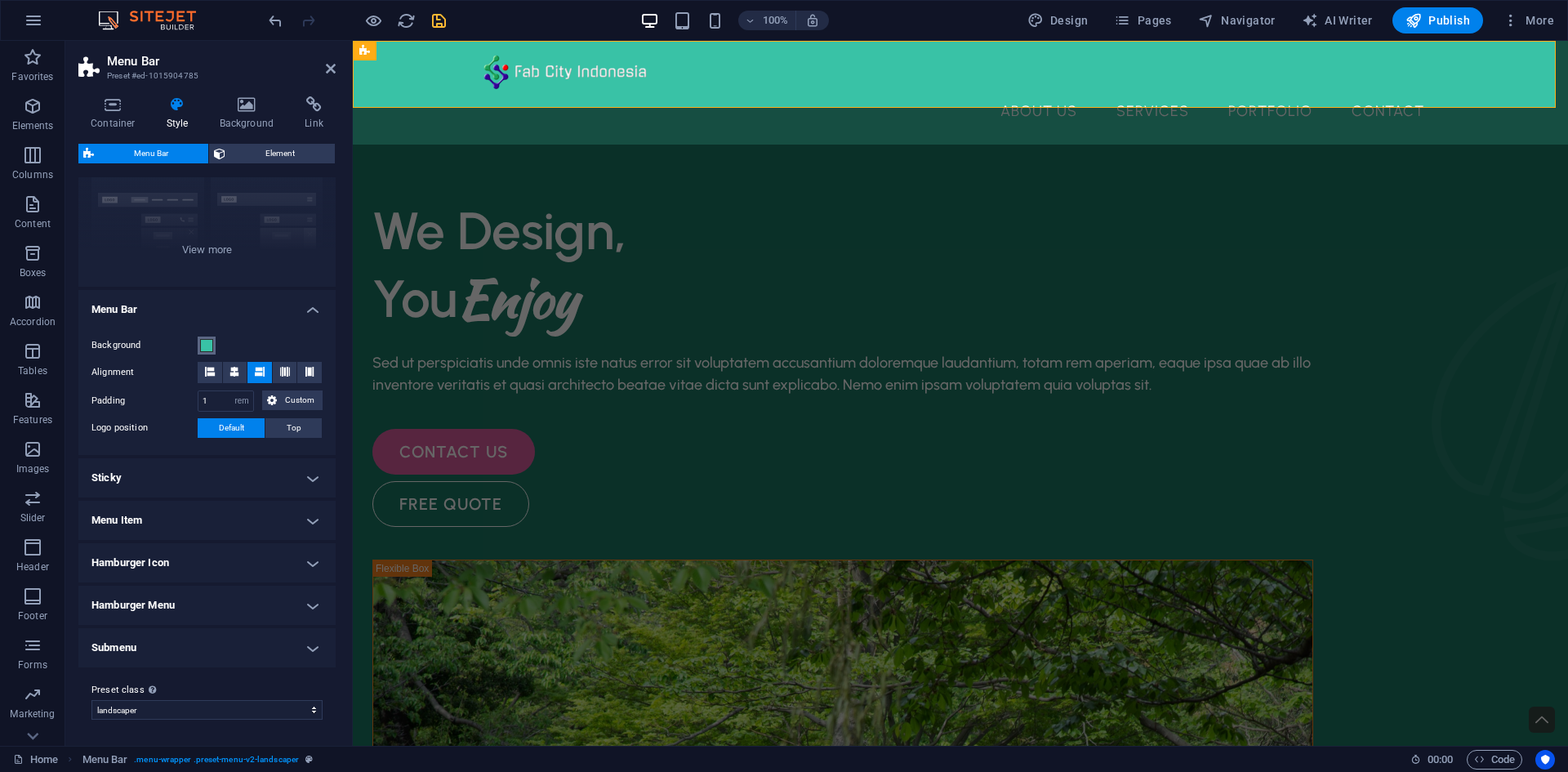
click at [205, 350] on span at bounding box center [207, 346] width 13 height 13
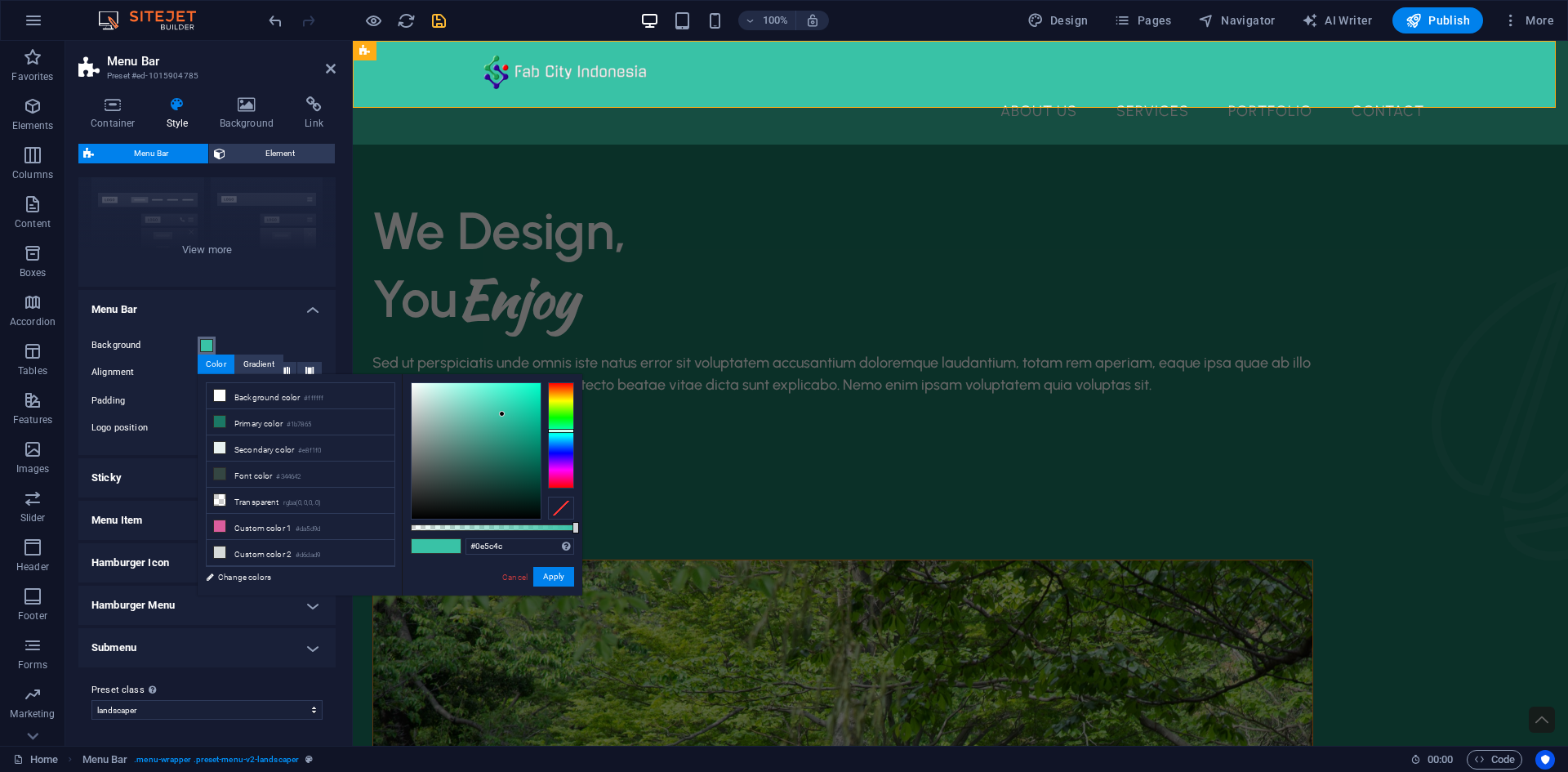
click at [521, 469] on div at bounding box center [476, 450] width 129 height 136
type input "#08483b"
click at [526, 479] on div at bounding box center [476, 450] width 129 height 136
click at [548, 574] on button "Apply" at bounding box center [553, 577] width 40 height 19
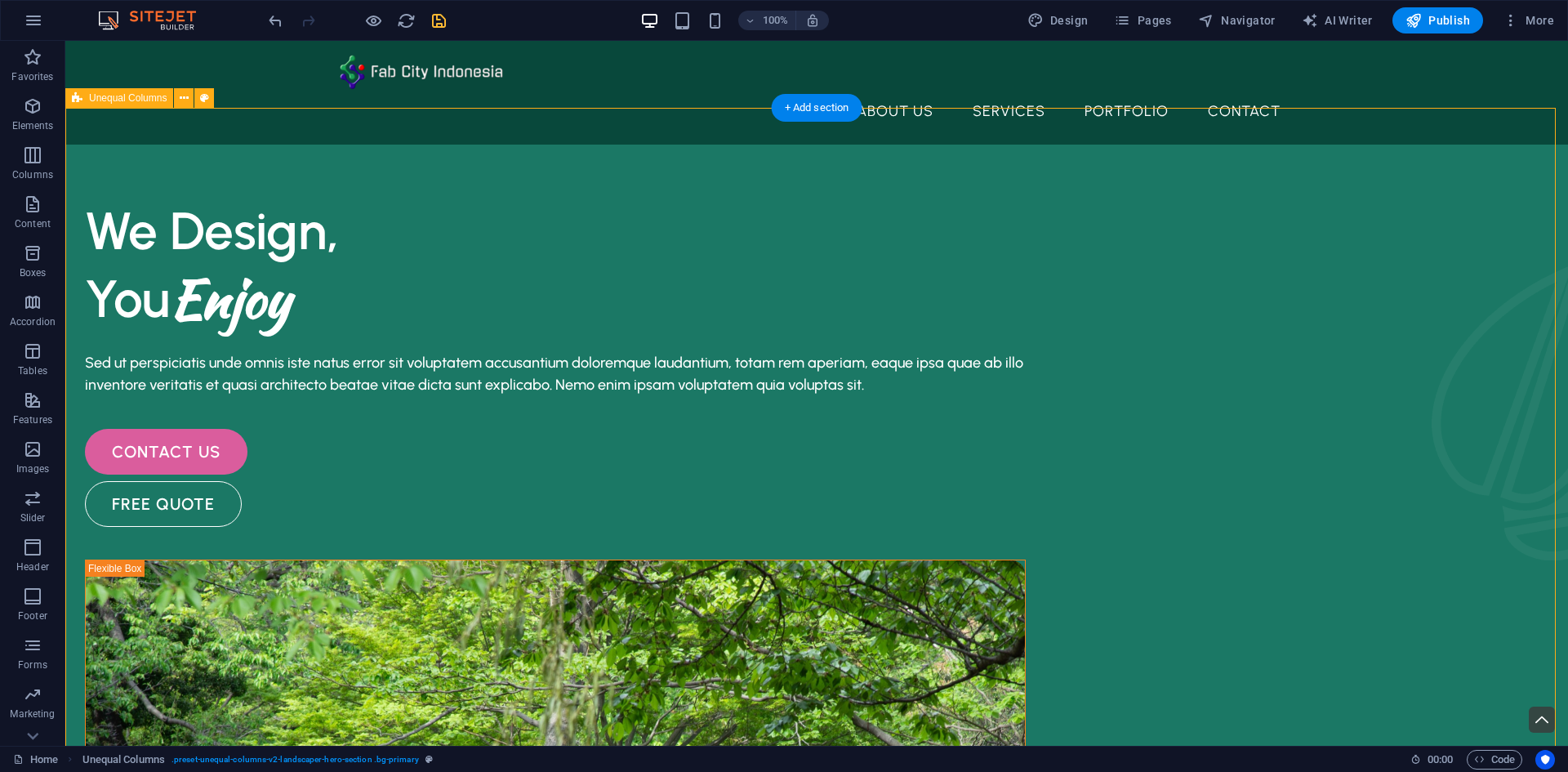
click at [434, 13] on icon "save" at bounding box center [439, 21] width 19 height 19
checkbox input "false"
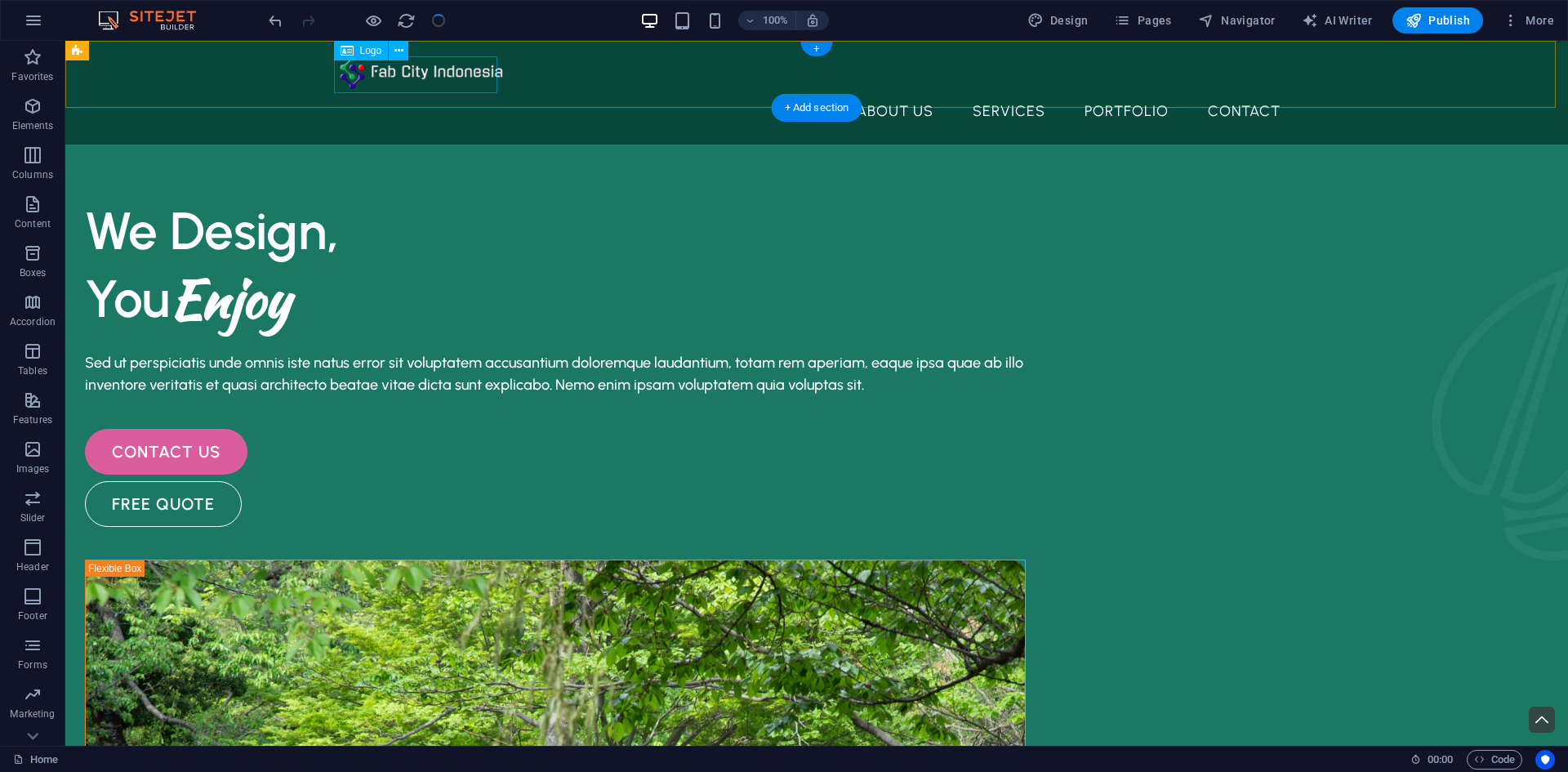
click at [352, 76] on div at bounding box center [816, 72] width 954 height 37
click at [370, 71] on div at bounding box center [816, 72] width 954 height 37
select select "px"
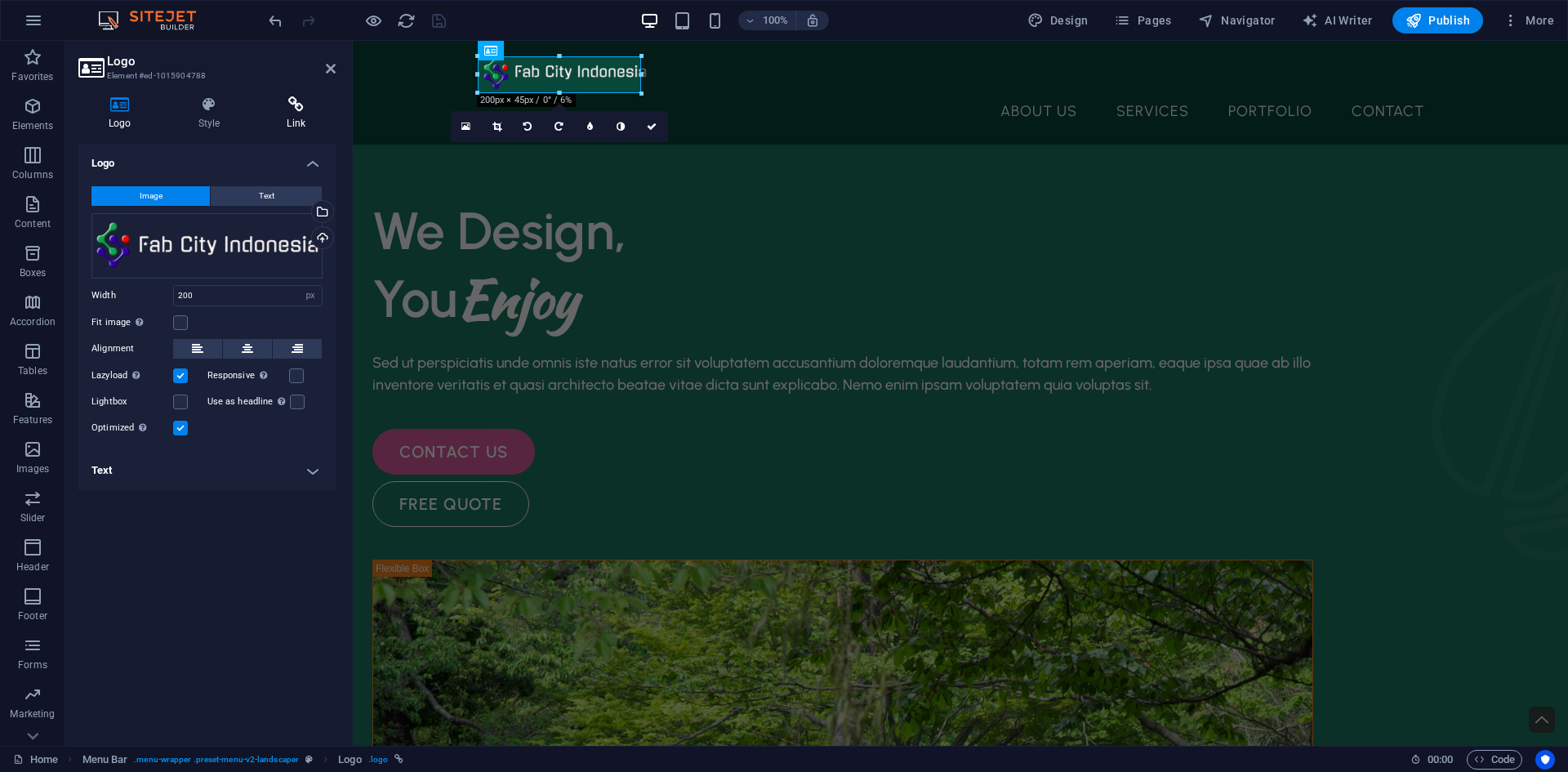
click at [303, 111] on icon at bounding box center [296, 104] width 79 height 16
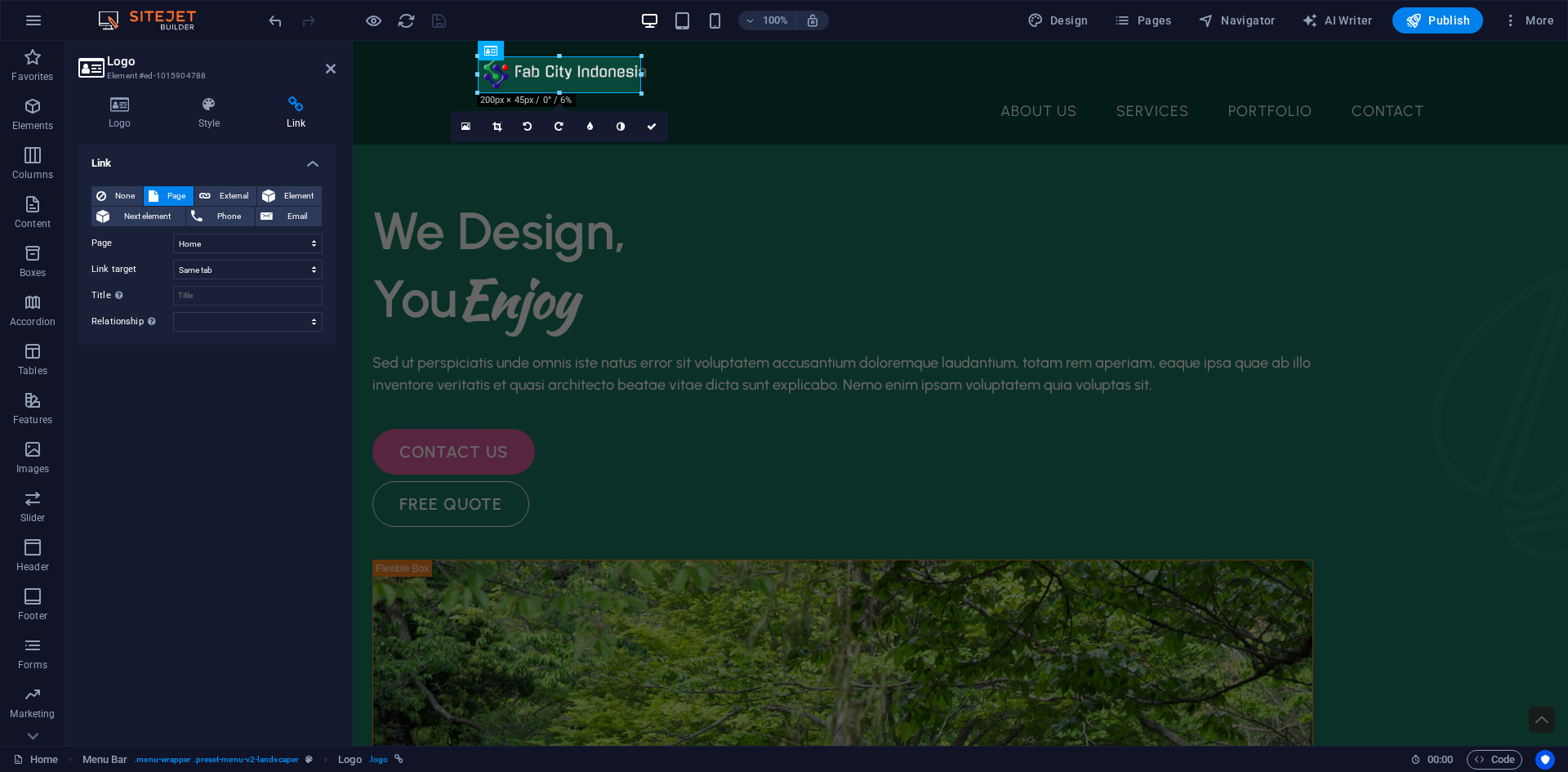
click at [269, 385] on div "Link None Page External Element Next element Phone Email Page Home About Us Ser…" at bounding box center [206, 438] width 257 height 589
click at [268, 374] on div "Link None Page External Element Next element Phone Email Page Home About Us Ser…" at bounding box center [206, 438] width 257 height 589
click at [333, 69] on icon at bounding box center [331, 68] width 10 height 13
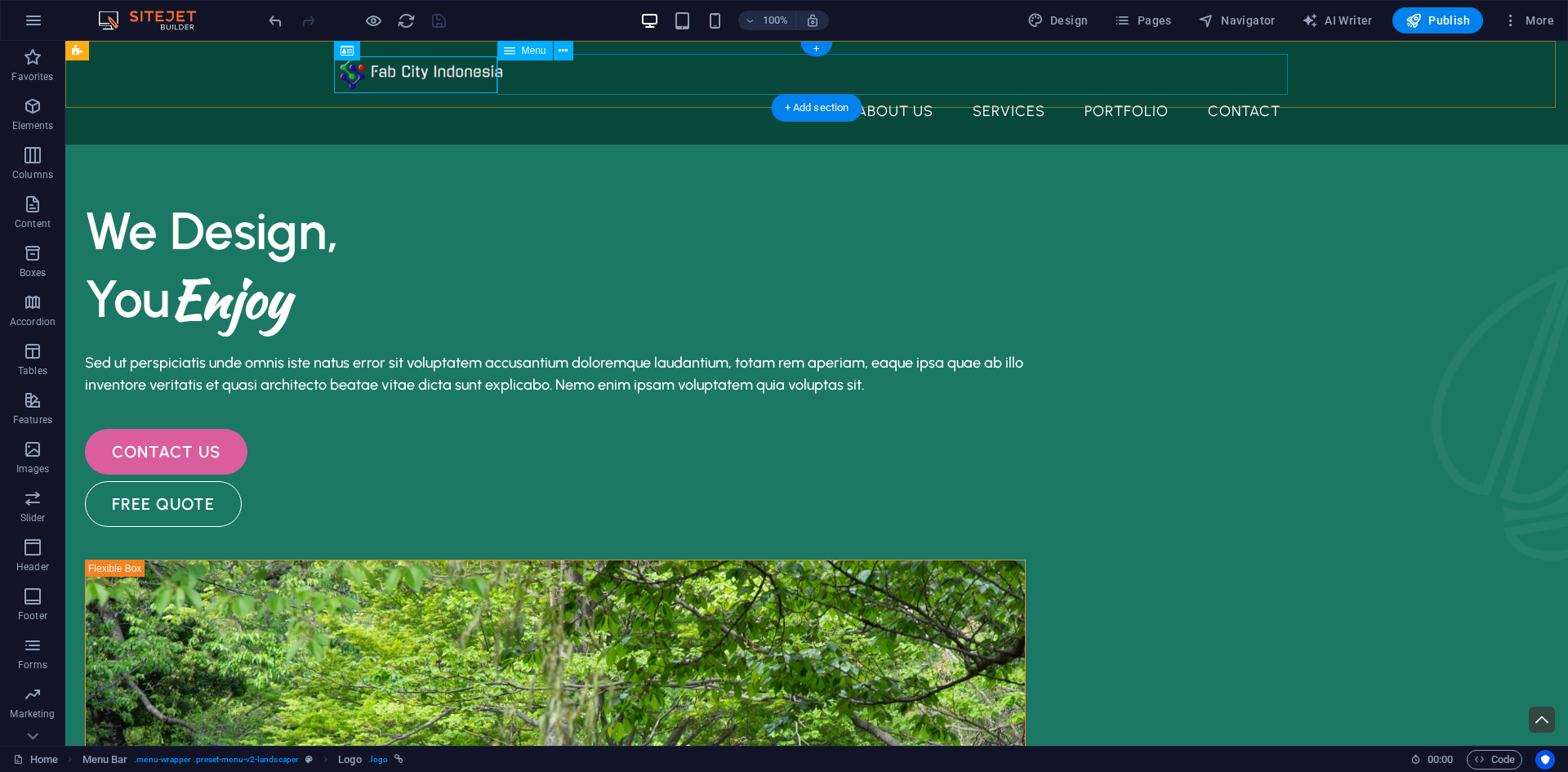
click at [900, 90] on nav "About Us Services Portfolio Contact" at bounding box center [816, 111] width 954 height 40
click at [905, 90] on nav "About Us Services Portfolio Contact" at bounding box center [816, 111] width 954 height 40
select select "1"
select select
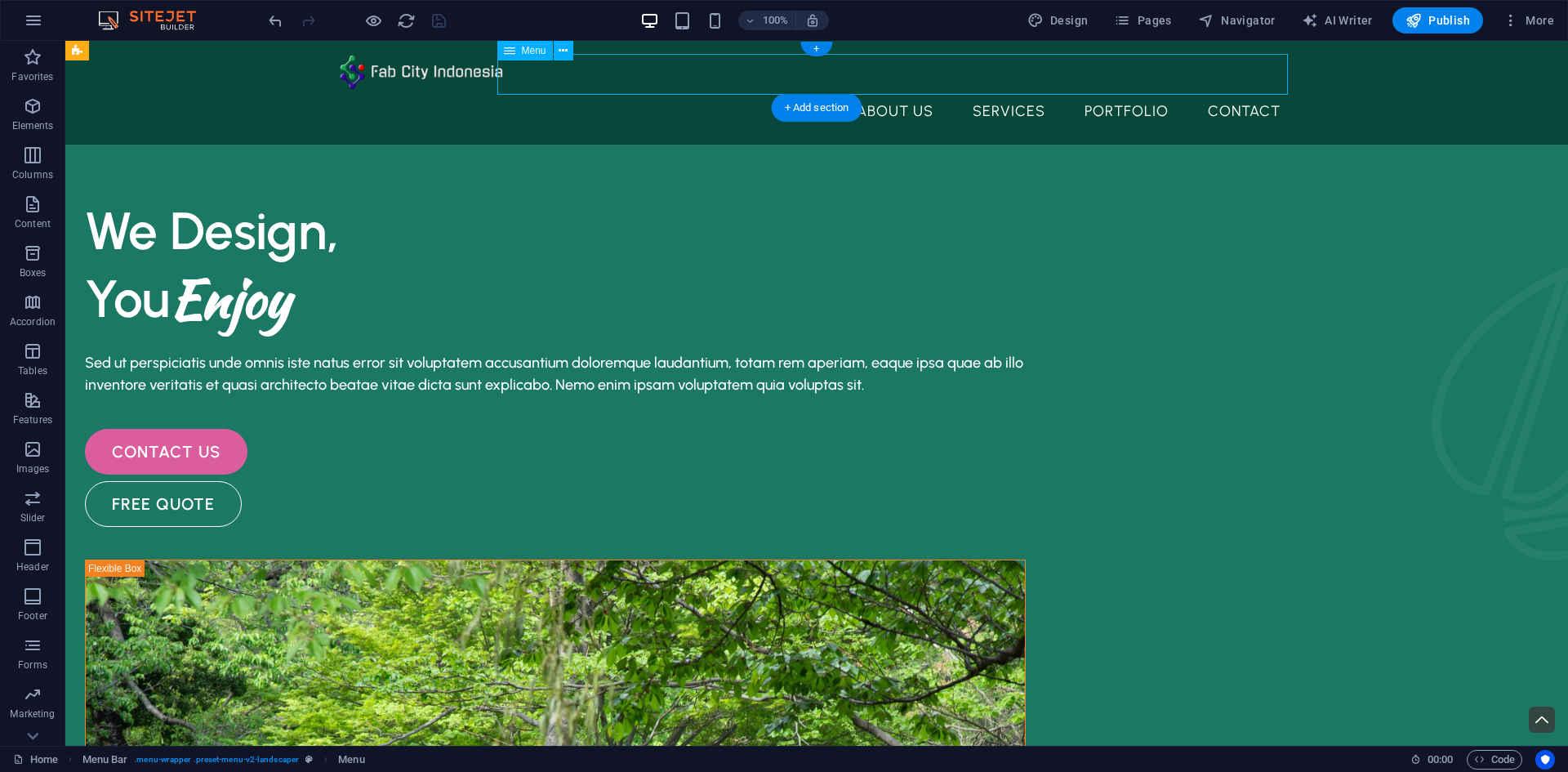
select select "2"
select select
select select "3"
select select
select select "4"
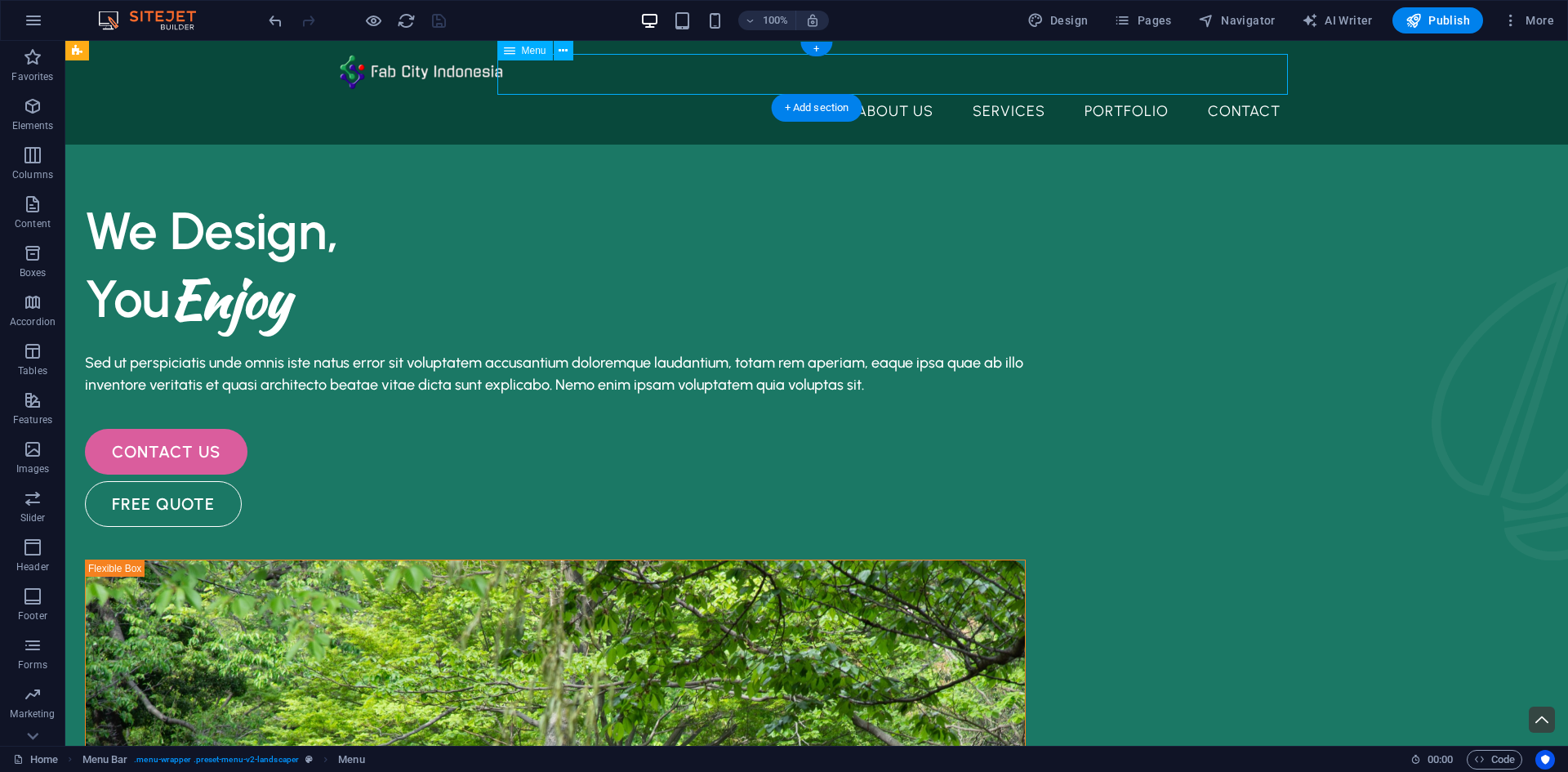
select select
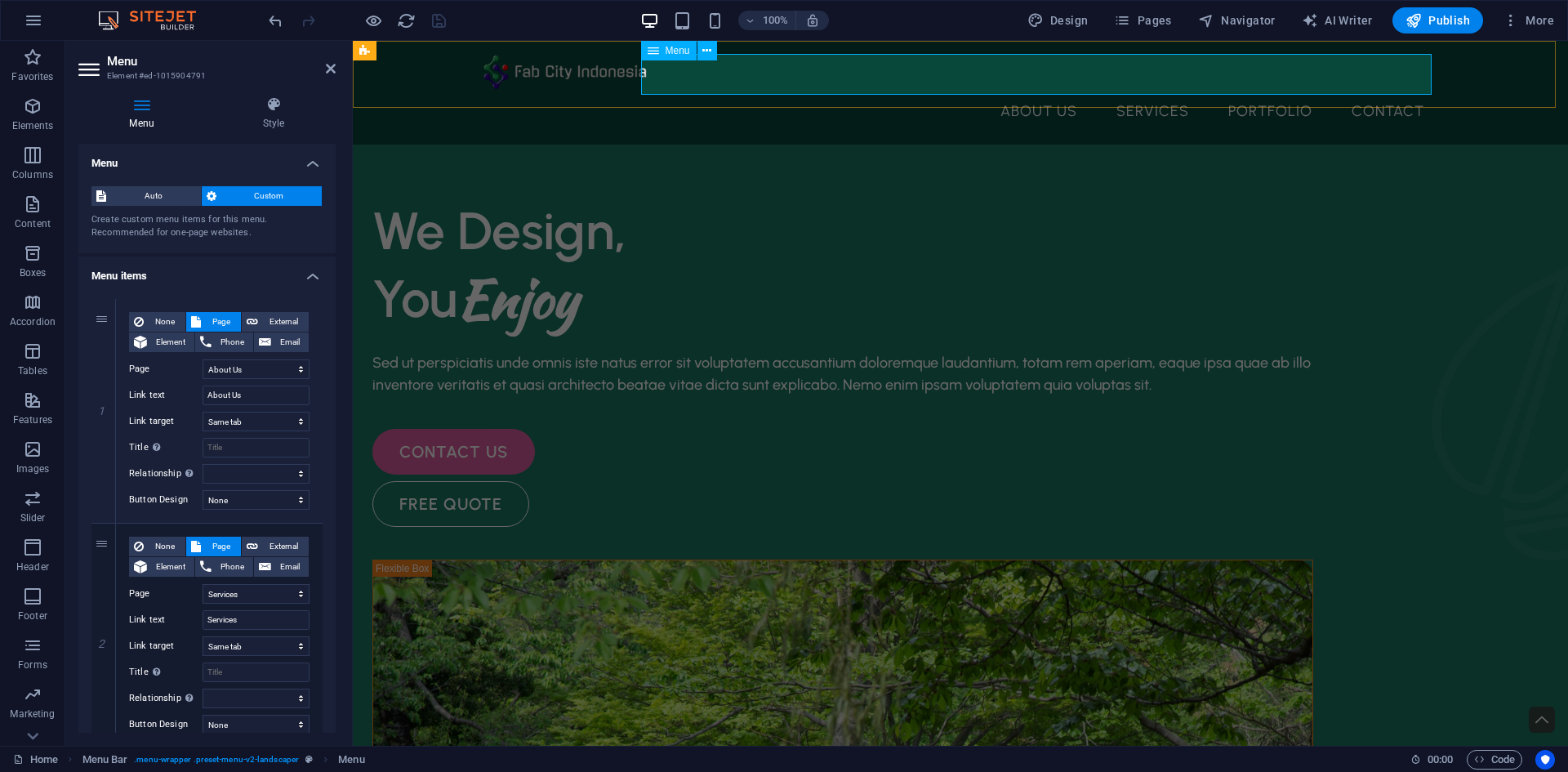
click at [1038, 90] on nav "About Us Services Portfolio Contact" at bounding box center [960, 111] width 954 height 40
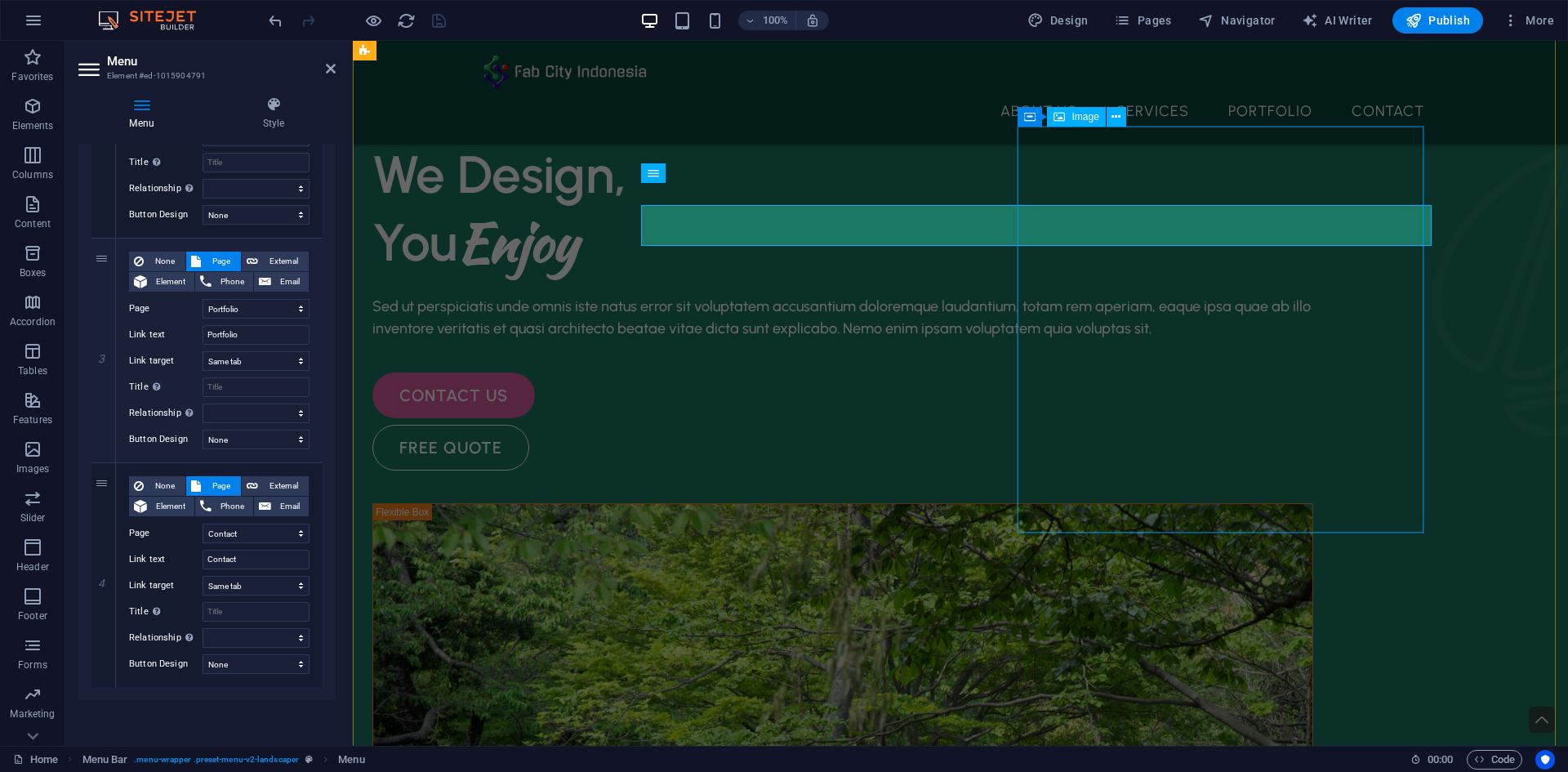
scroll to position [0, 0]
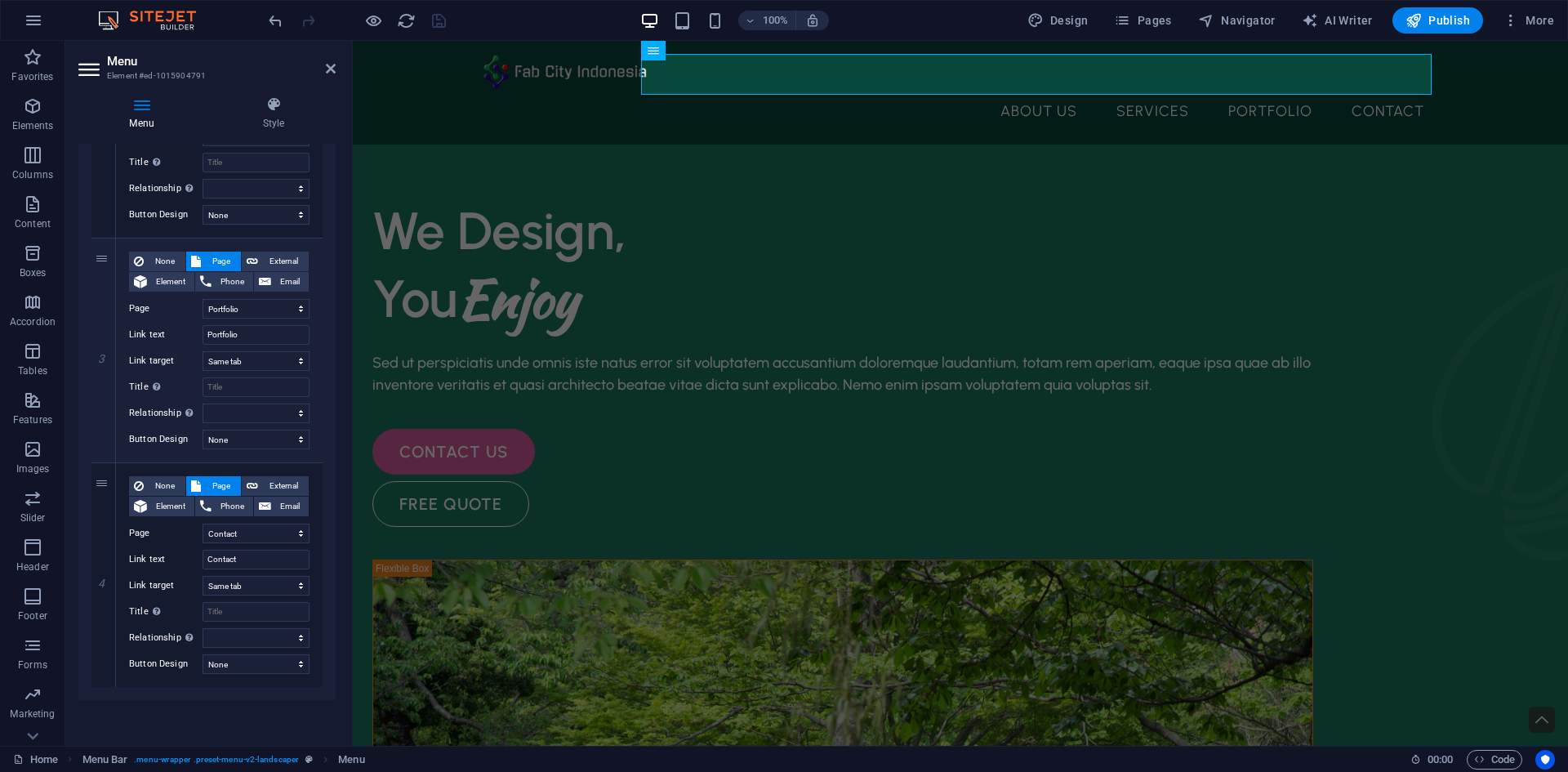
click at [546, 25] on div "100% Design Pages Navigator AI Writer Publish More" at bounding box center [913, 20] width 1296 height 26
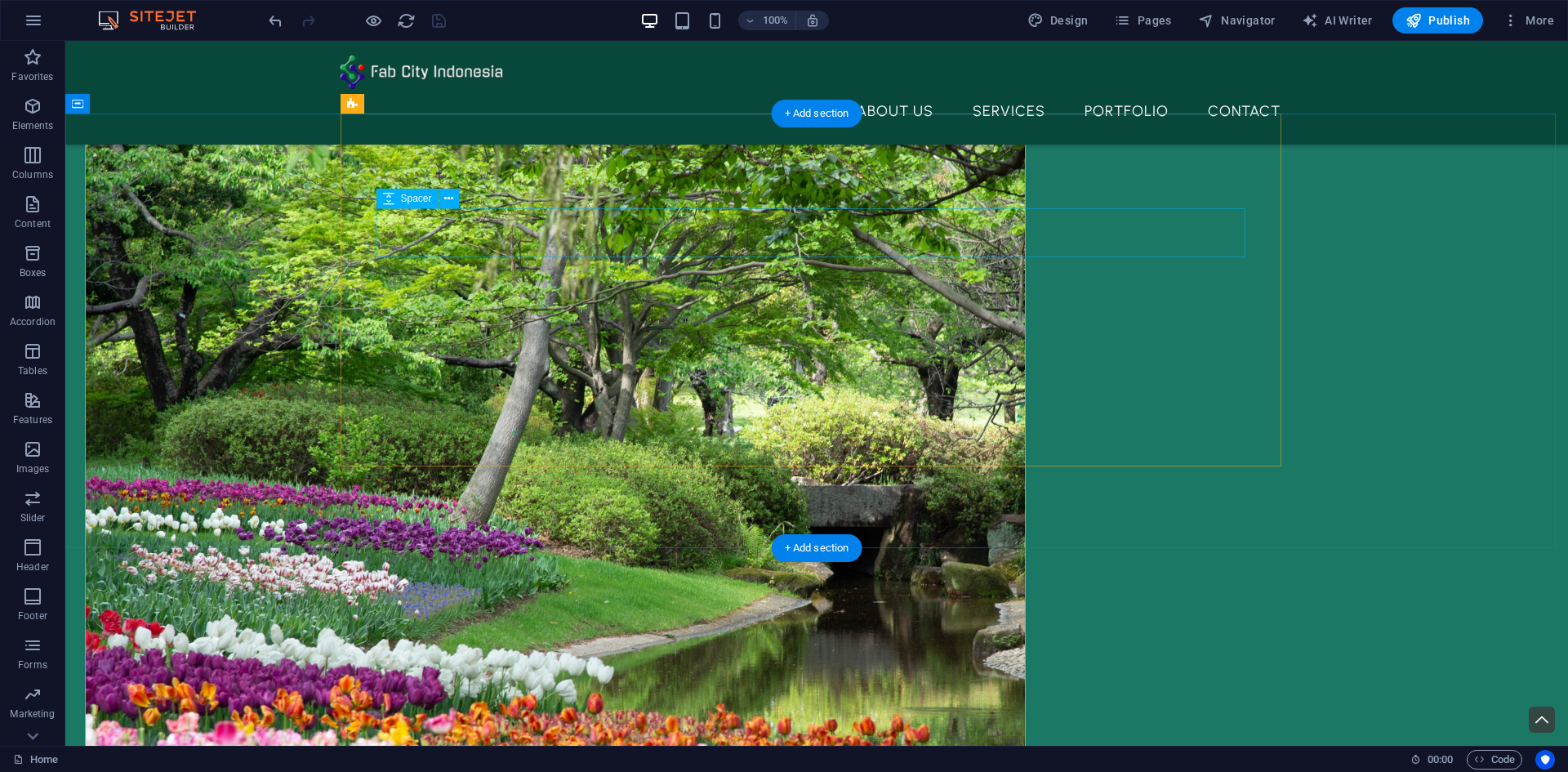
scroll to position [435, 0]
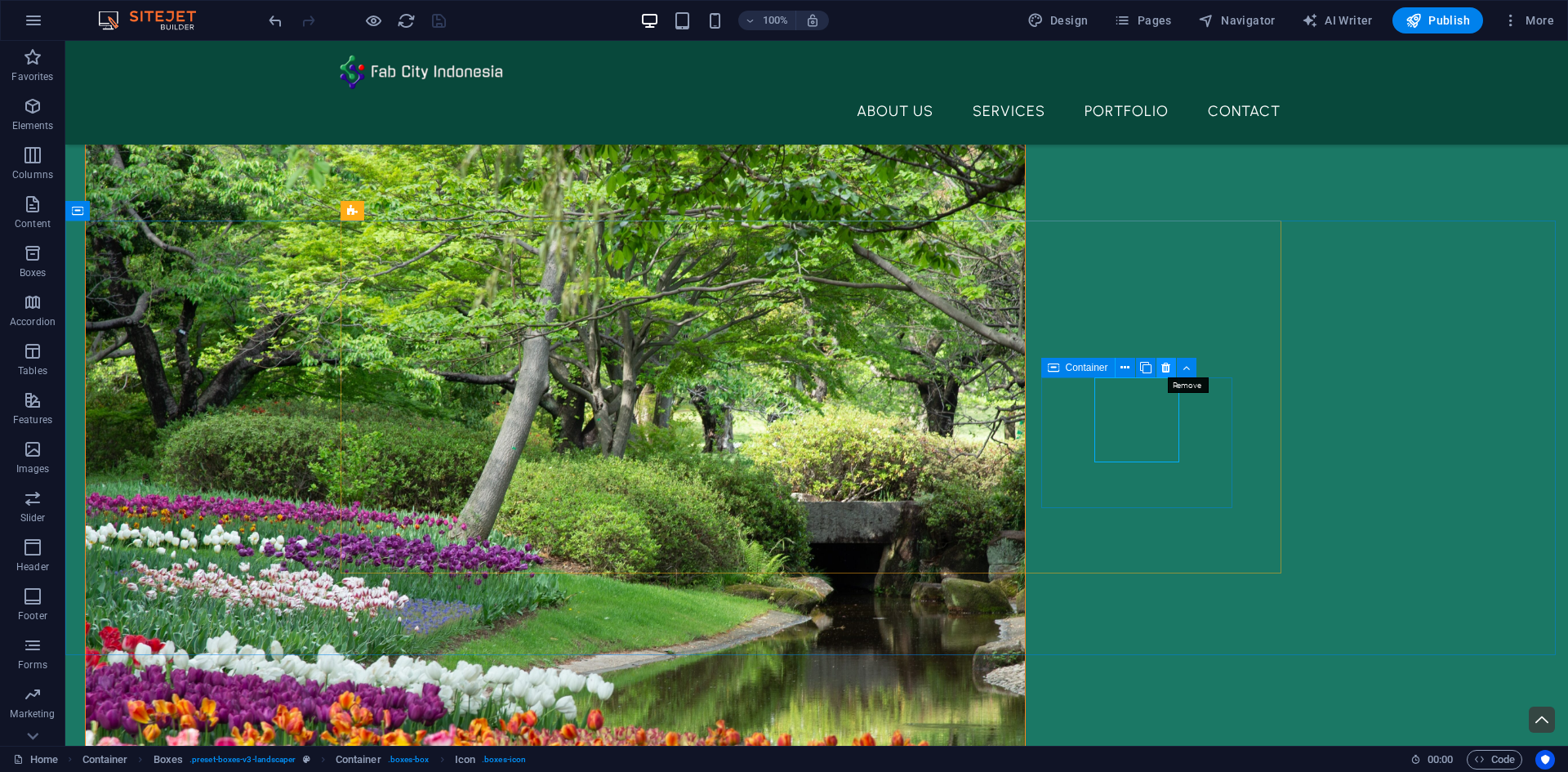
click at [1167, 365] on icon at bounding box center [1166, 368] width 9 height 17
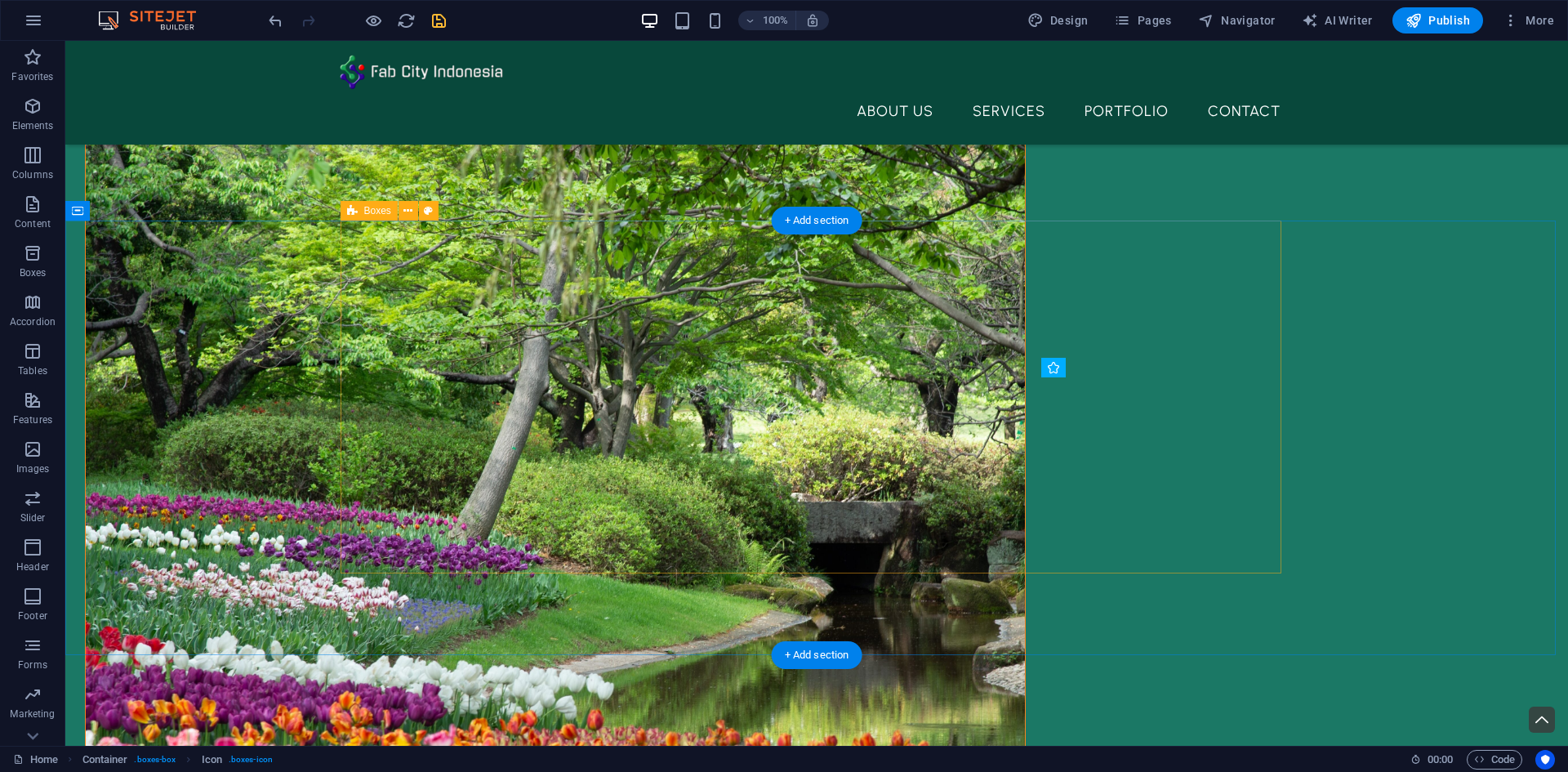
drag, startPoint x: 988, startPoint y: 463, endPoint x: 1000, endPoint y: 455, distance: 14.4
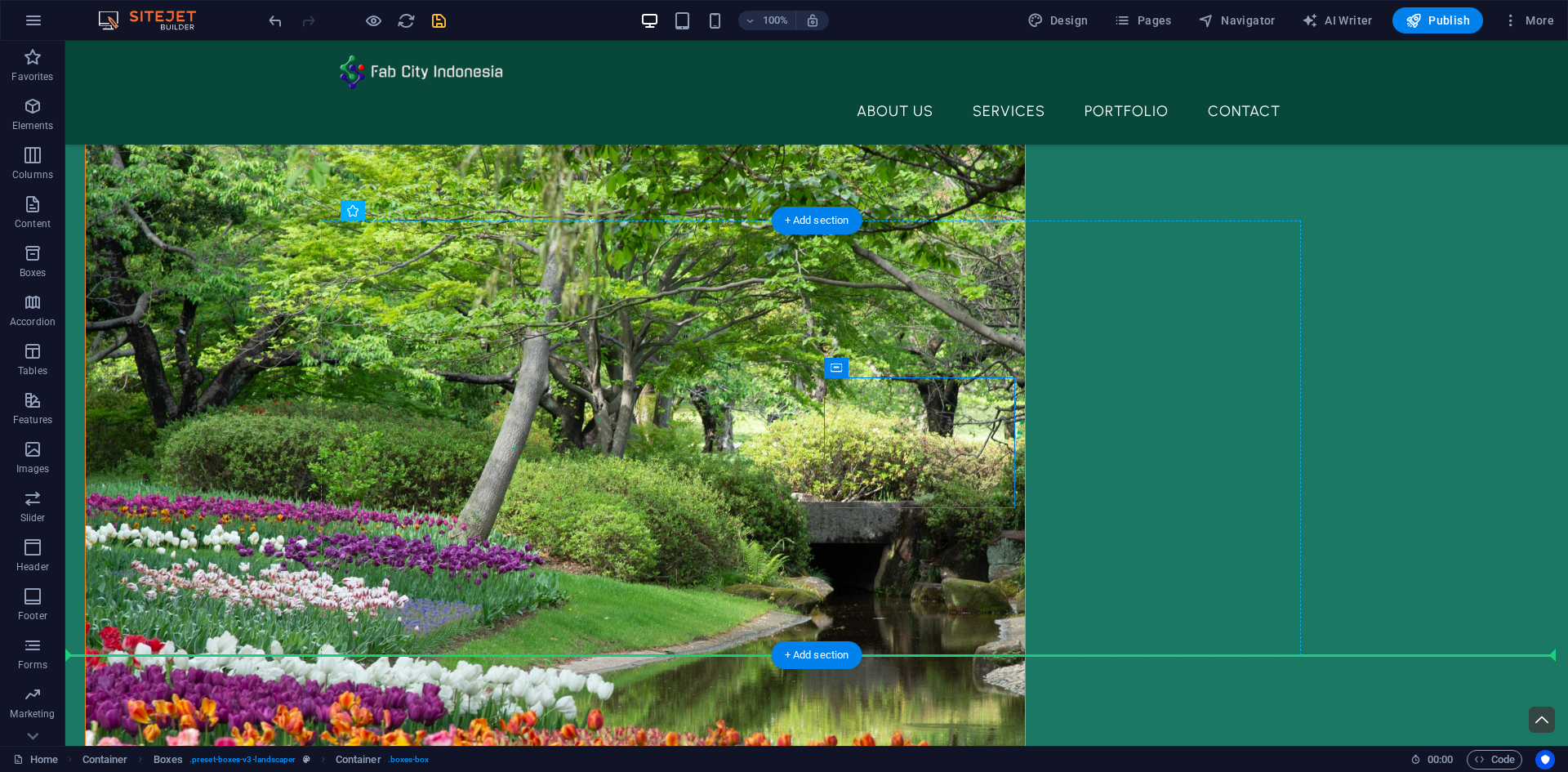
drag, startPoint x: 1000, startPoint y: 455, endPoint x: 1169, endPoint y: 455, distance: 169.0
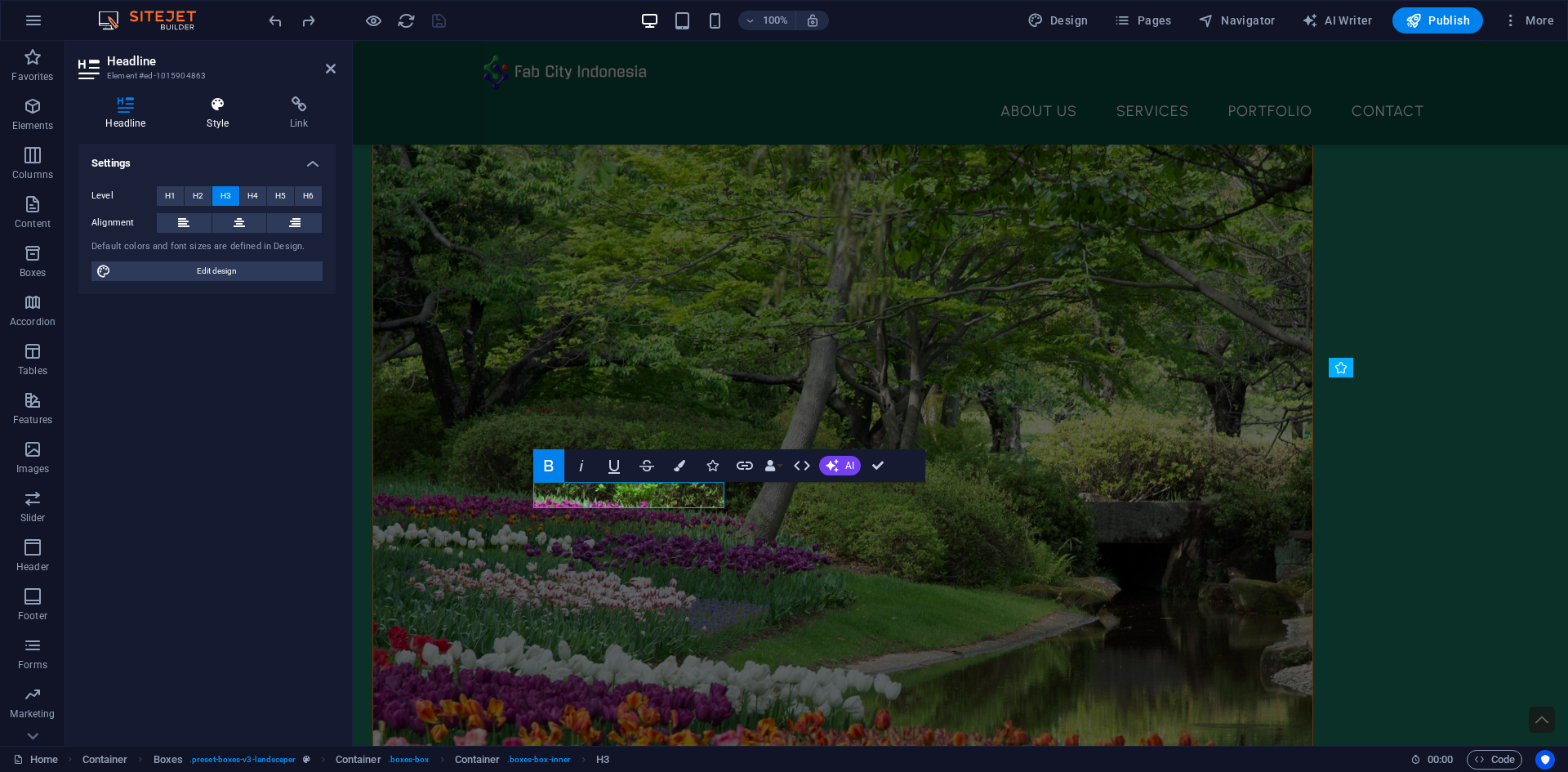
click at [215, 123] on h4 "Style" at bounding box center [221, 114] width 84 height 35
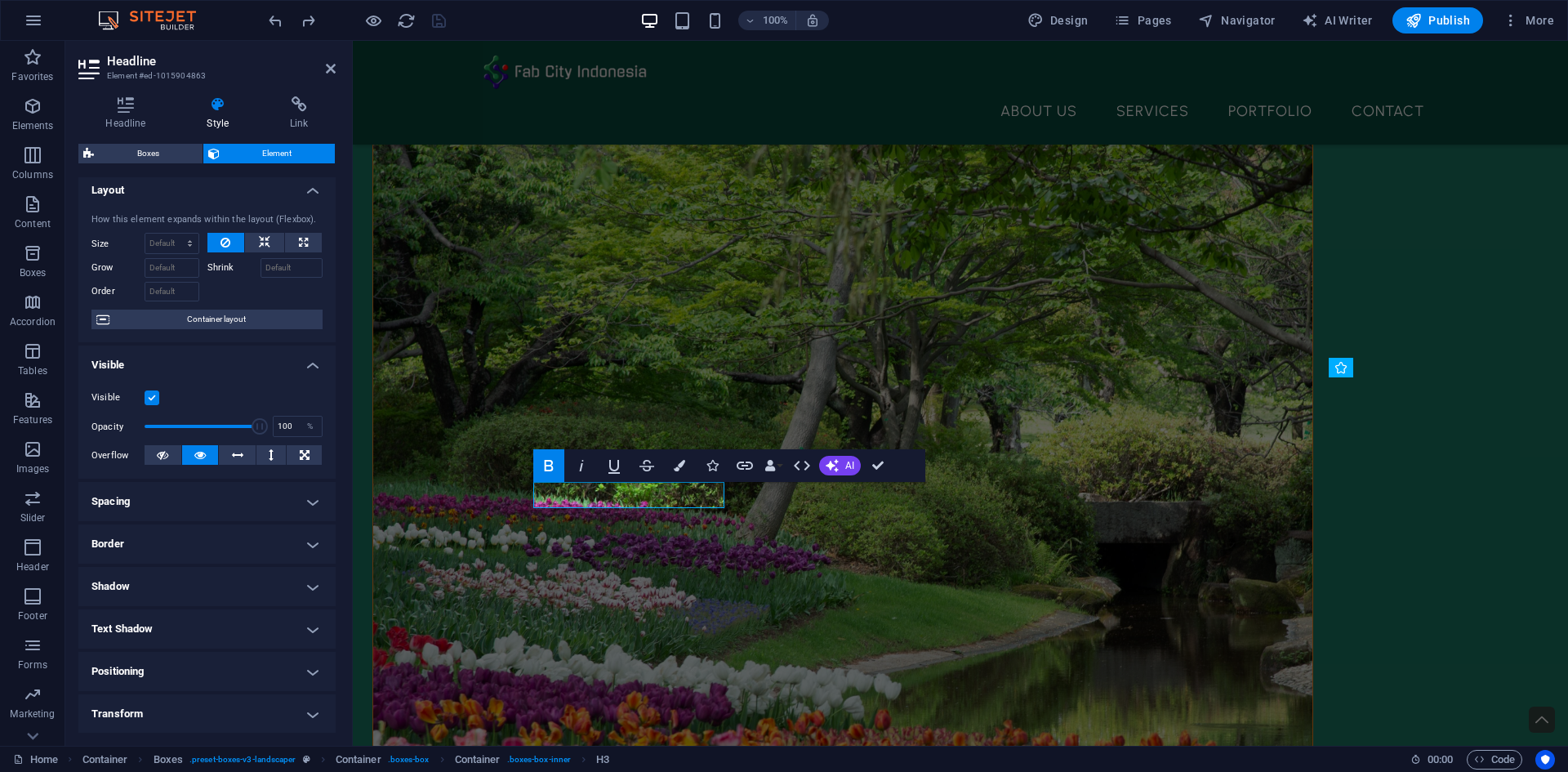
scroll to position [0, 0]
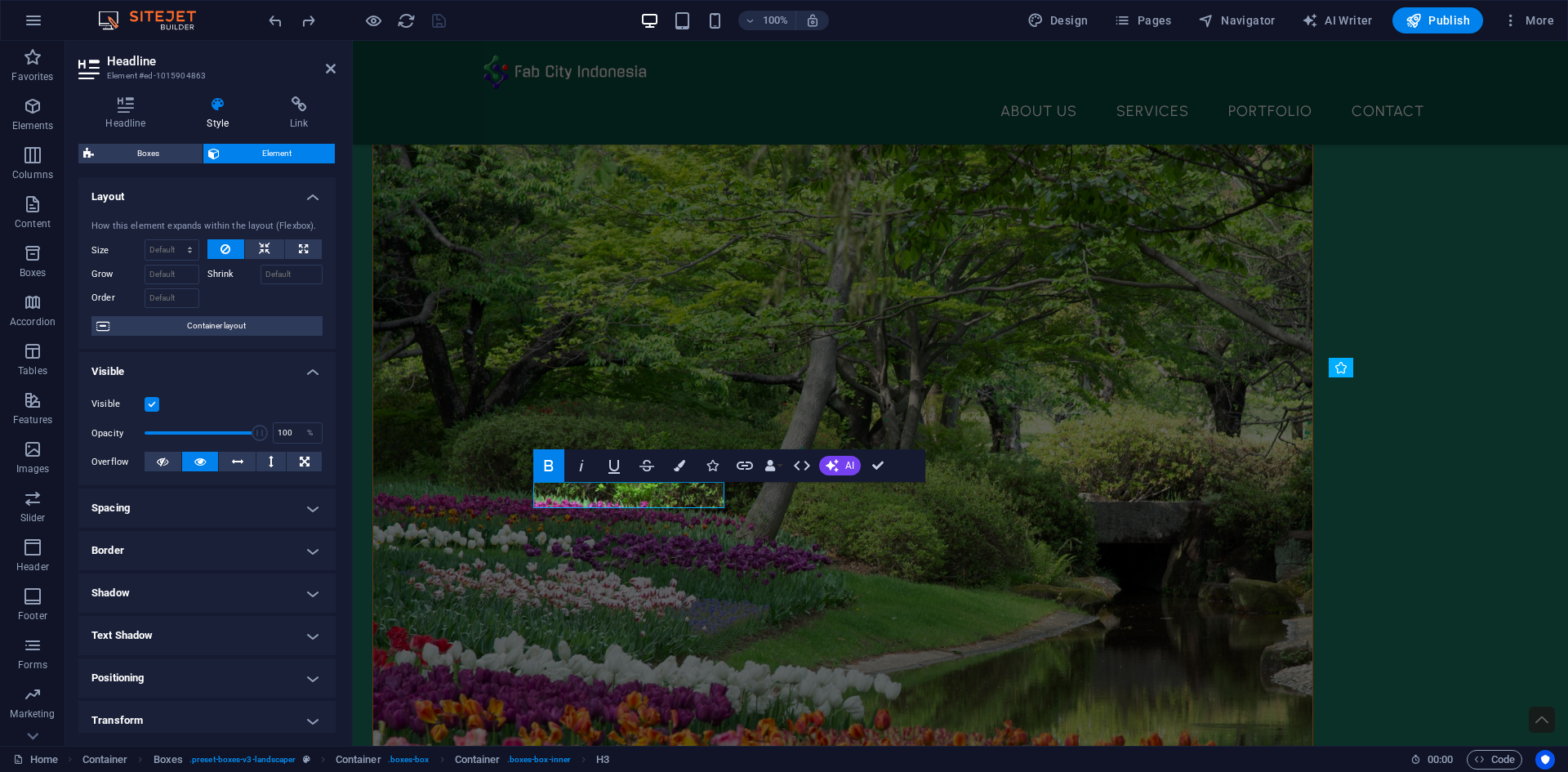
click at [268, 511] on h4 "Spacing" at bounding box center [206, 507] width 257 height 39
click at [268, 619] on h4 "Border" at bounding box center [206, 615] width 257 height 39
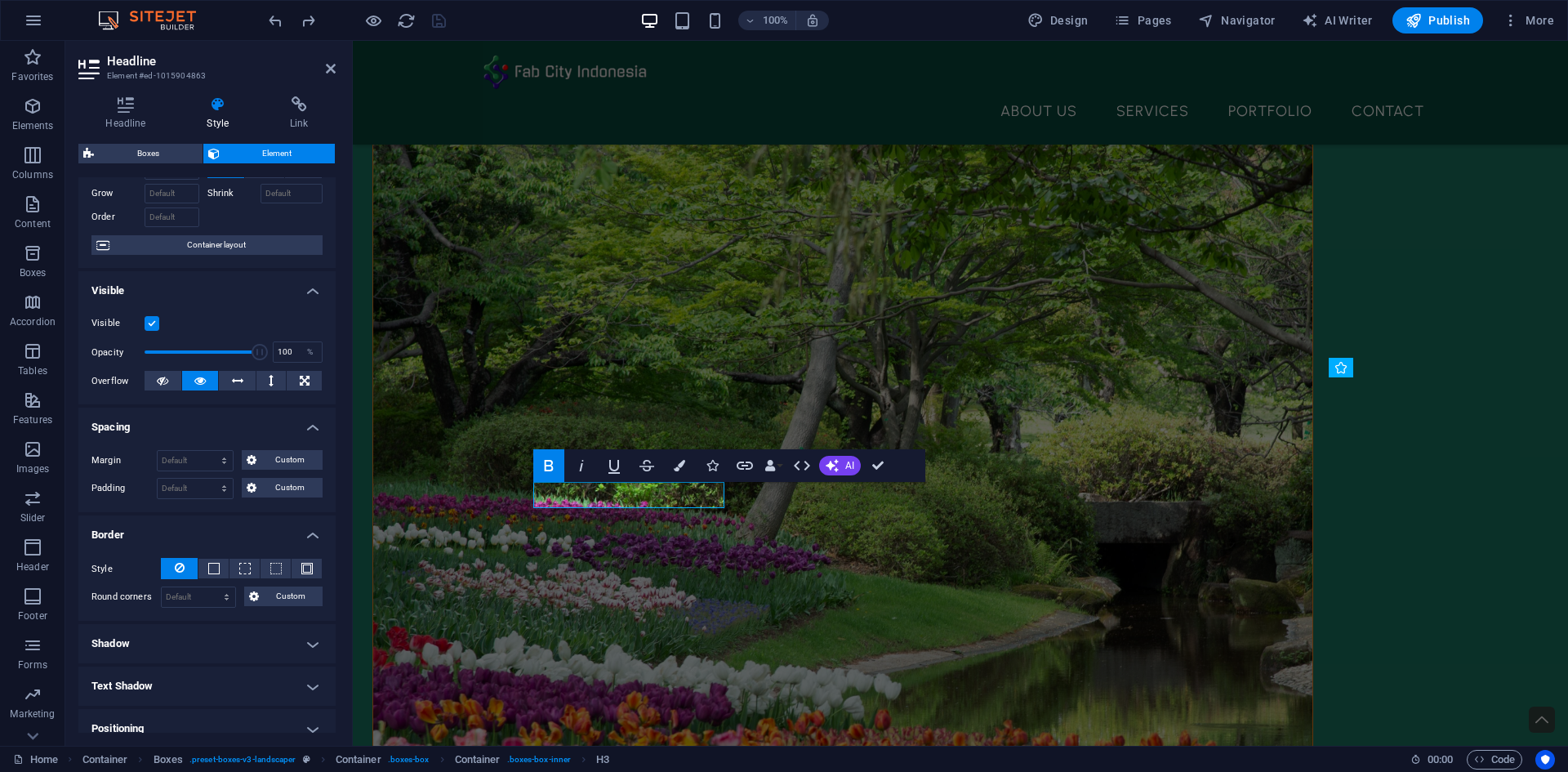
scroll to position [82, 0]
click at [268, 650] on h4 "Shadow" at bounding box center [206, 642] width 257 height 39
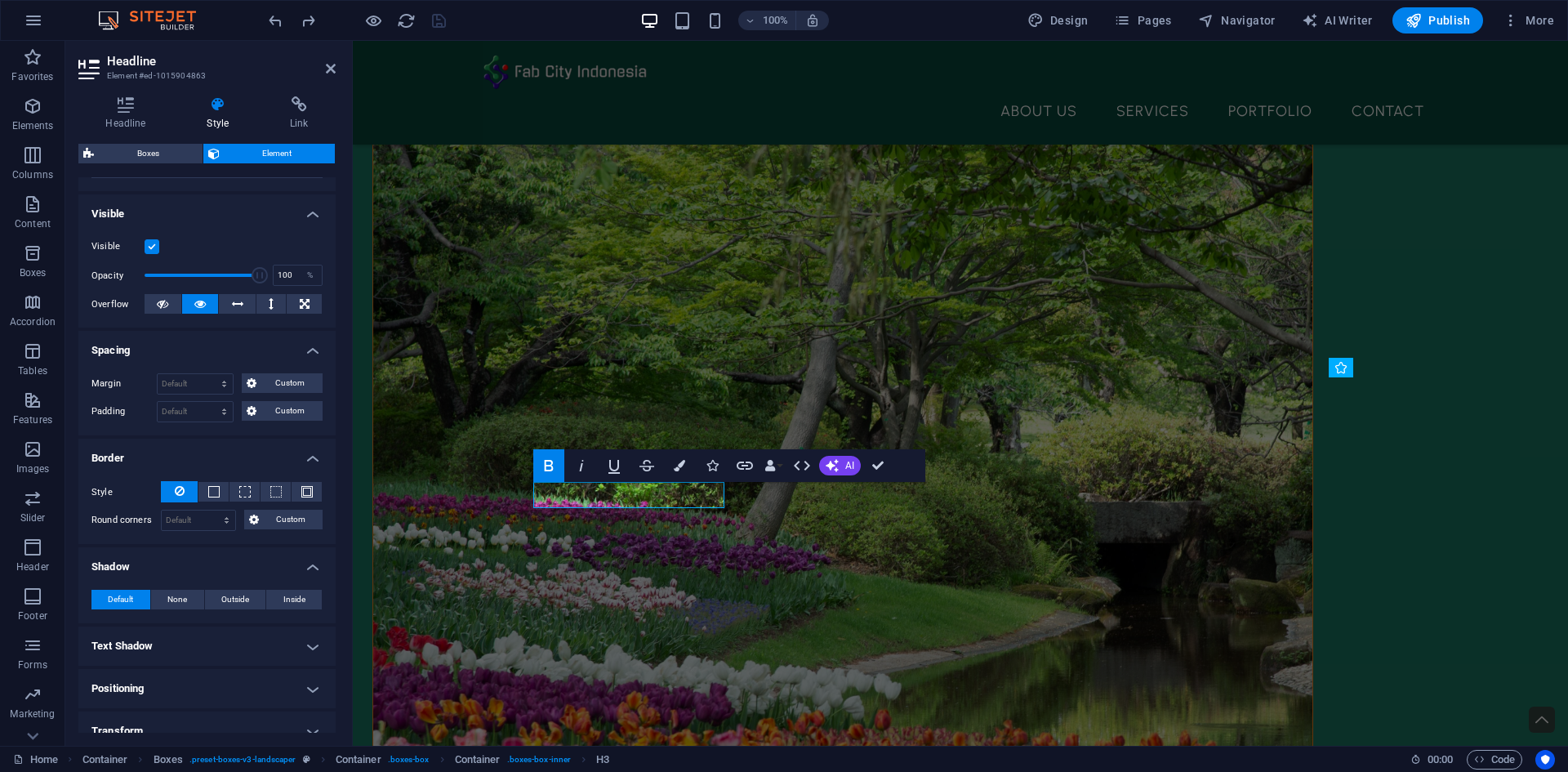
scroll to position [191, 0]
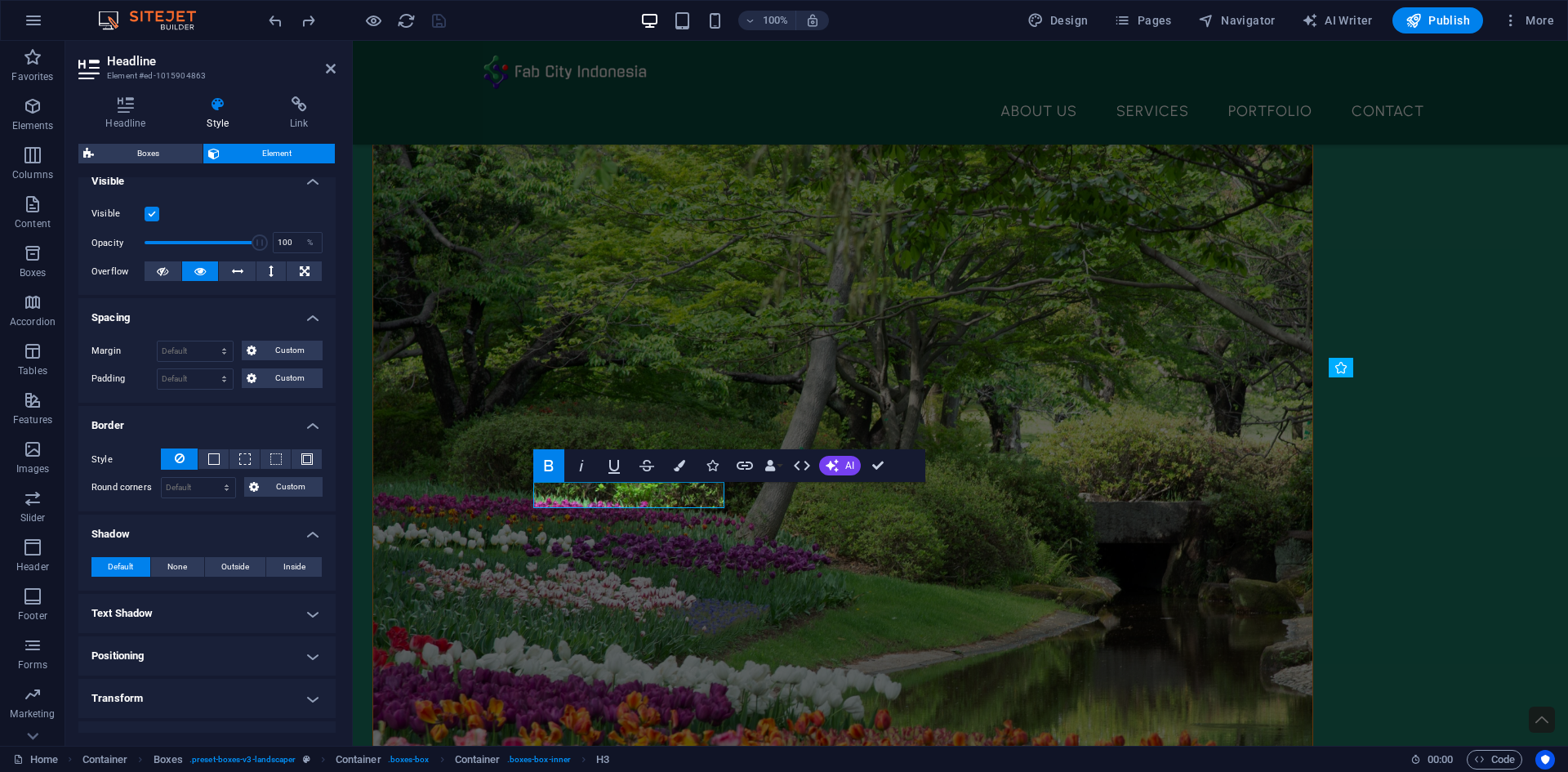
click at [275, 608] on h4 "Text Shadow" at bounding box center [206, 613] width 257 height 39
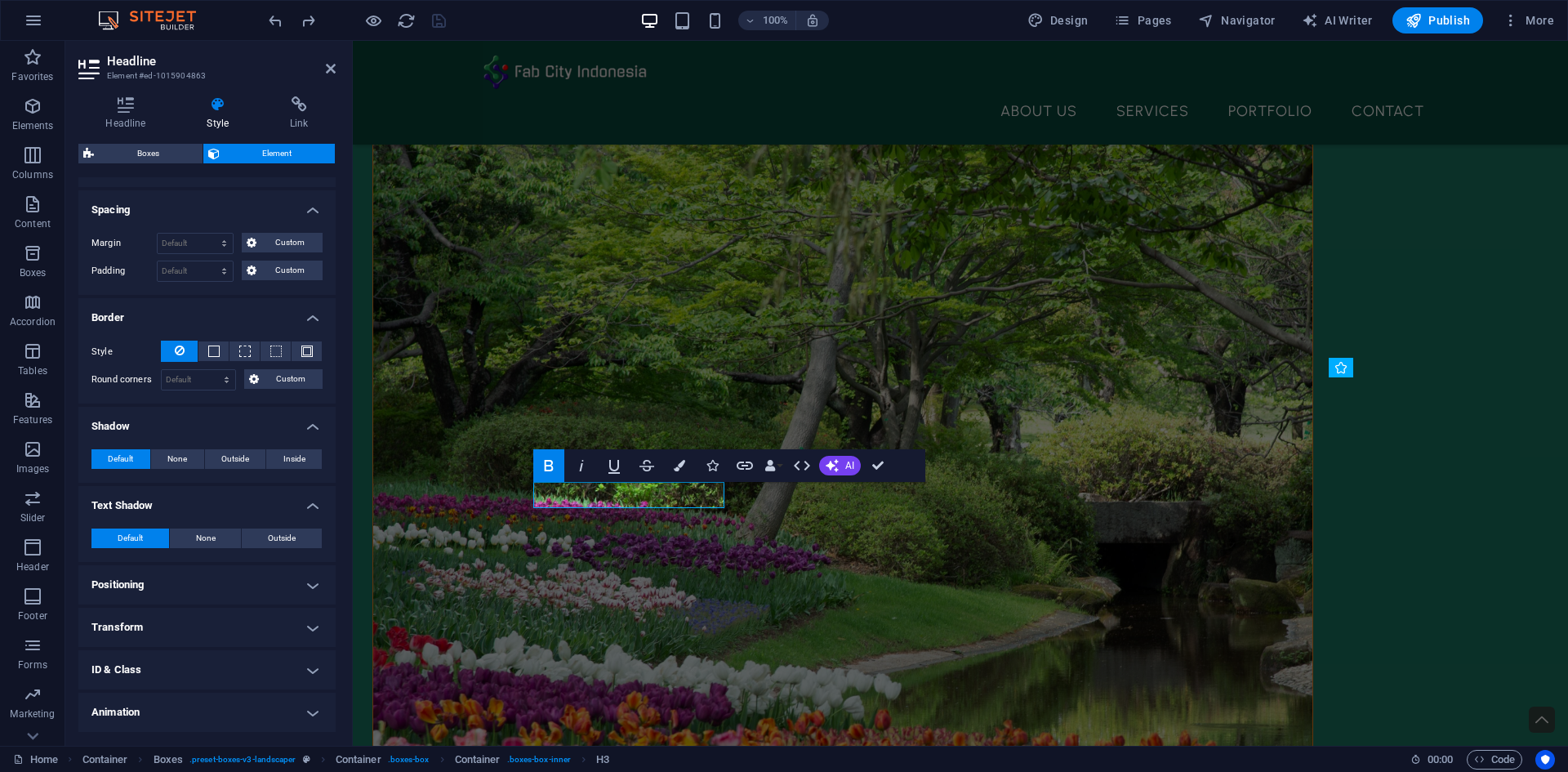
scroll to position [299, 0]
click at [229, 457] on span "Outside" at bounding box center [235, 457] width 28 height 19
type input "2"
type input "4"
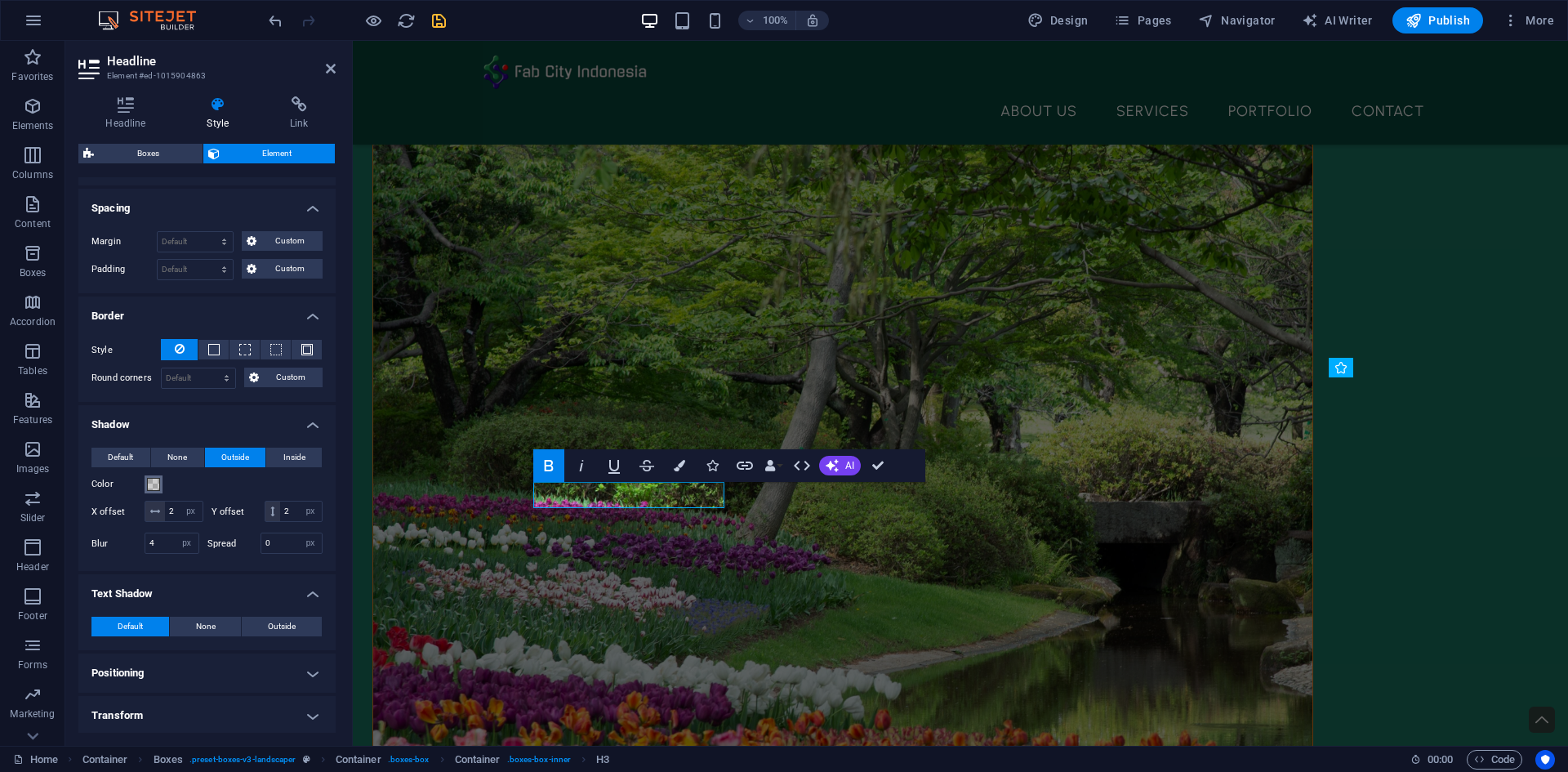
click at [158, 491] on span at bounding box center [154, 484] width 13 height 13
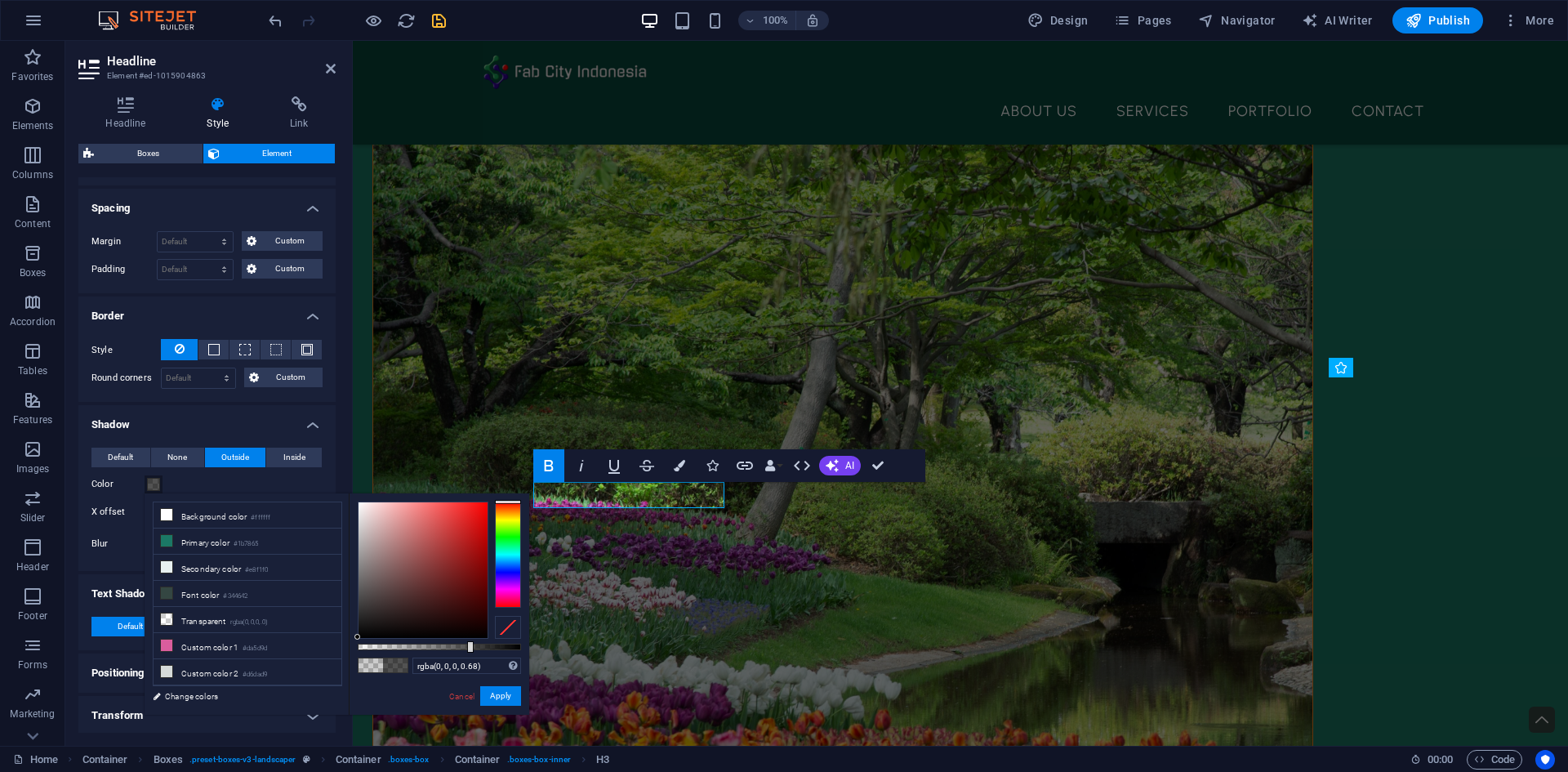
drag, startPoint x: 392, startPoint y: 643, endPoint x: 469, endPoint y: 653, distance: 77.6
click at [469, 653] on div at bounding box center [470, 647] width 7 height 12
click at [476, 653] on div at bounding box center [477, 647] width 7 height 12
click at [167, 543] on icon at bounding box center [167, 541] width 12 height 12
type input "#1b7865"
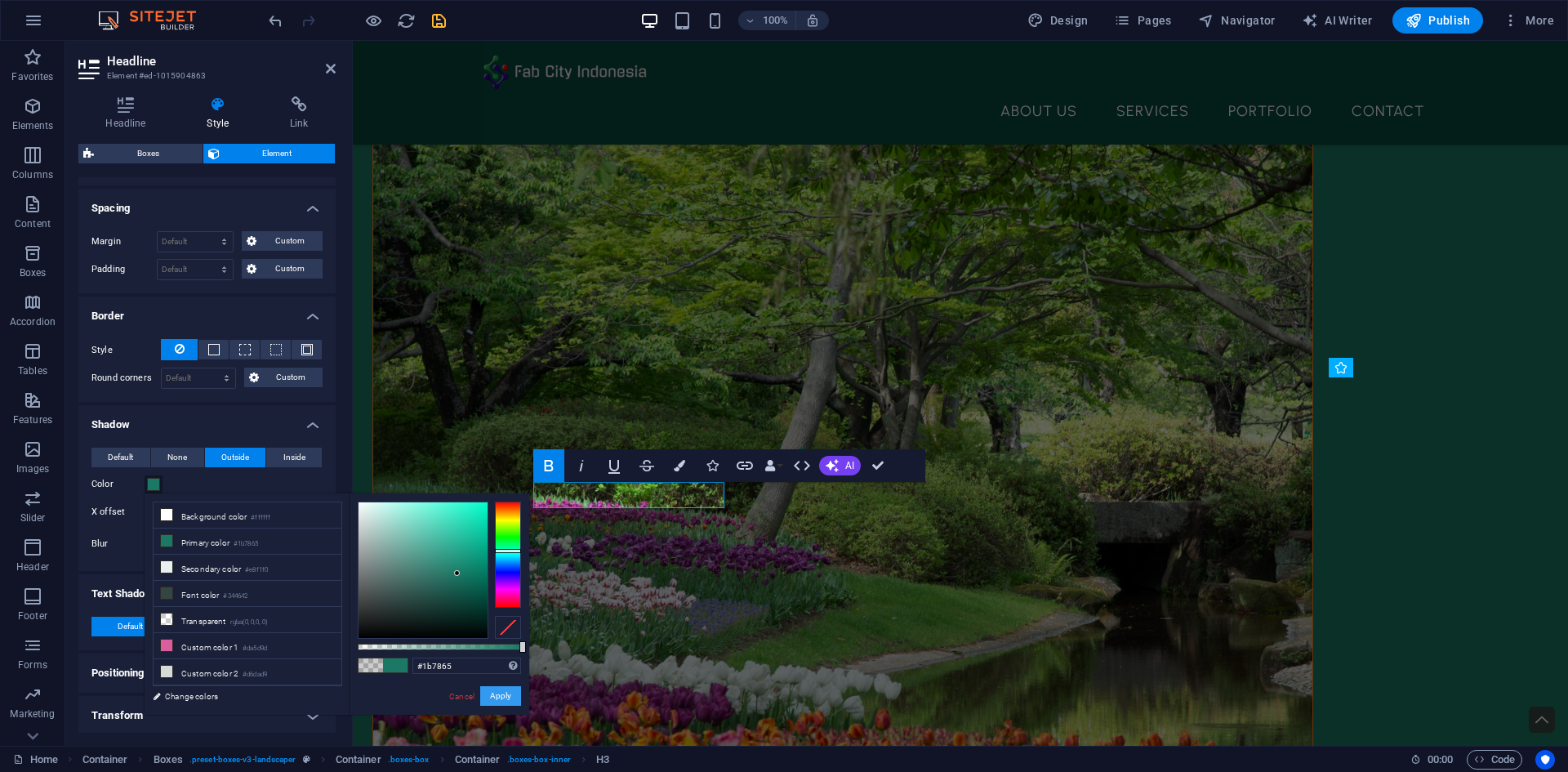
click at [509, 704] on button "Apply" at bounding box center [501, 696] width 40 height 19
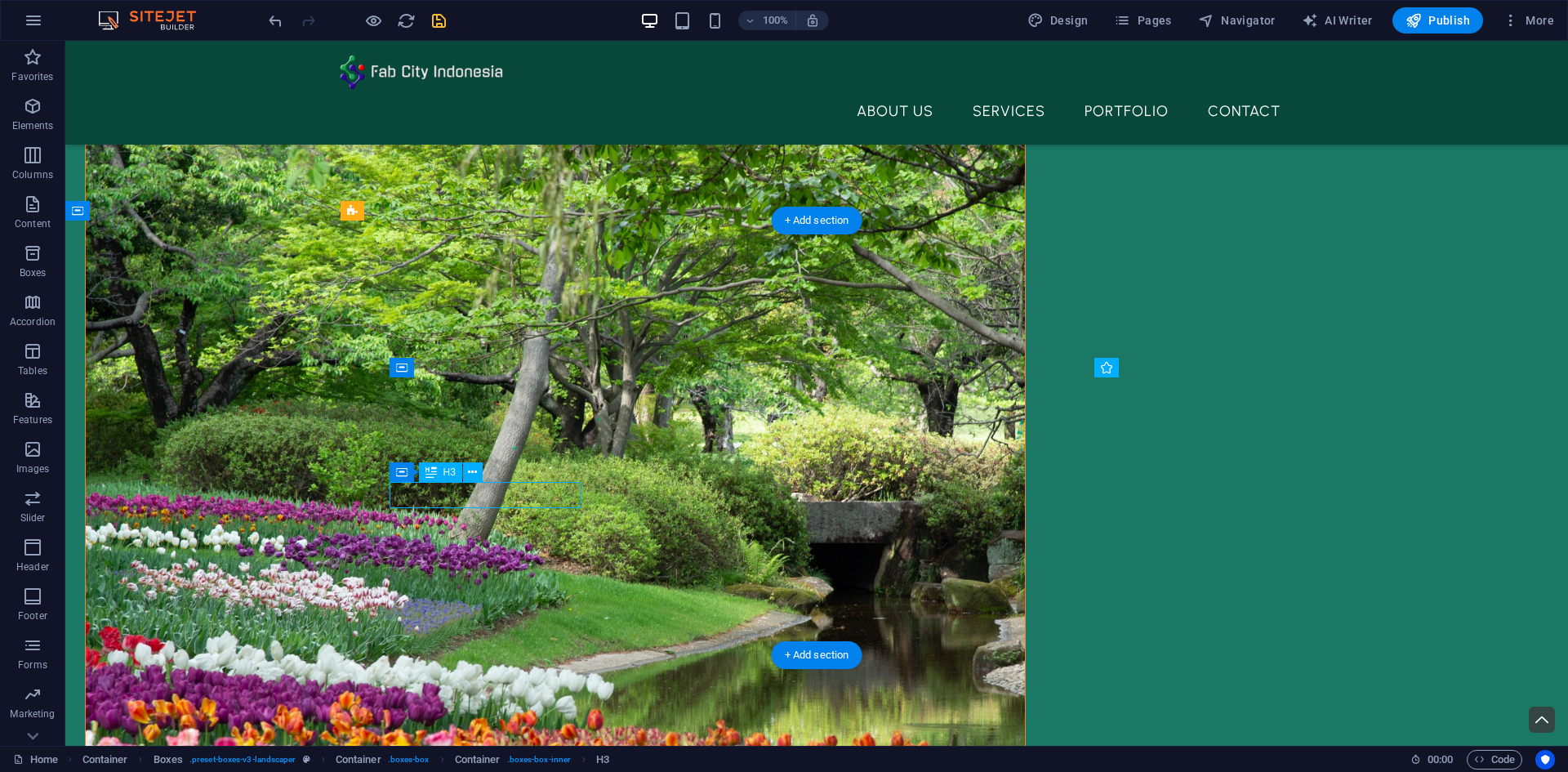
select select "px"
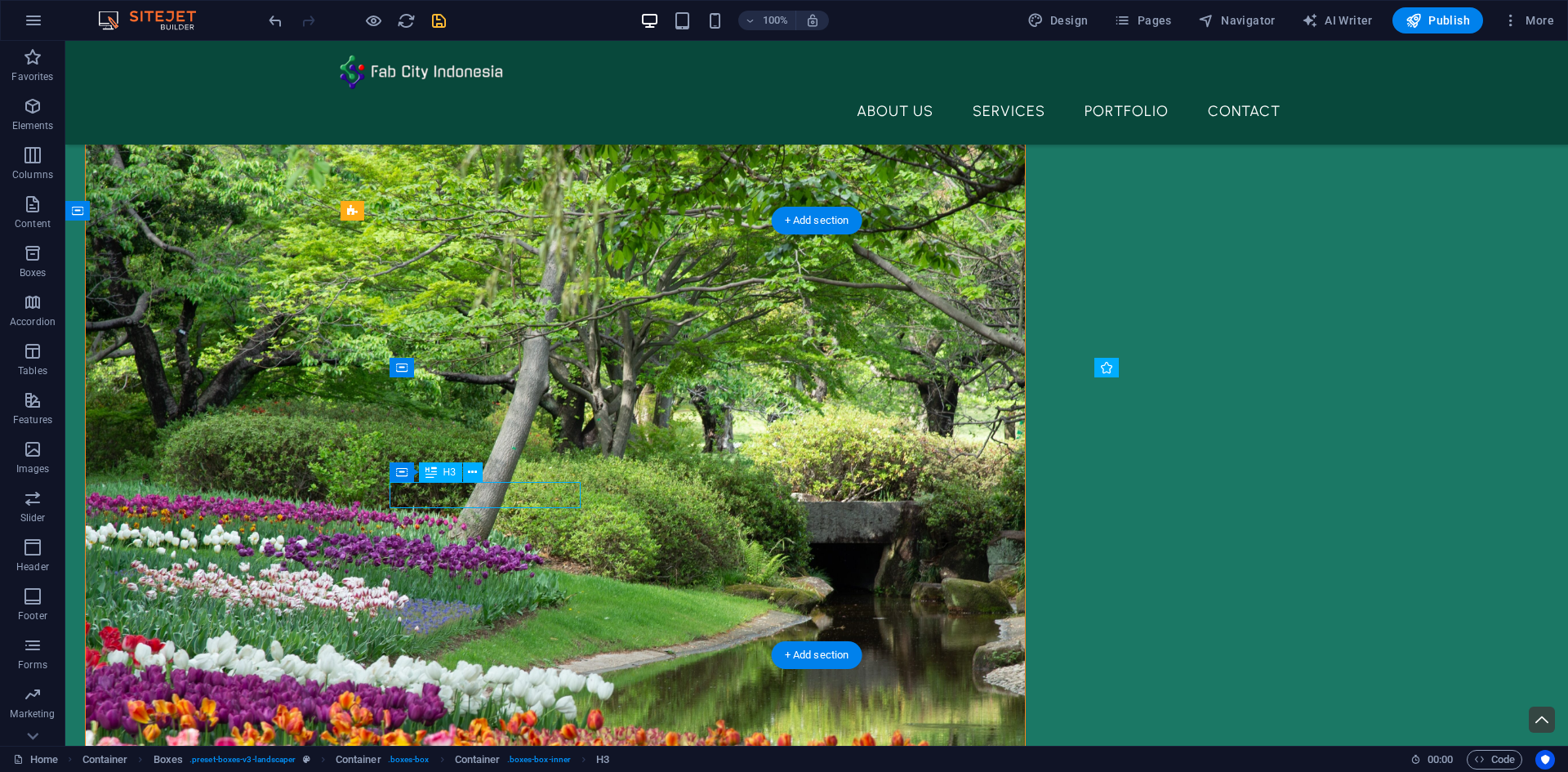
select select "px"
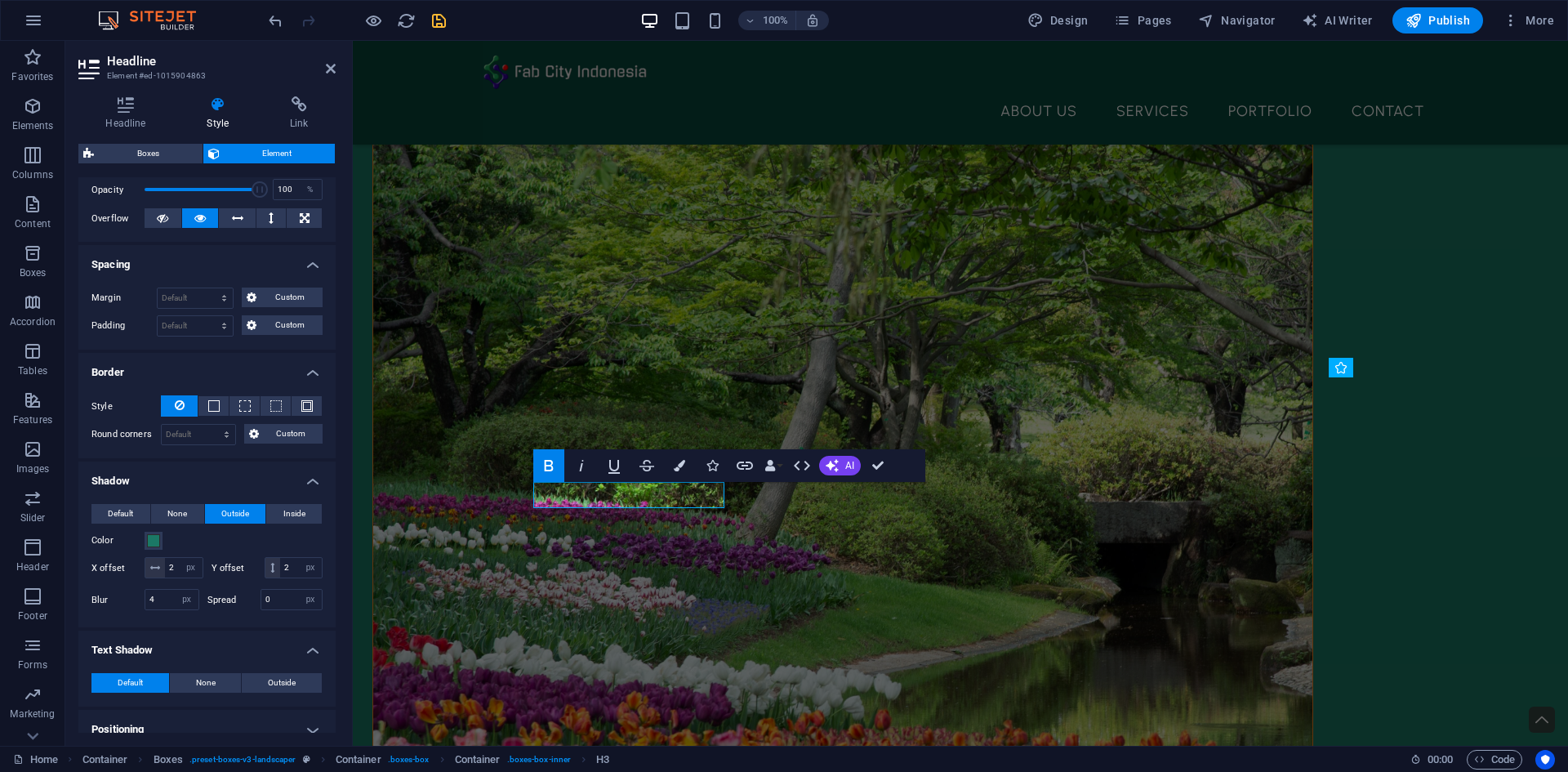
scroll to position [245, 0]
click at [175, 515] on span "None" at bounding box center [177, 512] width 19 height 19
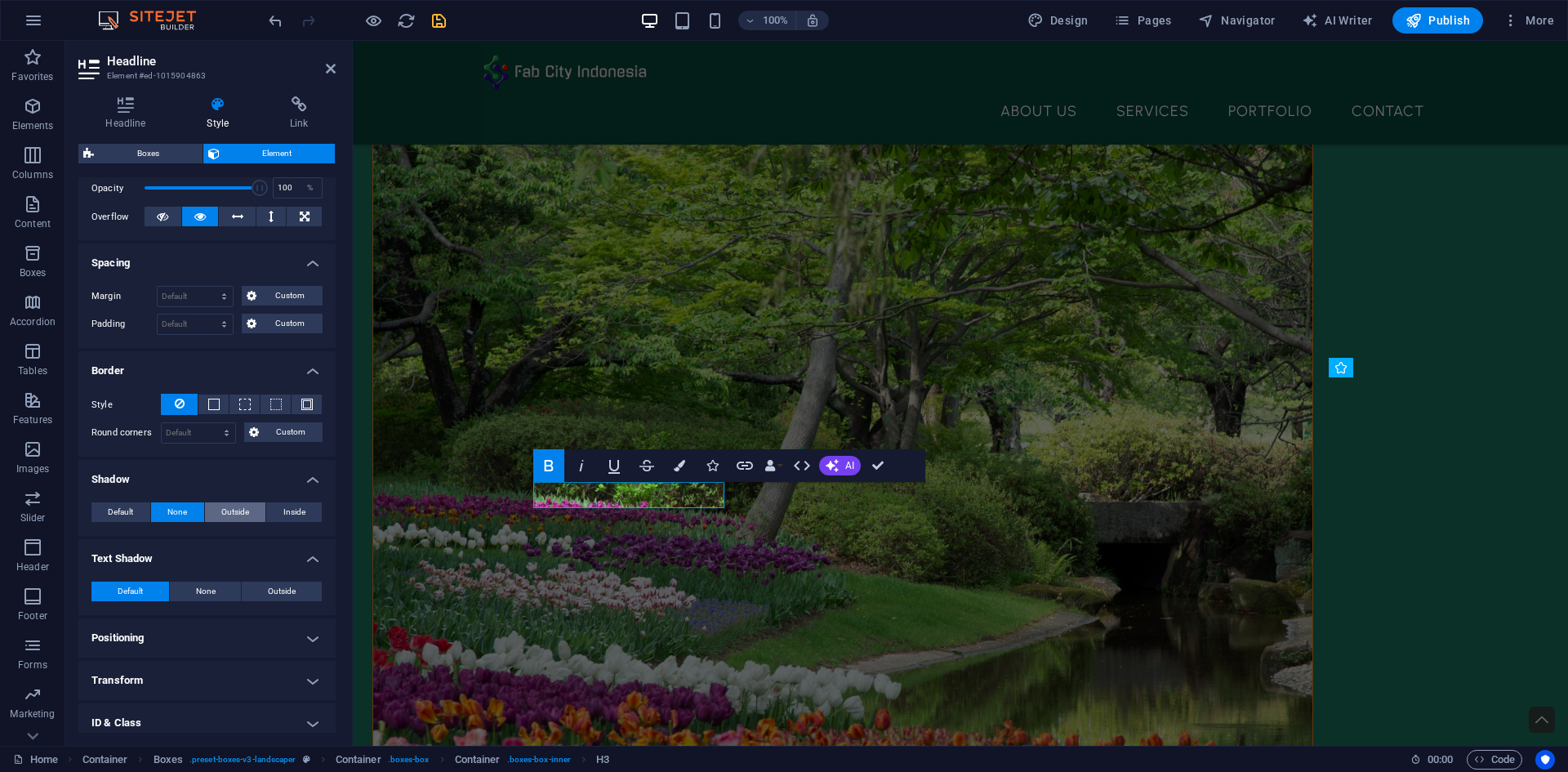
click at [229, 509] on span "Outside" at bounding box center [235, 512] width 28 height 19
type input "2"
type input "4"
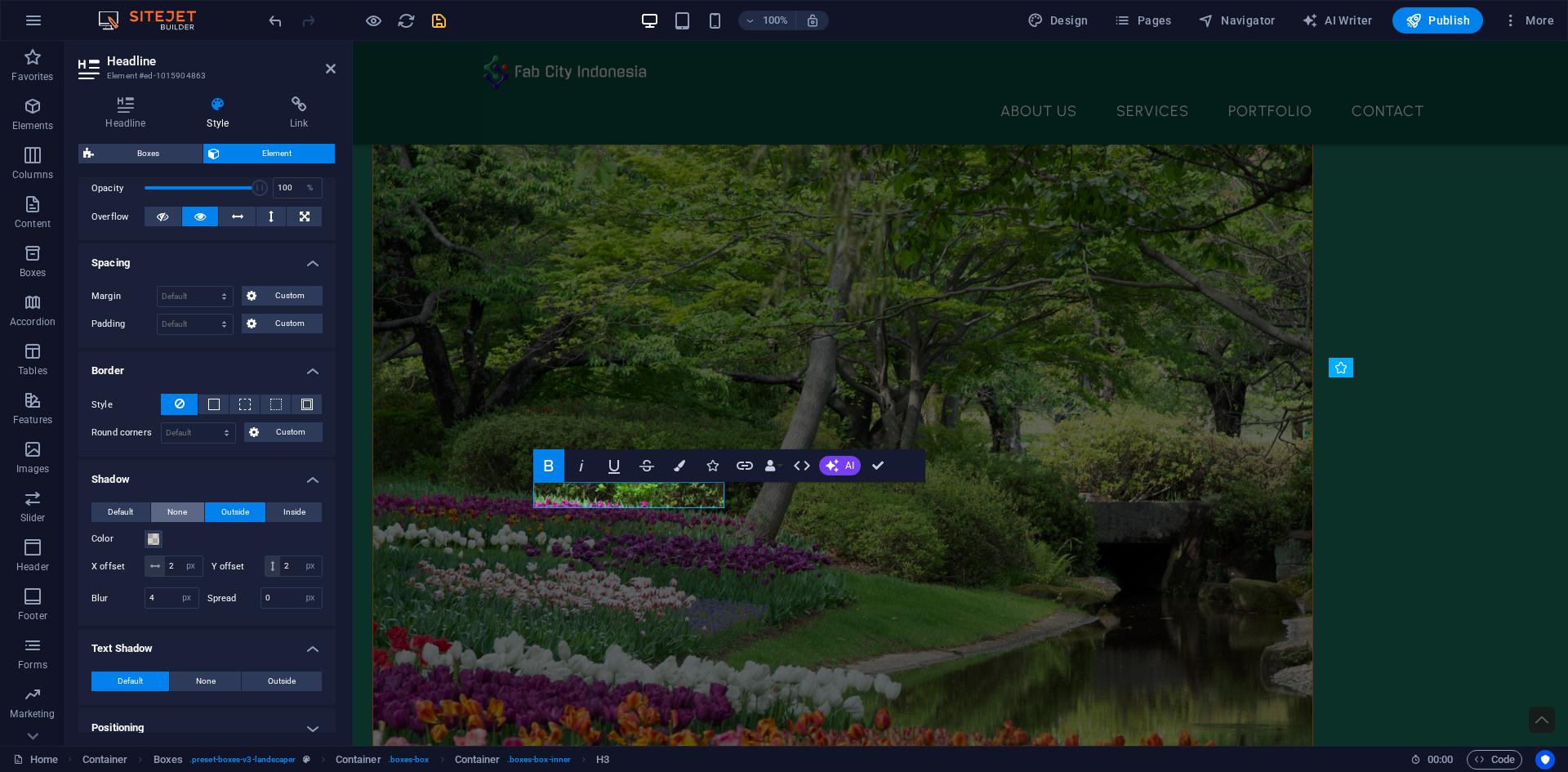
click at [183, 519] on span "None" at bounding box center [177, 512] width 19 height 19
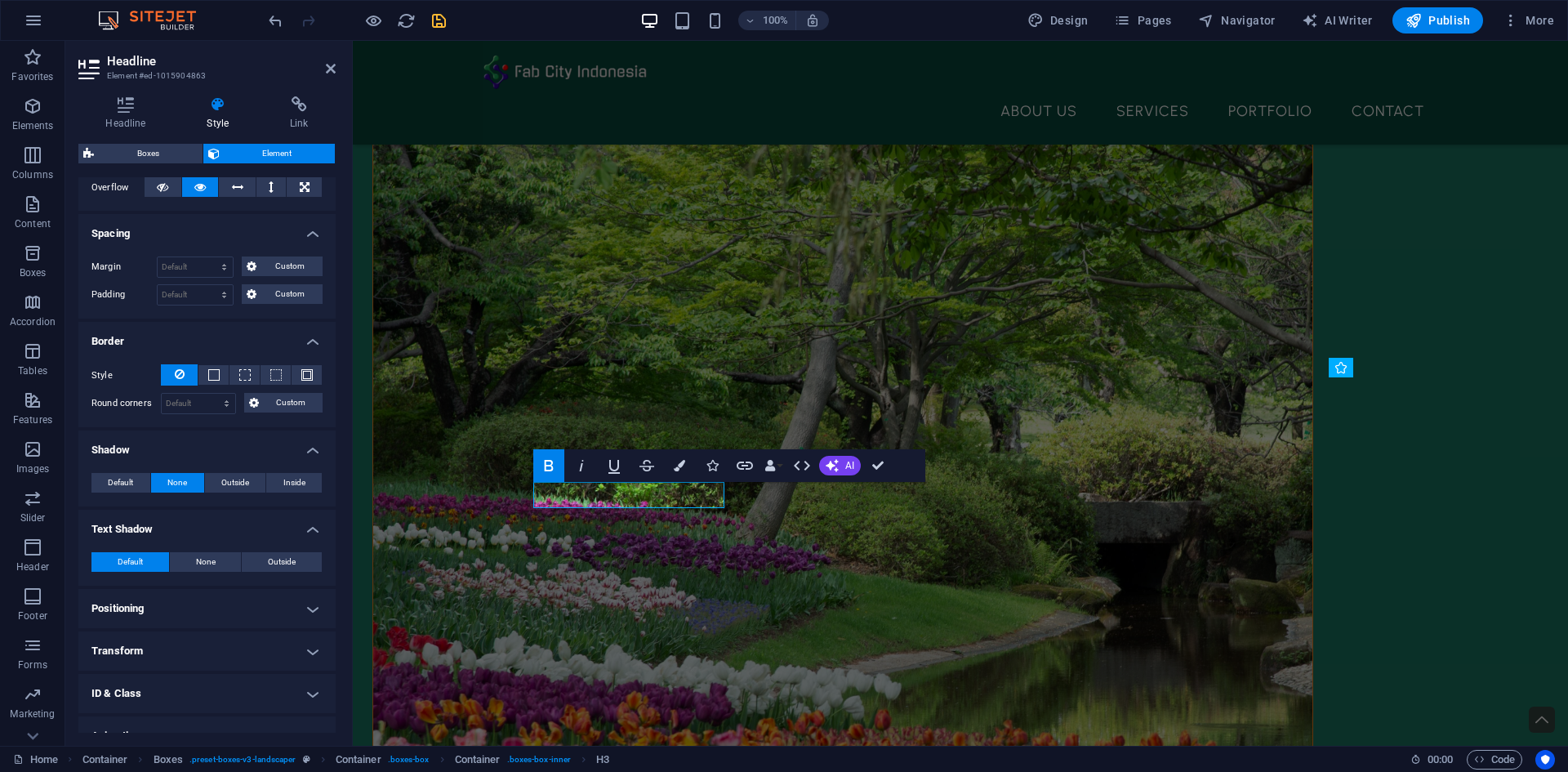
scroll to position [340, 0]
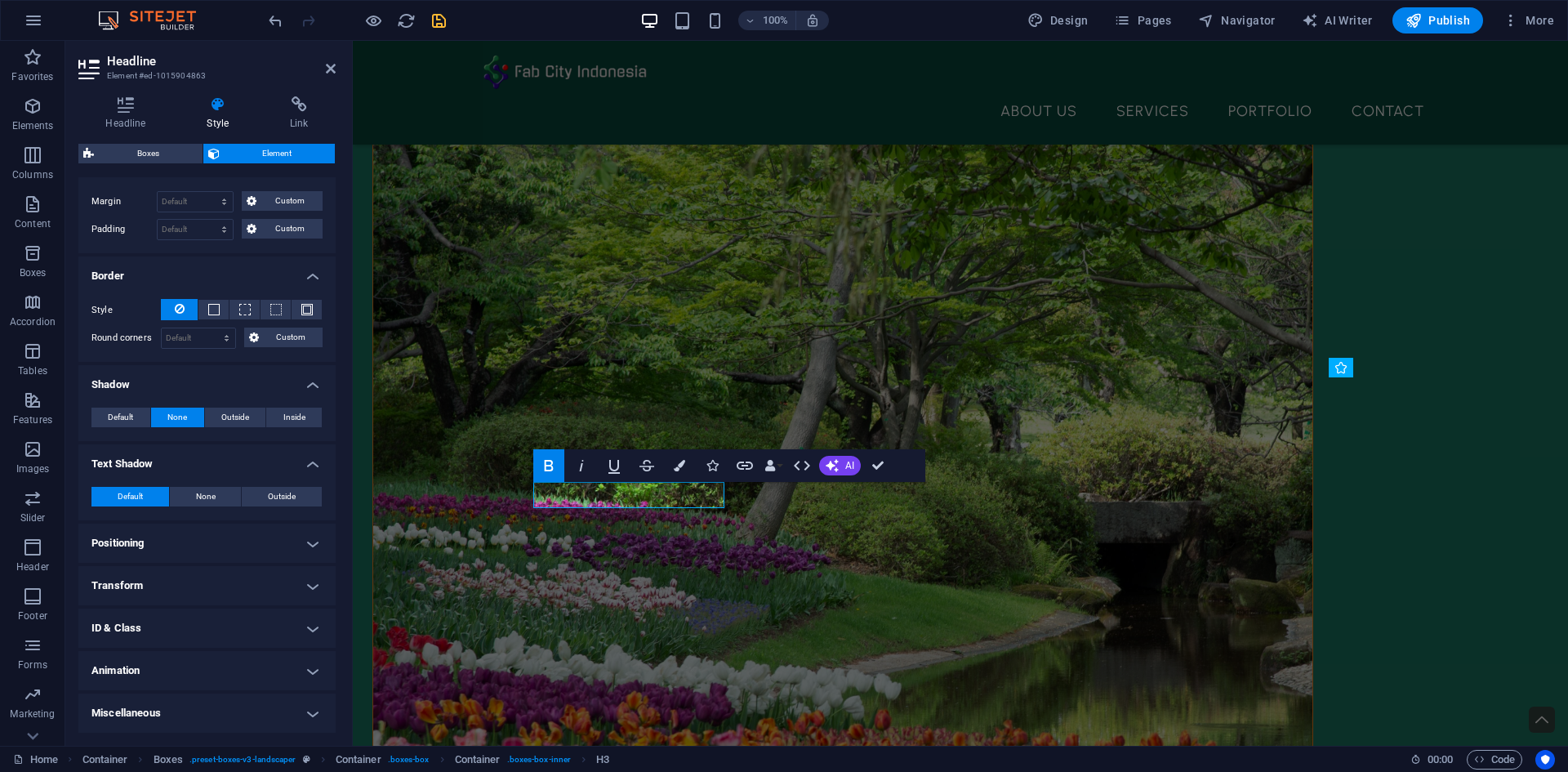
click at [244, 535] on h4 "Positioning" at bounding box center [206, 543] width 257 height 39
click at [154, 567] on span "Static" at bounding box center [147, 576] width 19 height 19
click at [193, 576] on span "Relative" at bounding box center [185, 576] width 27 height 19
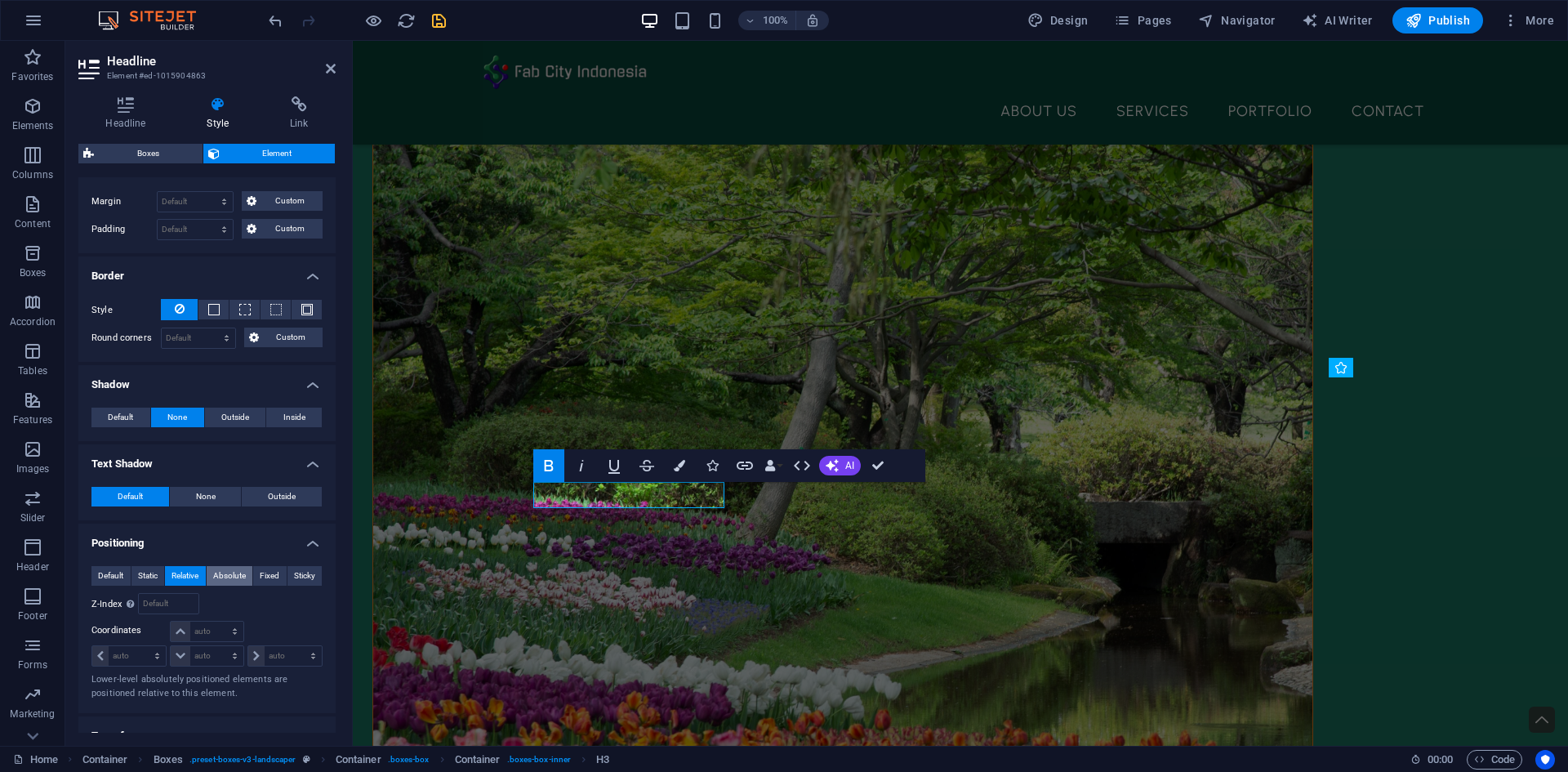
click at [218, 575] on span "Absolute" at bounding box center [229, 576] width 33 height 19
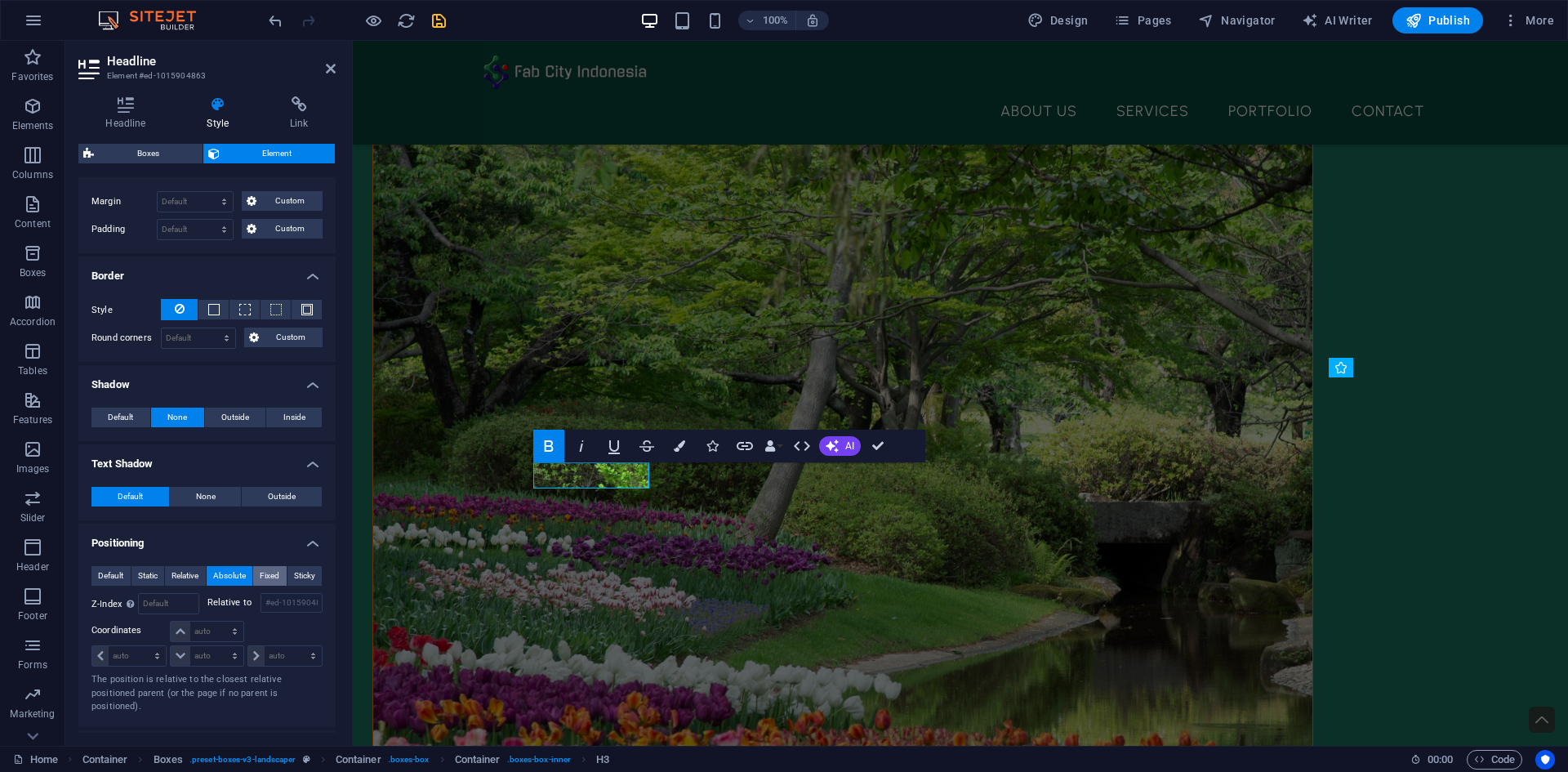
click at [262, 573] on span "Fixed" at bounding box center [270, 576] width 19 height 19
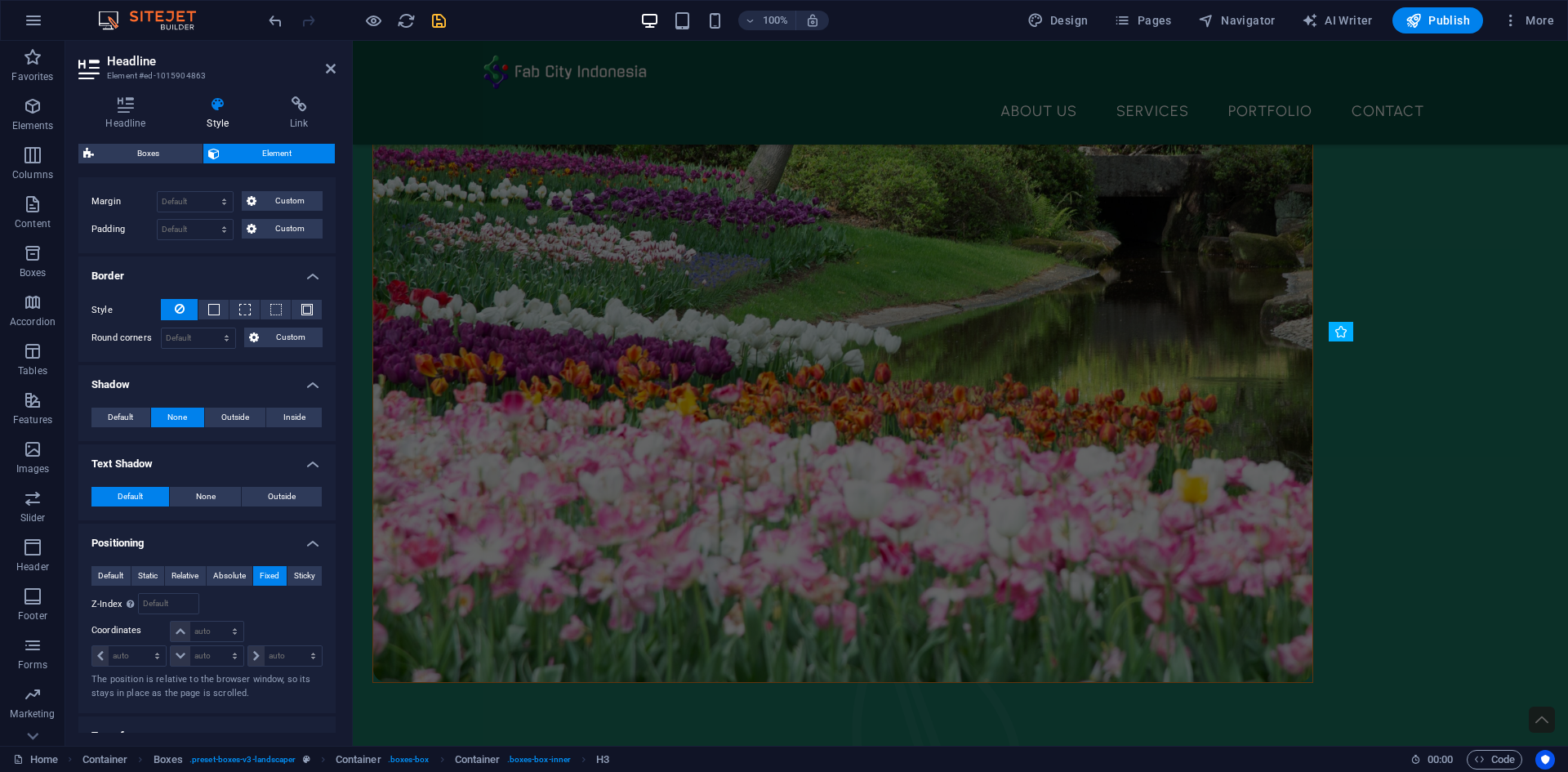
scroll to position [1471, 0]
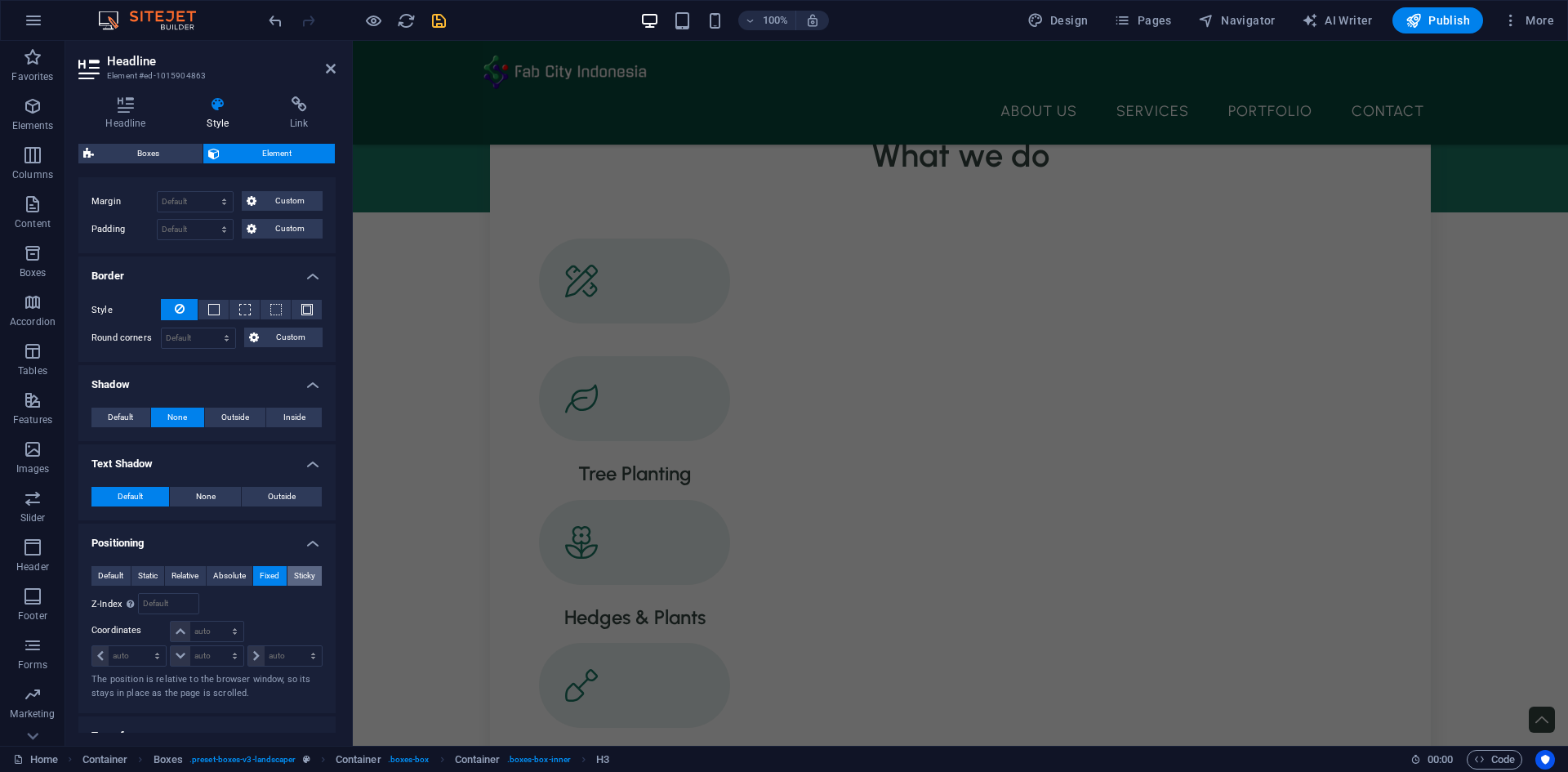
click at [306, 575] on span "Sticky" at bounding box center [304, 576] width 21 height 19
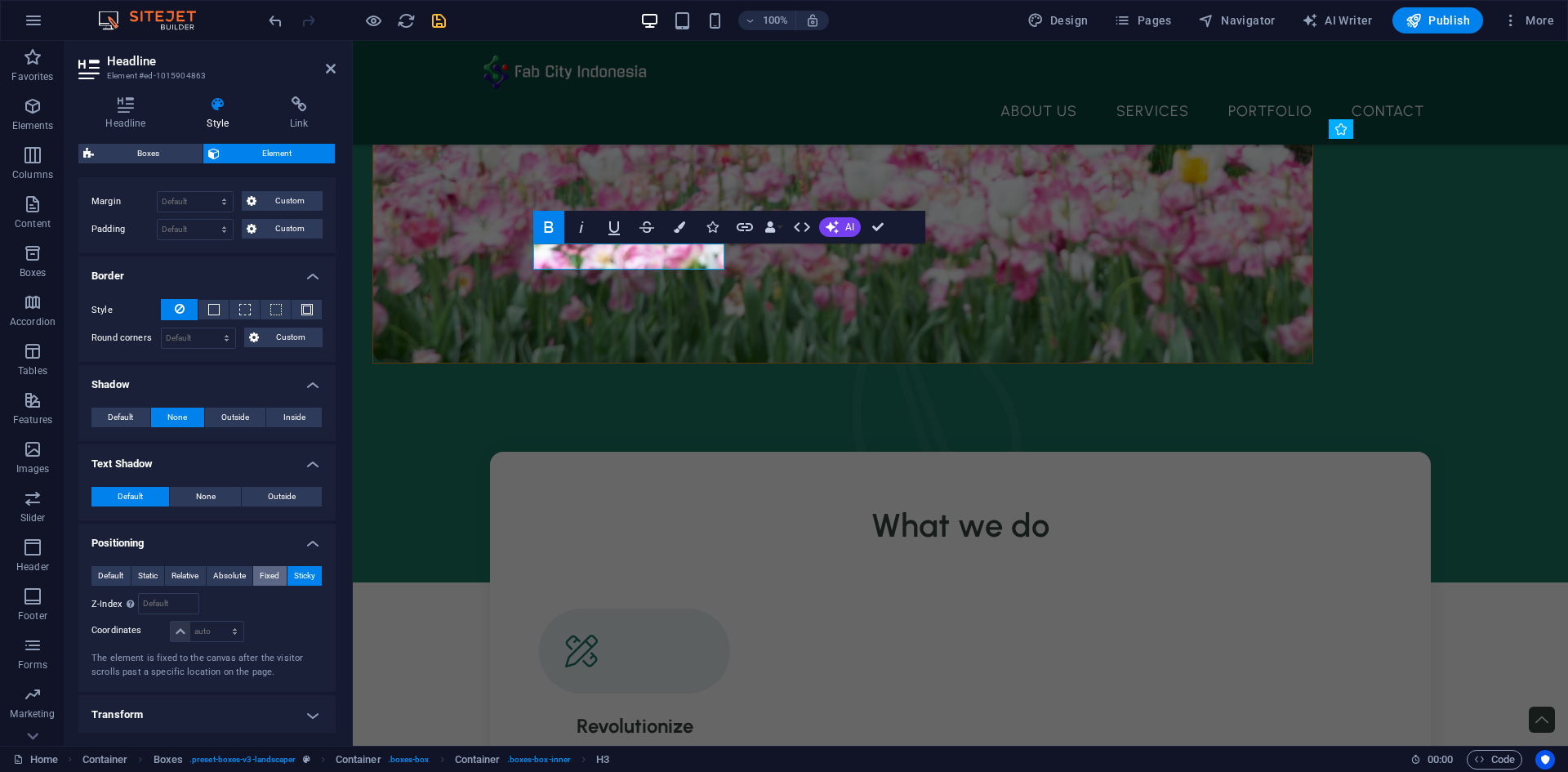
scroll to position [537, 0]
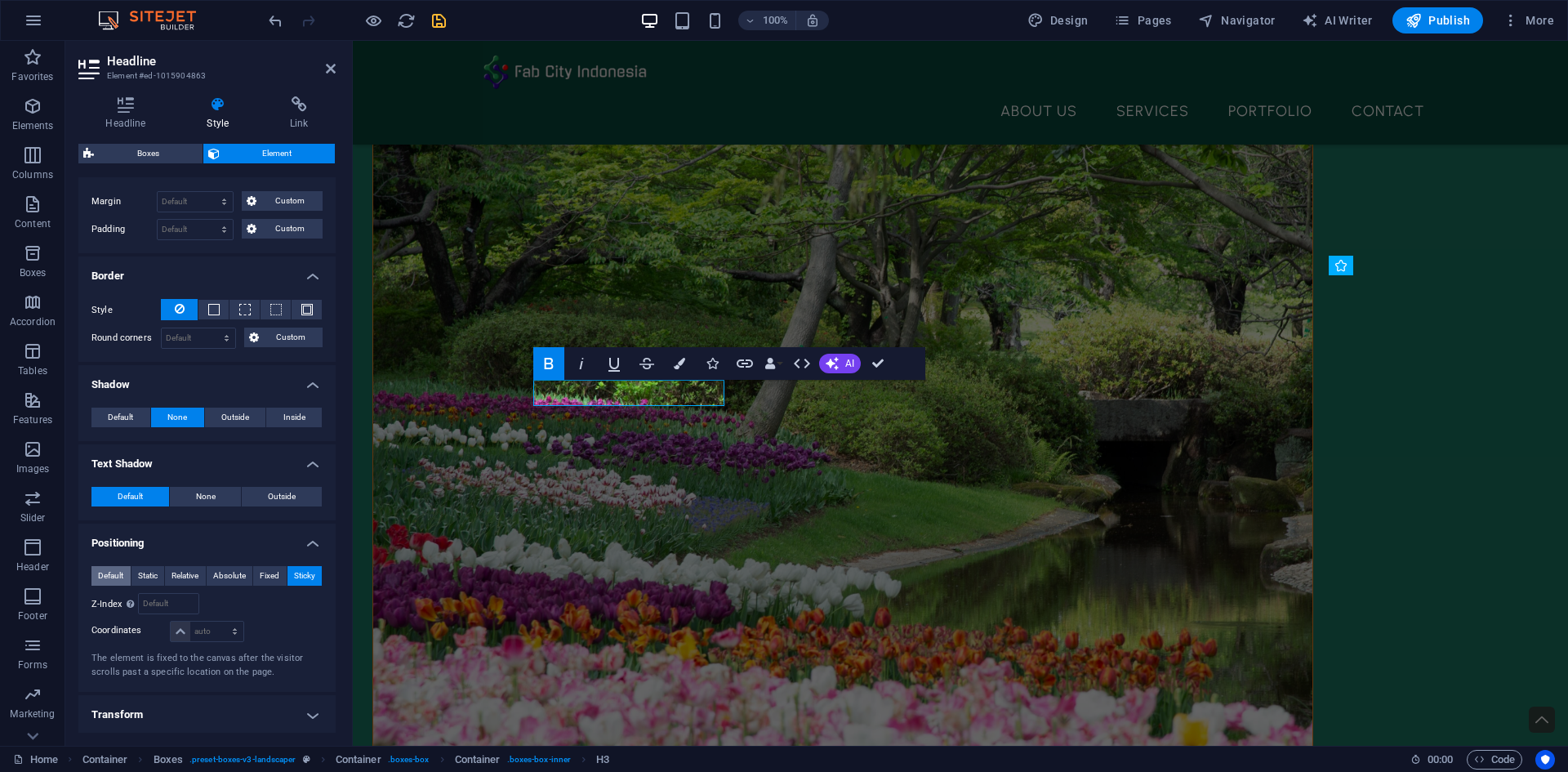
click at [105, 573] on span "Default" at bounding box center [111, 576] width 25 height 19
click at [171, 650] on h4 "Transform" at bounding box center [206, 642] width 257 height 39
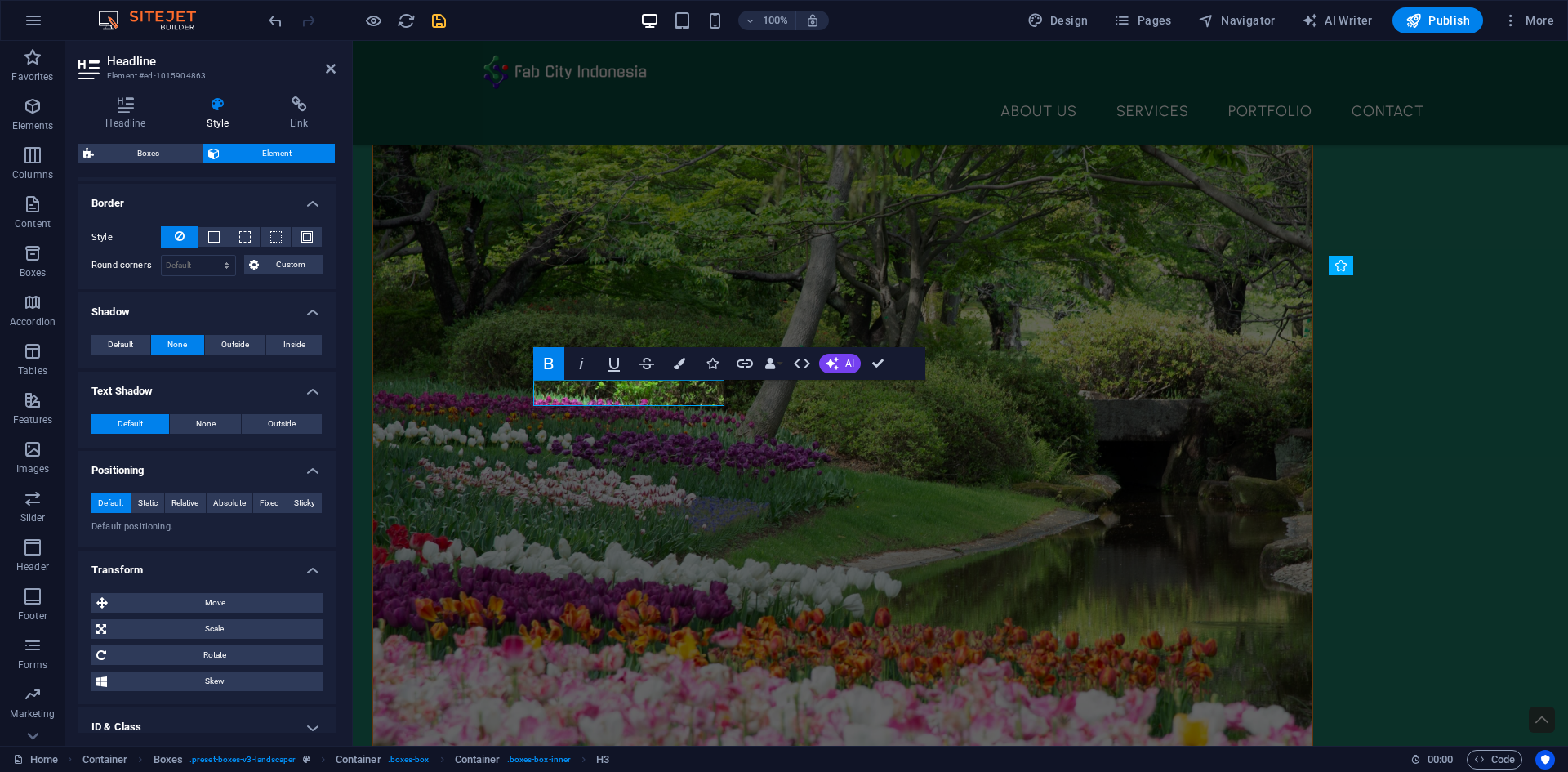
scroll to position [449, 0]
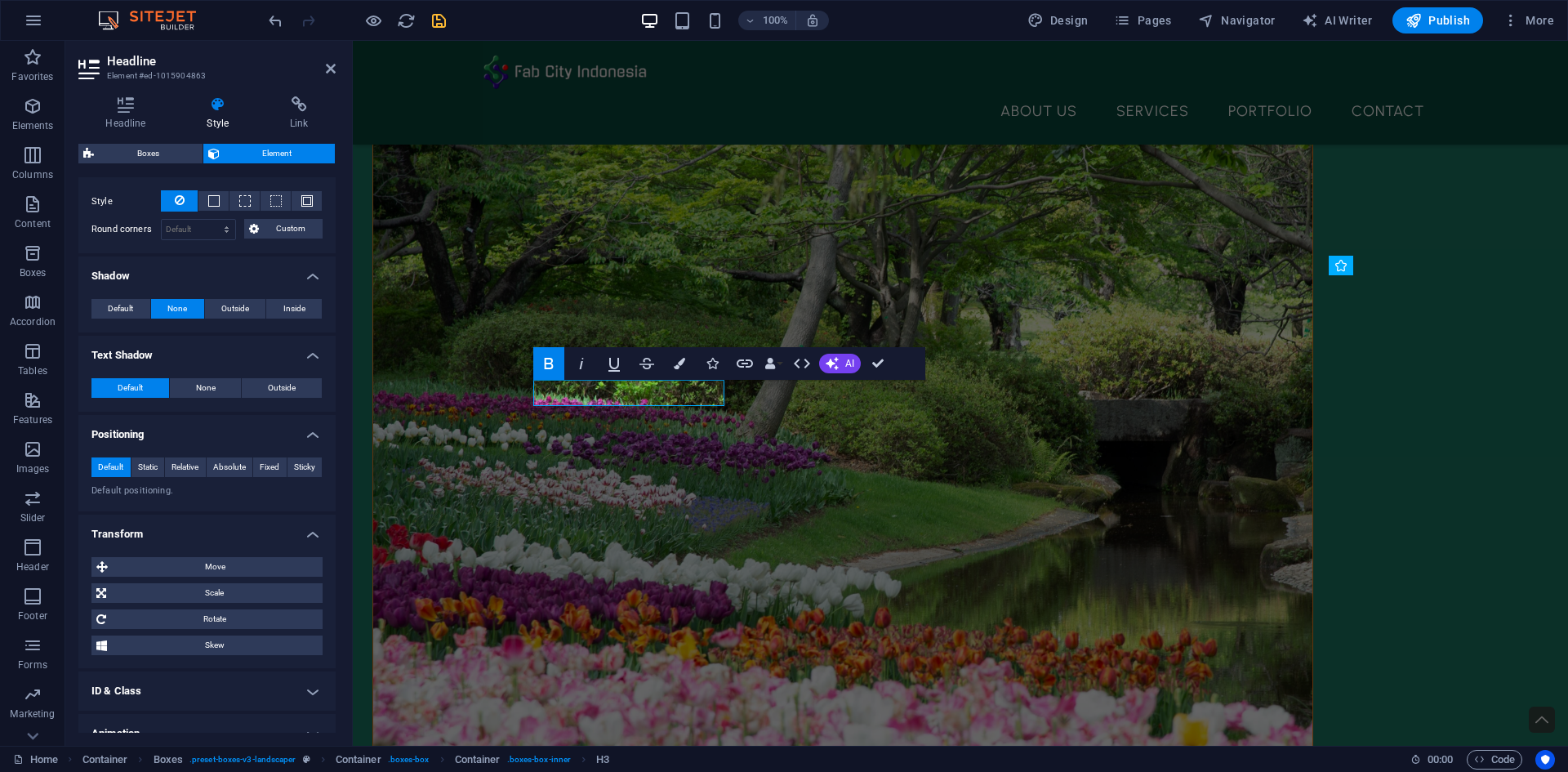
click at [171, 687] on h4 "ID & Class" at bounding box center [206, 690] width 257 height 39
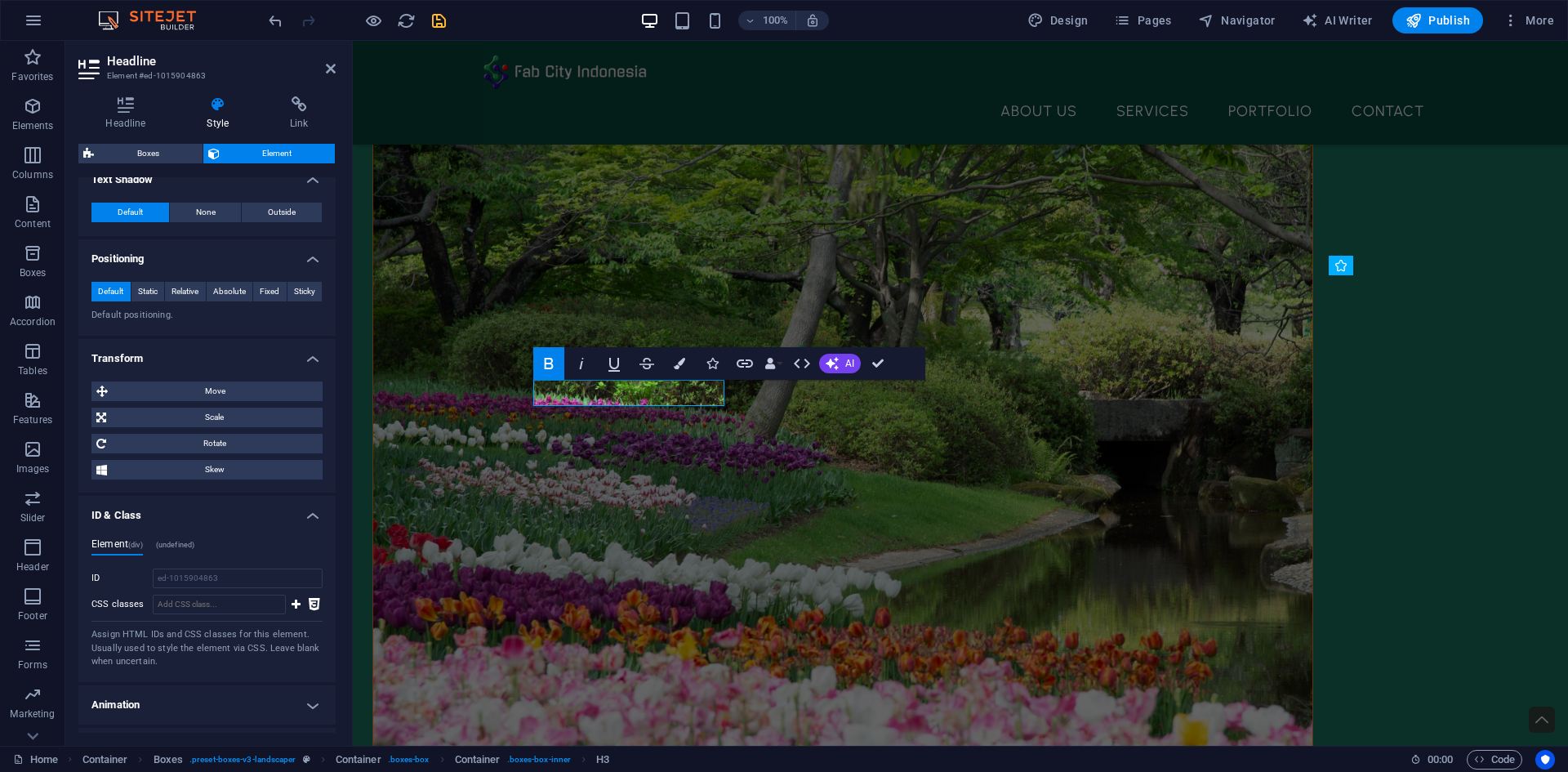
scroll to position [658, 0]
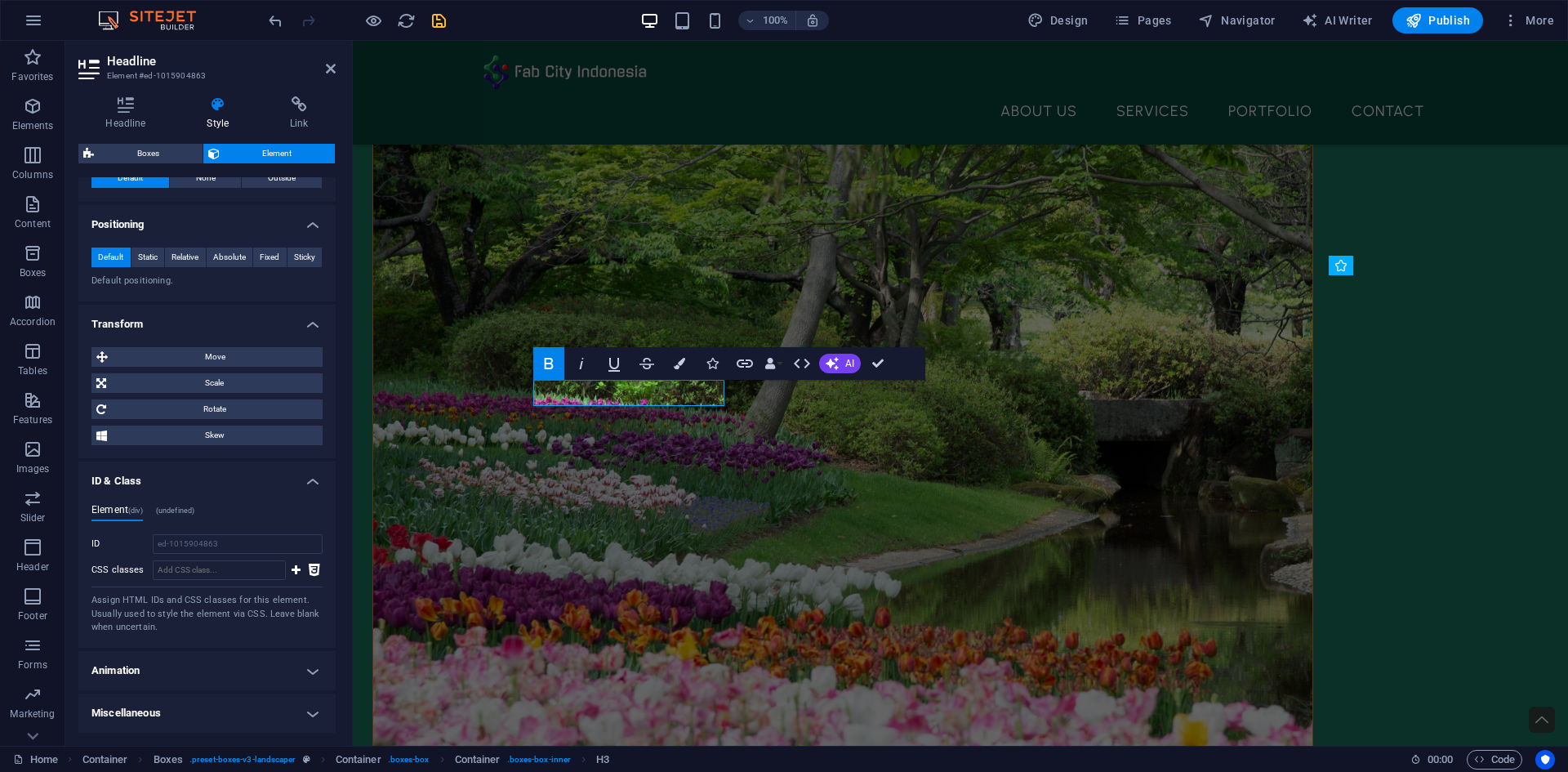
click at [185, 666] on h4 "Animation" at bounding box center [206, 670] width 257 height 39
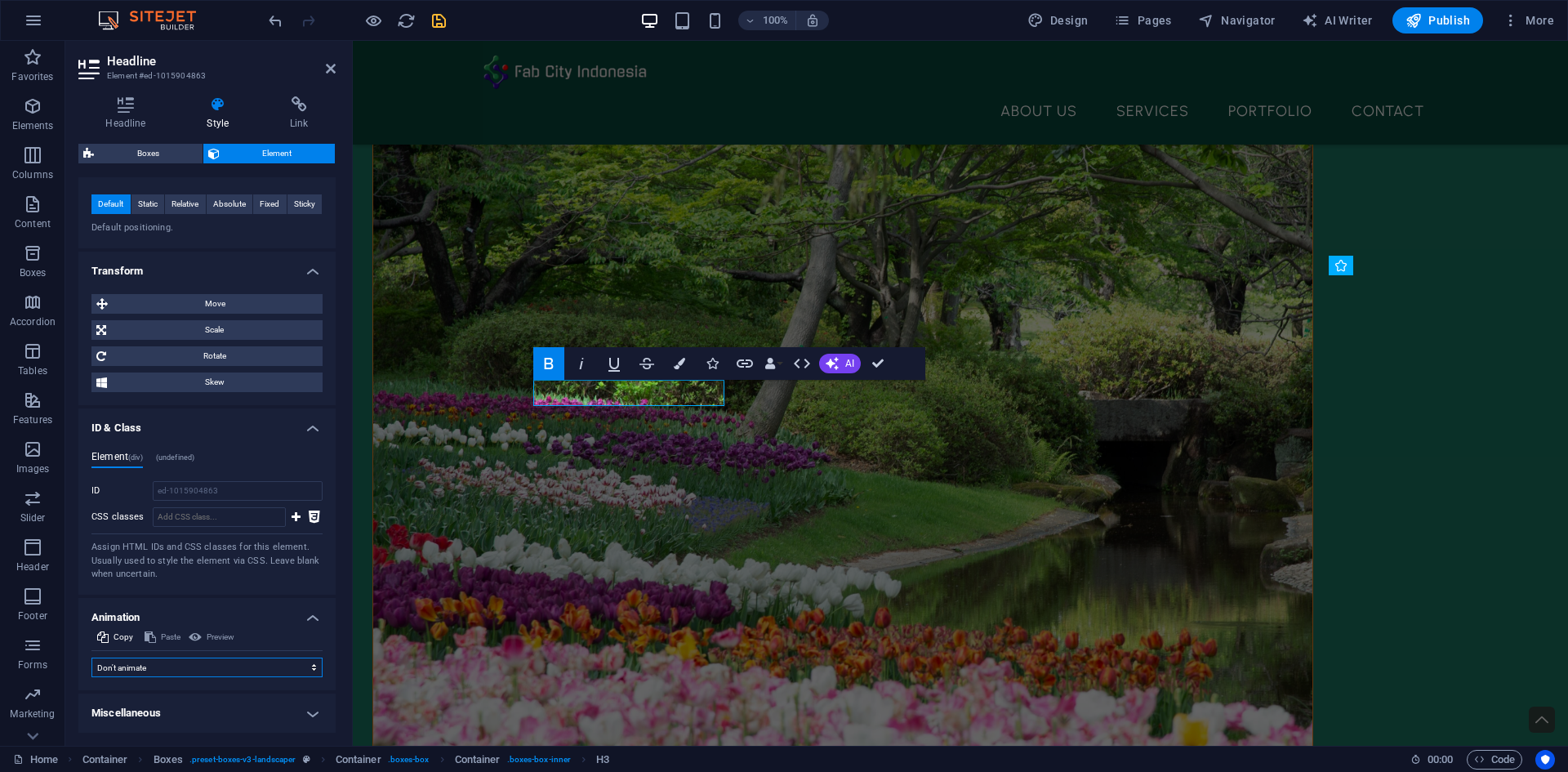
click at [185, 666] on select "Don't animate Show / Hide Slide up/down Zoom in/out Slide left to right Slide r…" at bounding box center [207, 667] width 231 height 19
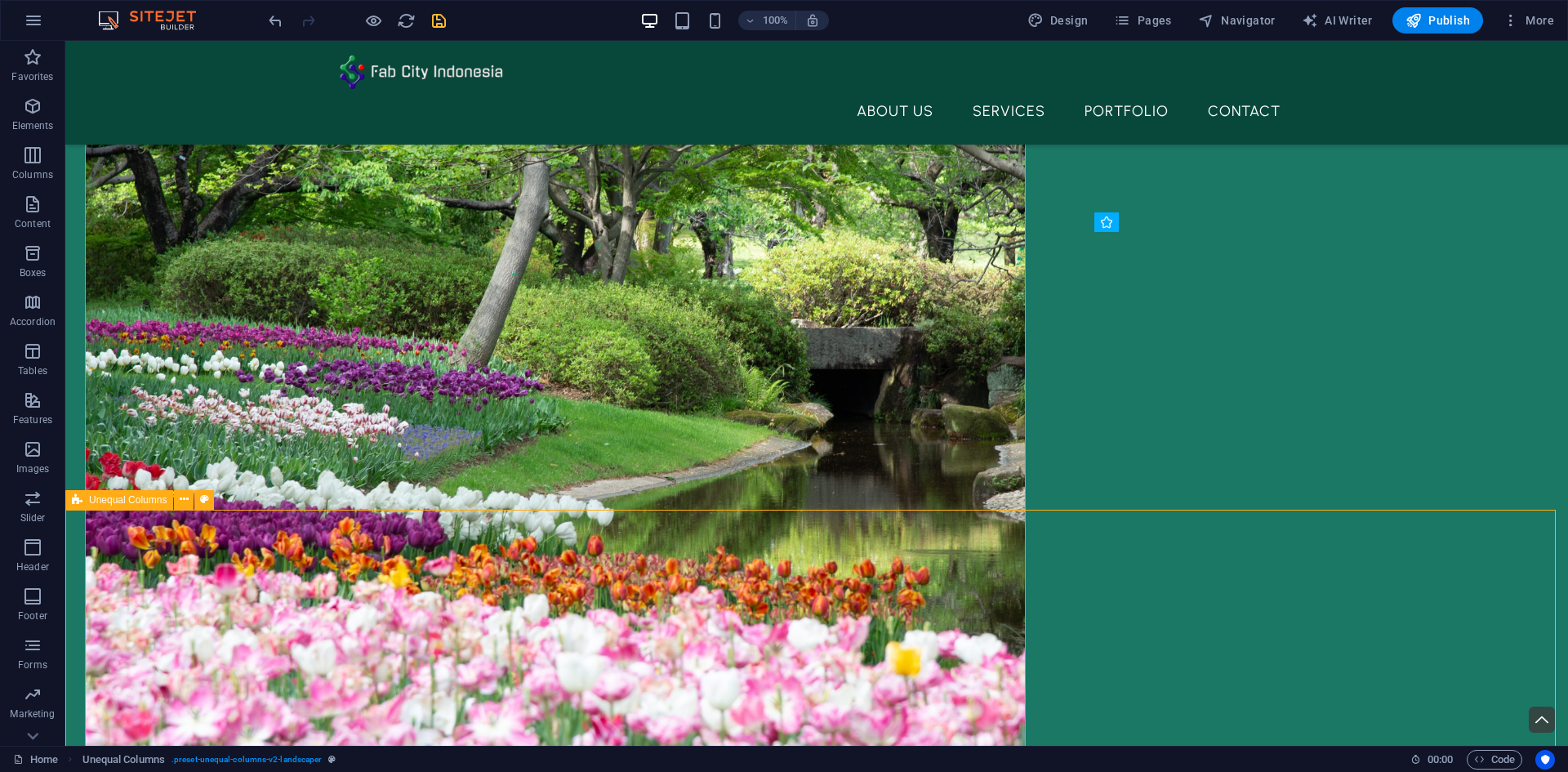
scroll to position [619, 0]
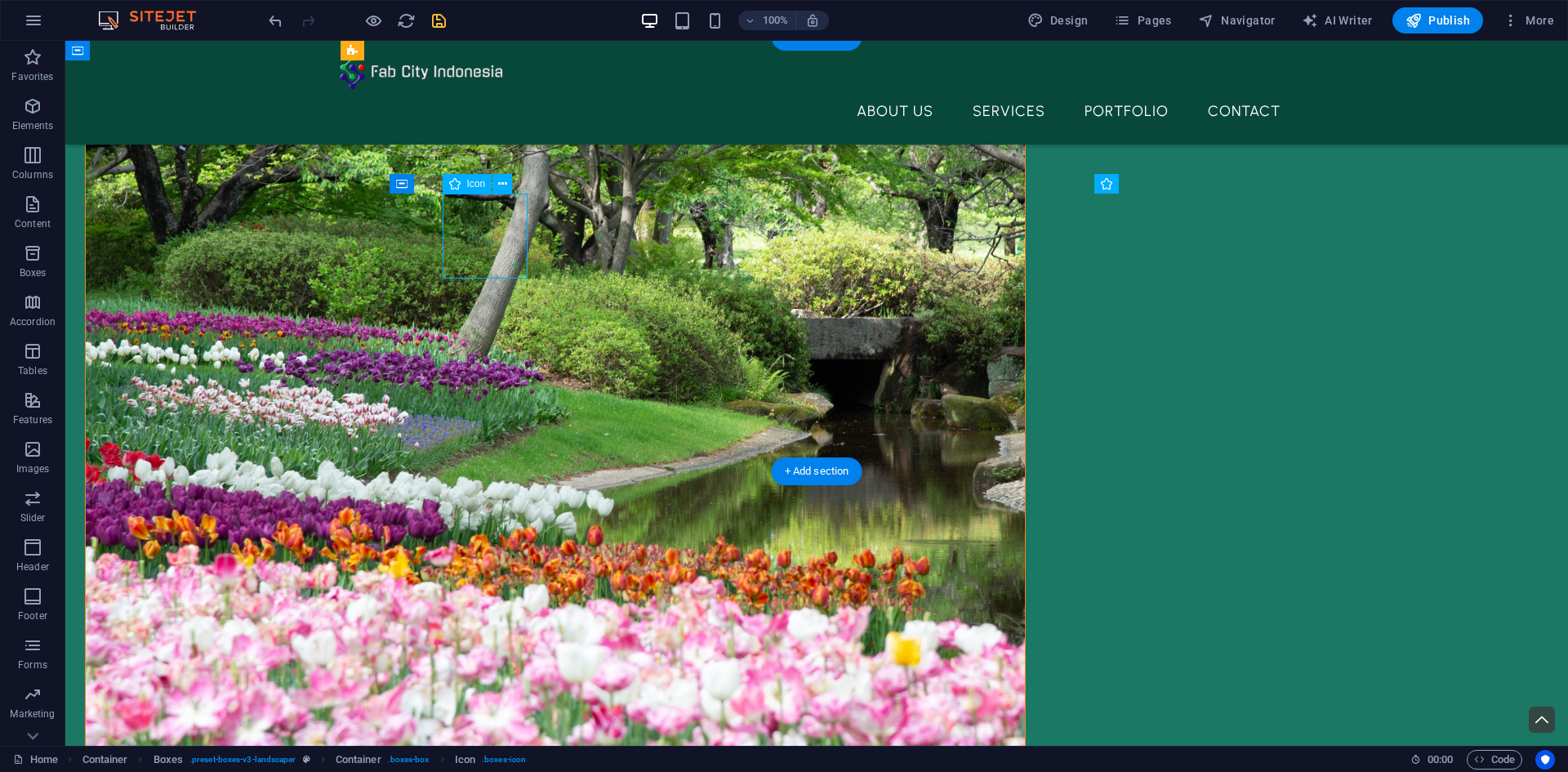
select select "xMidYMid"
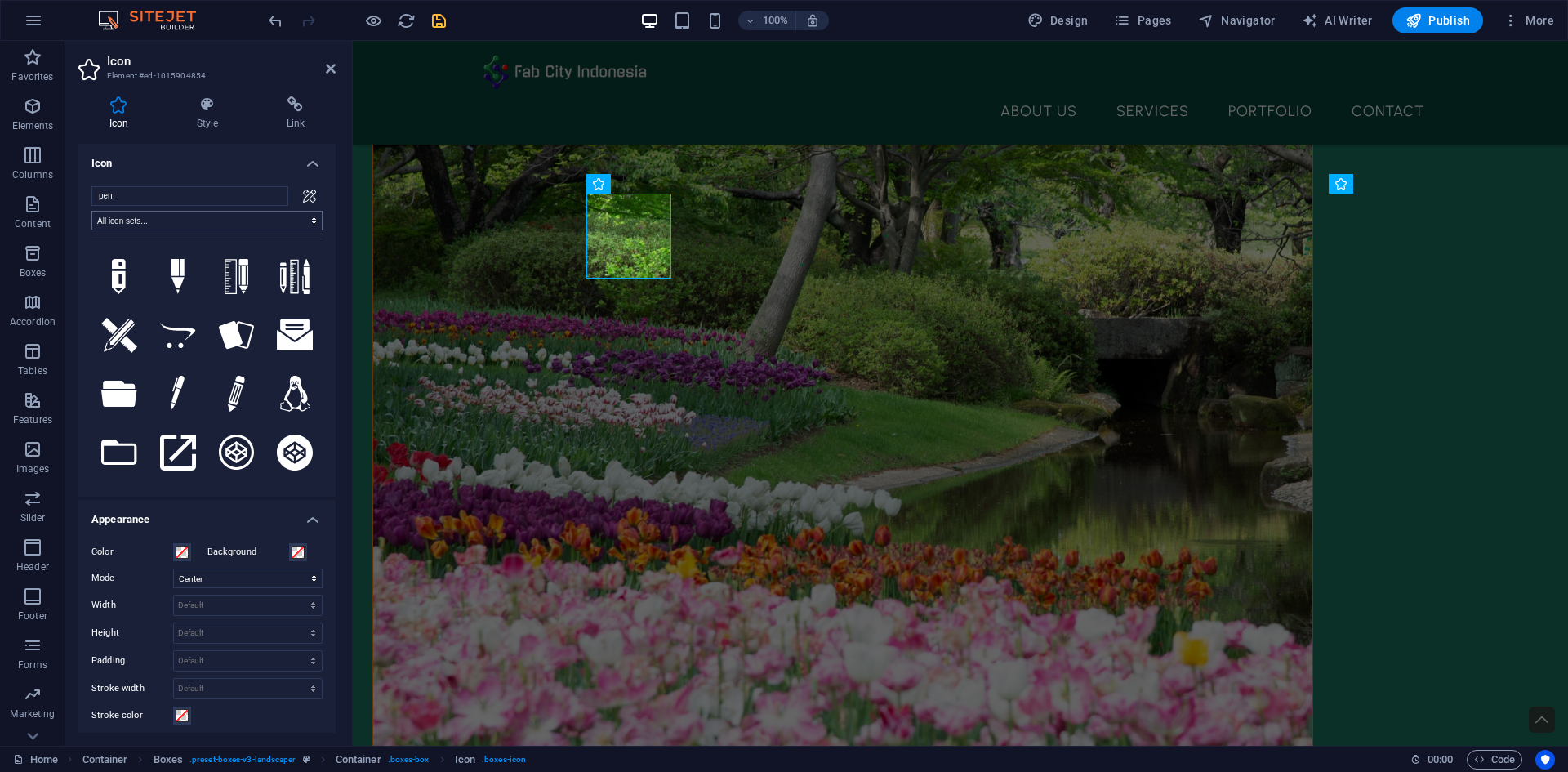
scroll to position [245, 0]
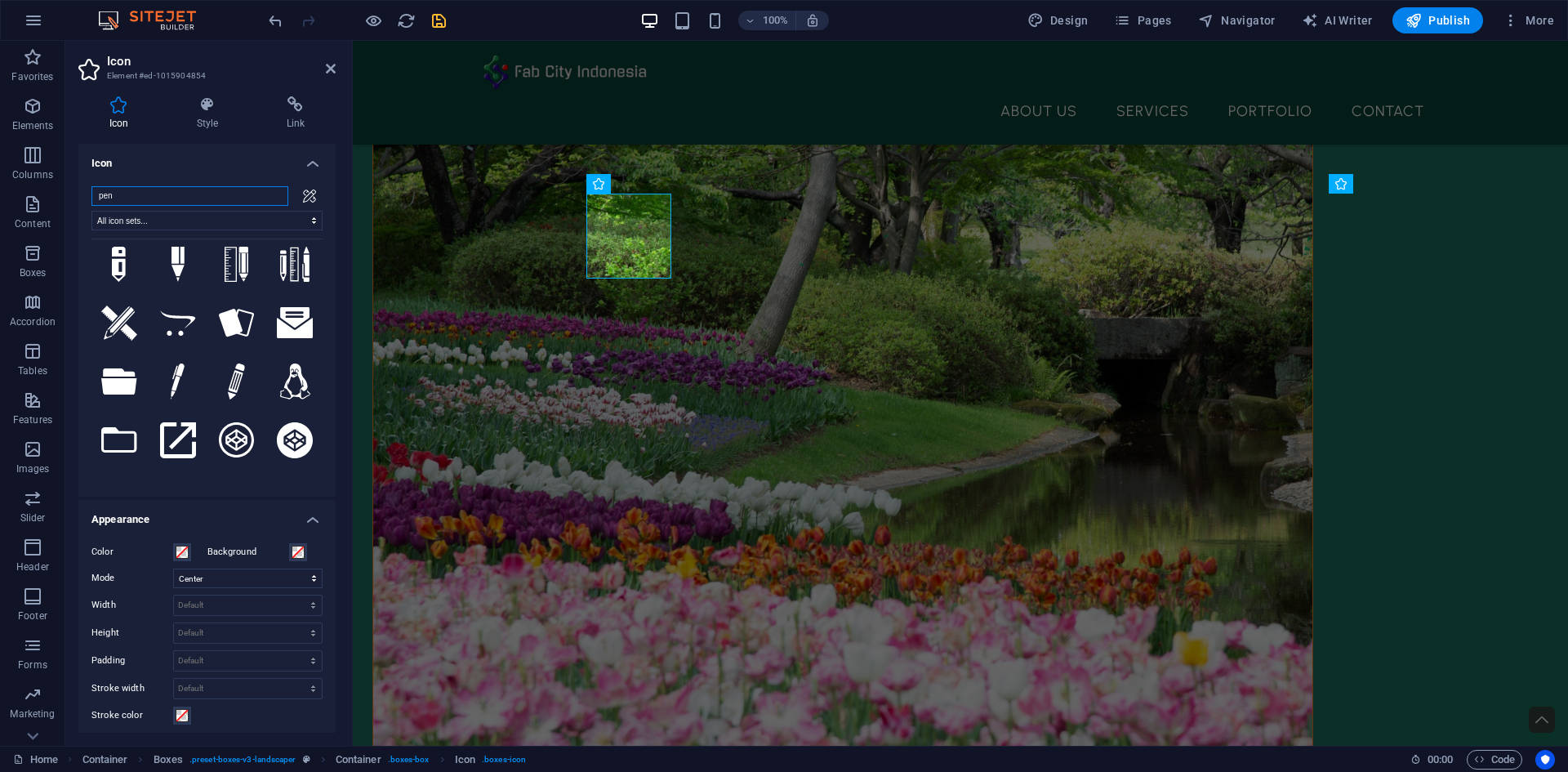
click at [244, 196] on input "pen" at bounding box center [190, 195] width 196 height 19
click at [270, 197] on input "pen" at bounding box center [190, 195] width 196 height 19
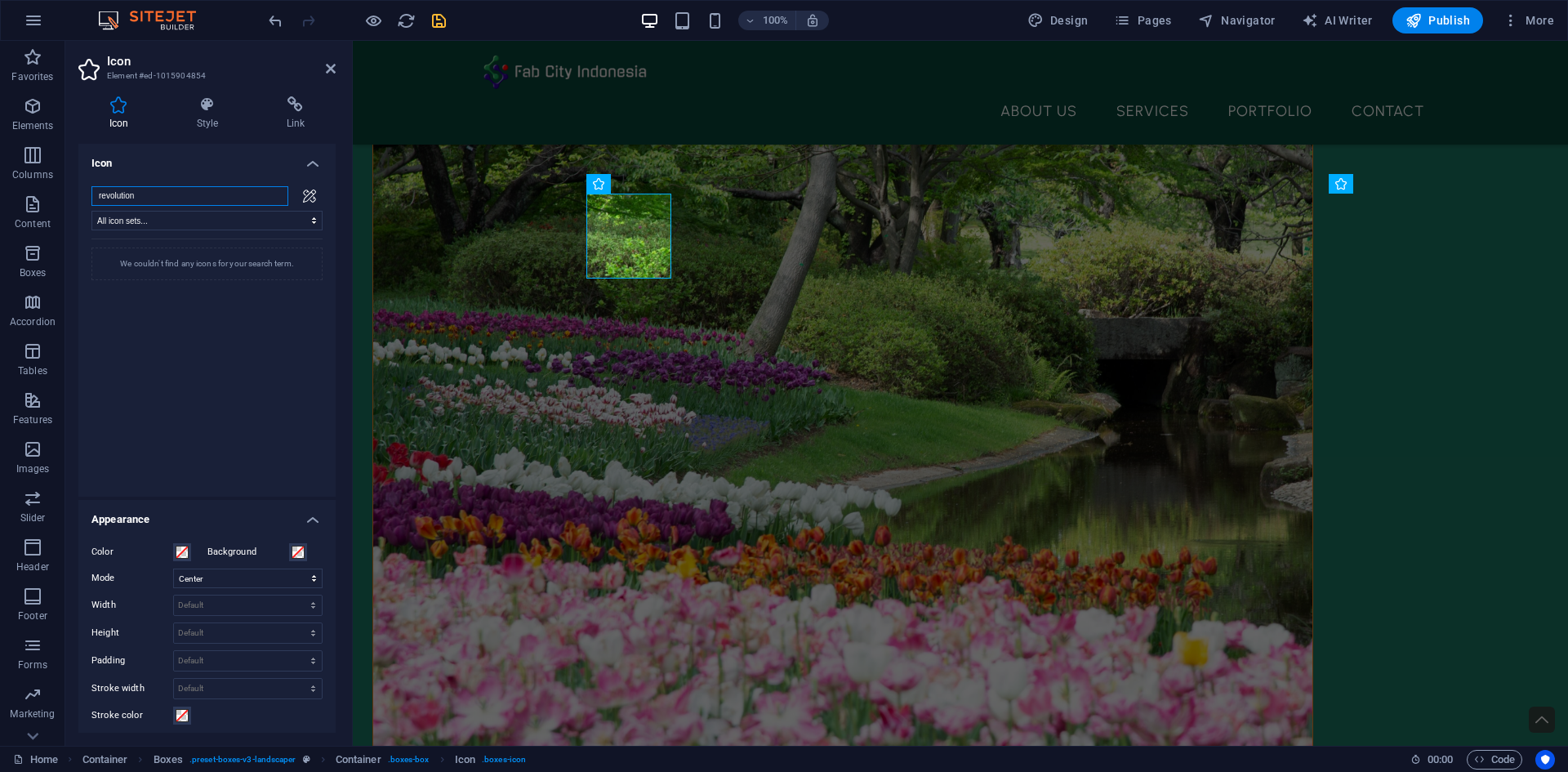
type input "revolution"
click at [313, 188] on div at bounding box center [309, 195] width 26 height 19
click at [305, 193] on icon at bounding box center [310, 196] width 13 height 13
click at [246, 191] on input "revolution" at bounding box center [190, 195] width 196 height 19
click at [272, 201] on input "revolution" at bounding box center [190, 195] width 196 height 19
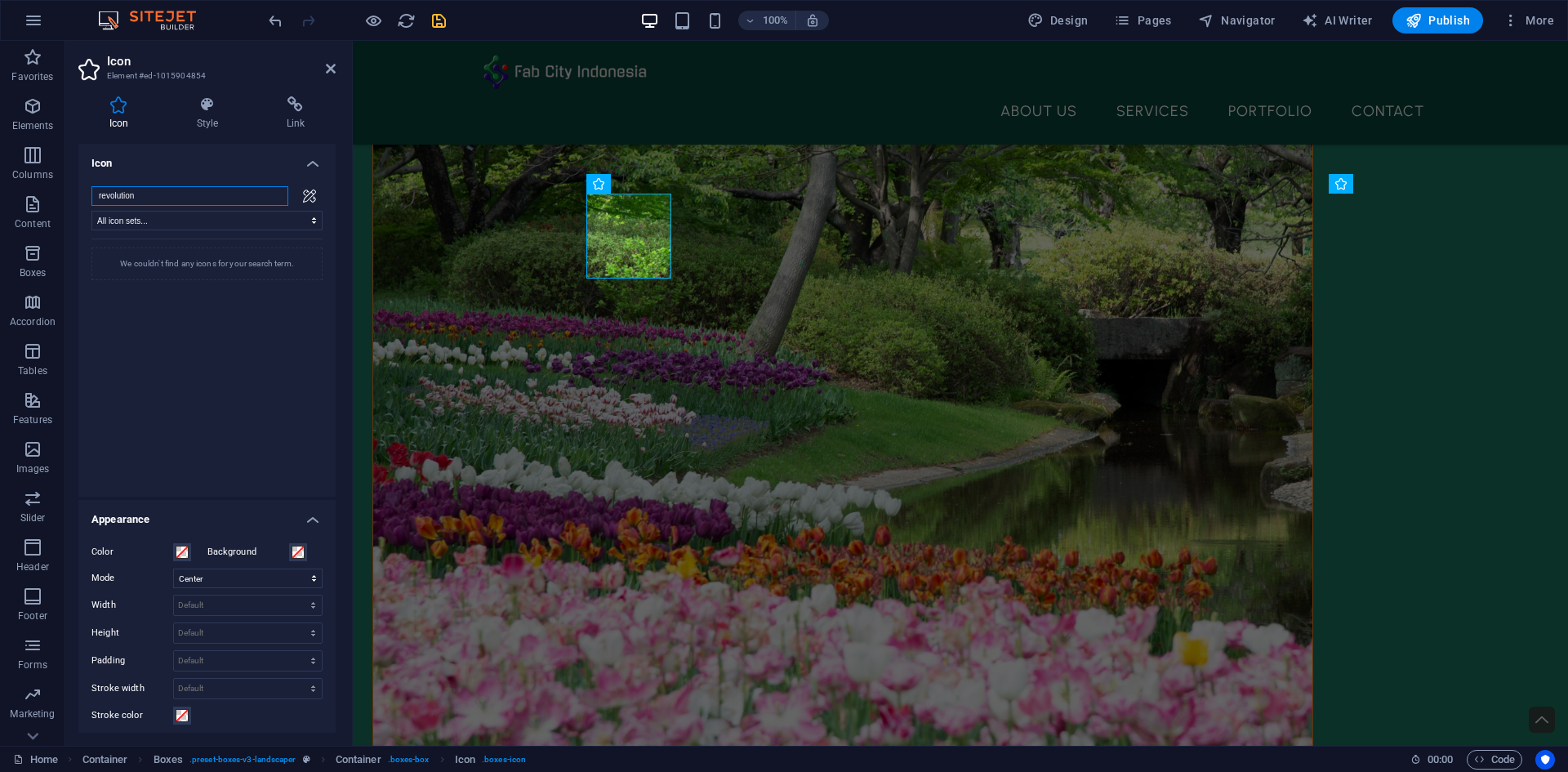
click at [268, 196] on input "revolution" at bounding box center [190, 195] width 196 height 19
click at [271, 194] on input "revolution" at bounding box center [190, 195] width 196 height 19
click at [237, 215] on select "All icon sets... IcoFont Ionicons FontAwesome Brands FontAwesome Duotone FontAw…" at bounding box center [207, 220] width 231 height 19
click at [244, 199] on input "search" at bounding box center [190, 195] width 196 height 19
type input "revolution"
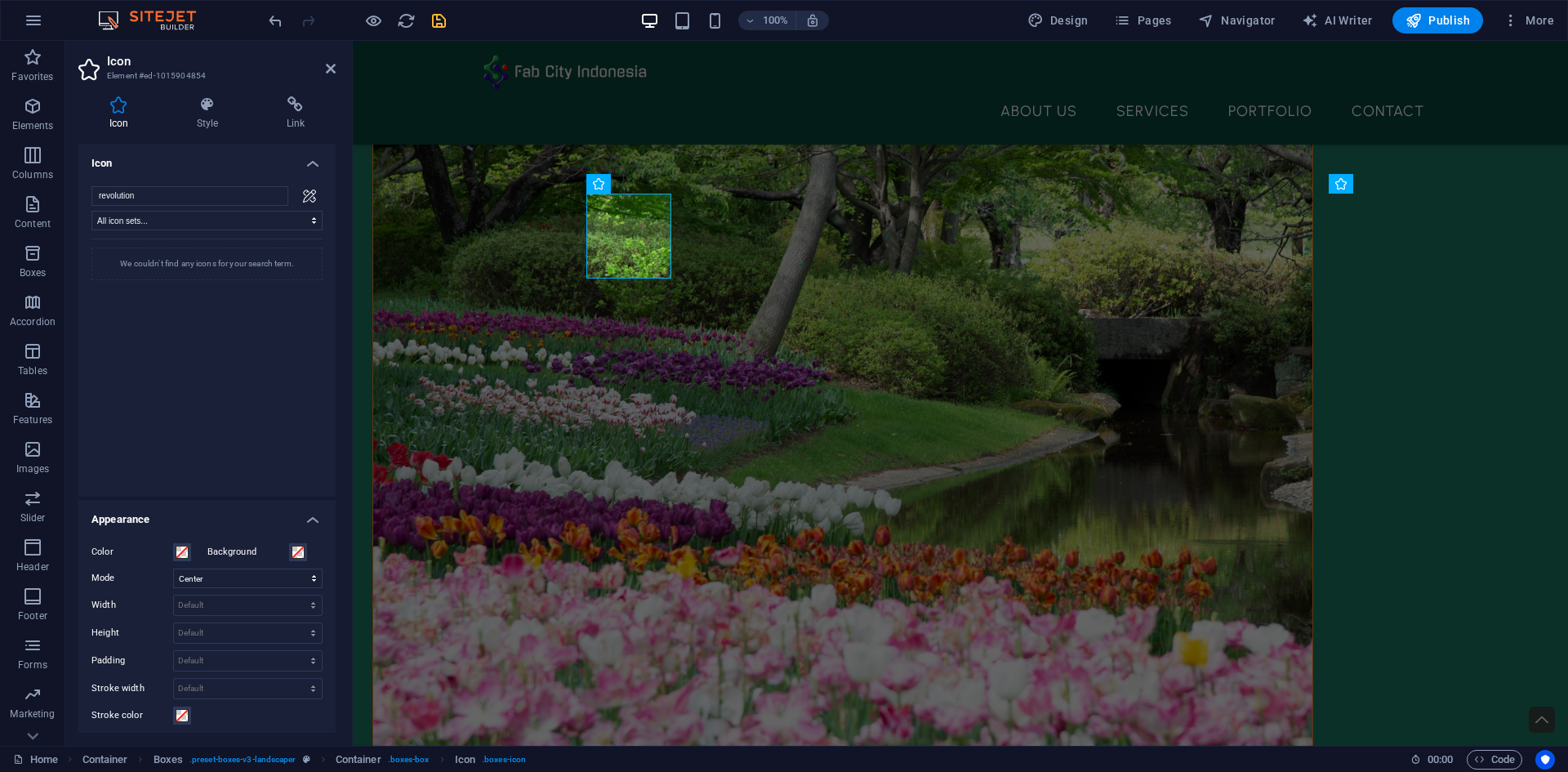
click at [126, 103] on icon at bounding box center [118, 104] width 81 height 16
click at [326, 71] on icon at bounding box center [331, 68] width 10 height 13
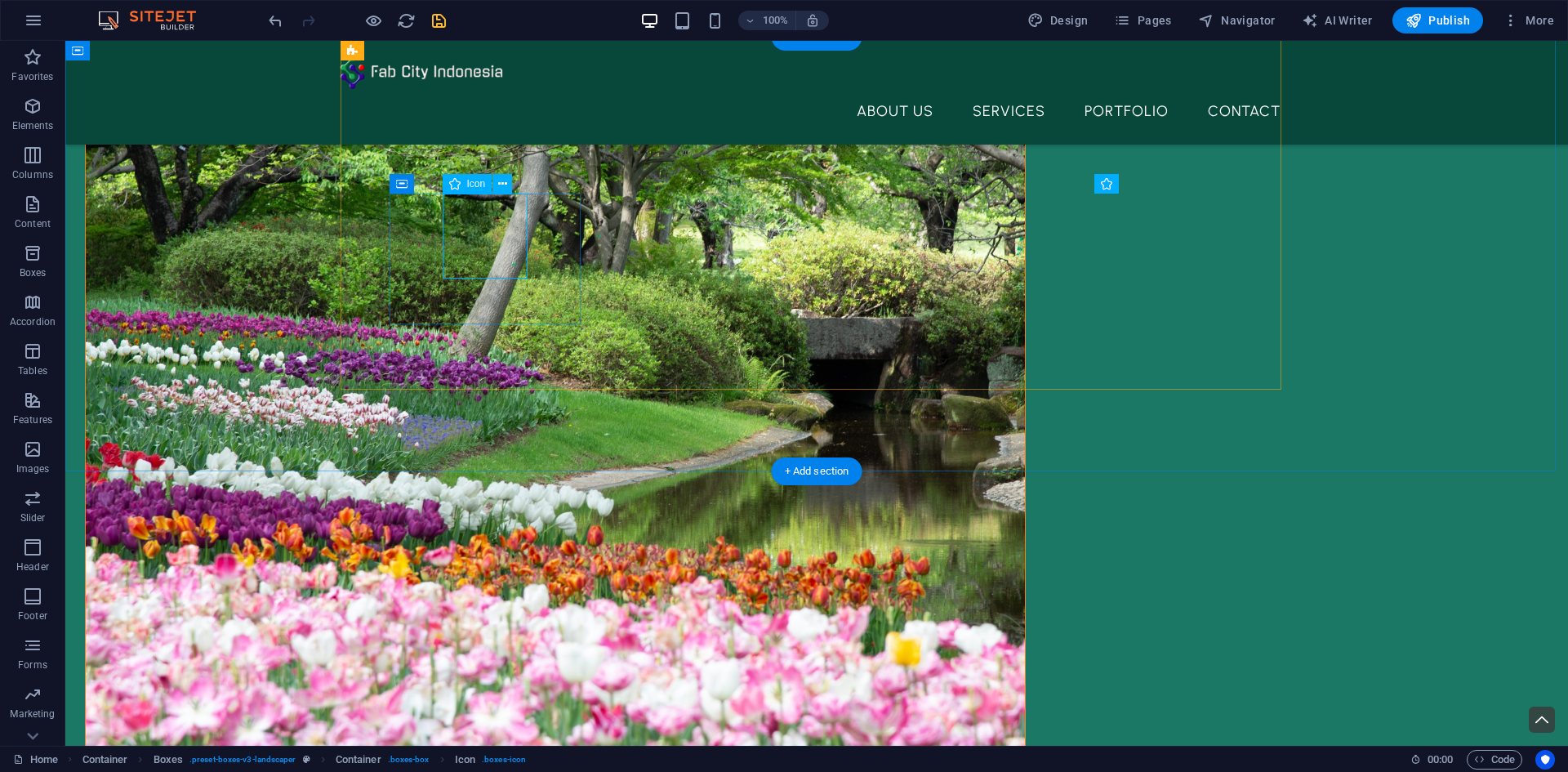
select select "xMidYMid"
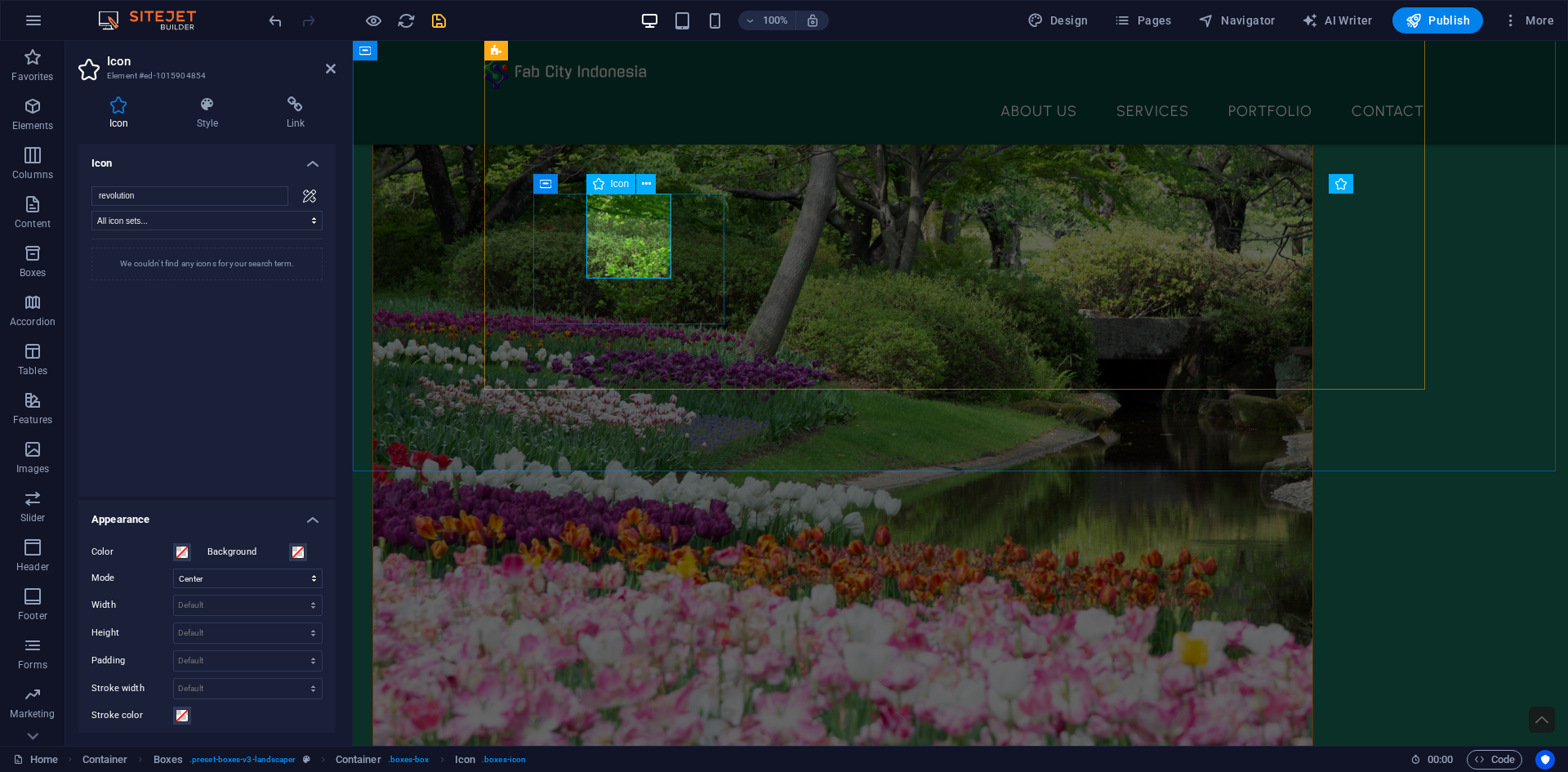
drag, startPoint x: 294, startPoint y: 195, endPoint x: 304, endPoint y: 196, distance: 10.0
click at [304, 196] on div at bounding box center [309, 195] width 26 height 19
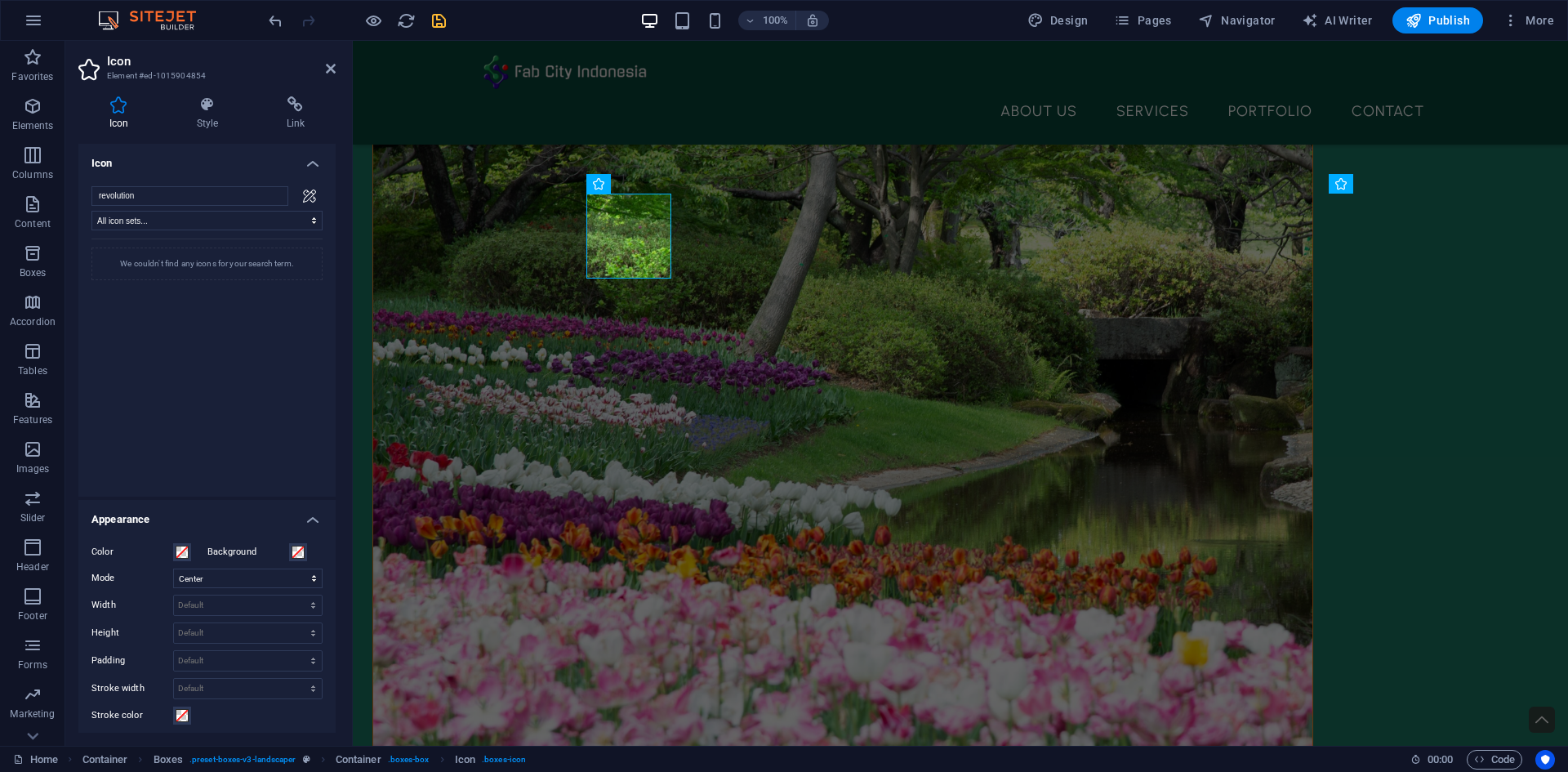
click at [304, 196] on icon at bounding box center [310, 196] width 13 height 13
click at [272, 194] on input "revolution" at bounding box center [190, 195] width 196 height 19
click at [262, 219] on select "All icon sets... IcoFont Ionicons FontAwesome Brands FontAwesome Duotone FontAw…" at bounding box center [207, 220] width 231 height 19
select select "ionicons"
click at [91, 211] on select "All icon sets... IcoFont Ionicons FontAwesome Brands FontAwesome Duotone FontAw…" at bounding box center [207, 220] width 231 height 19
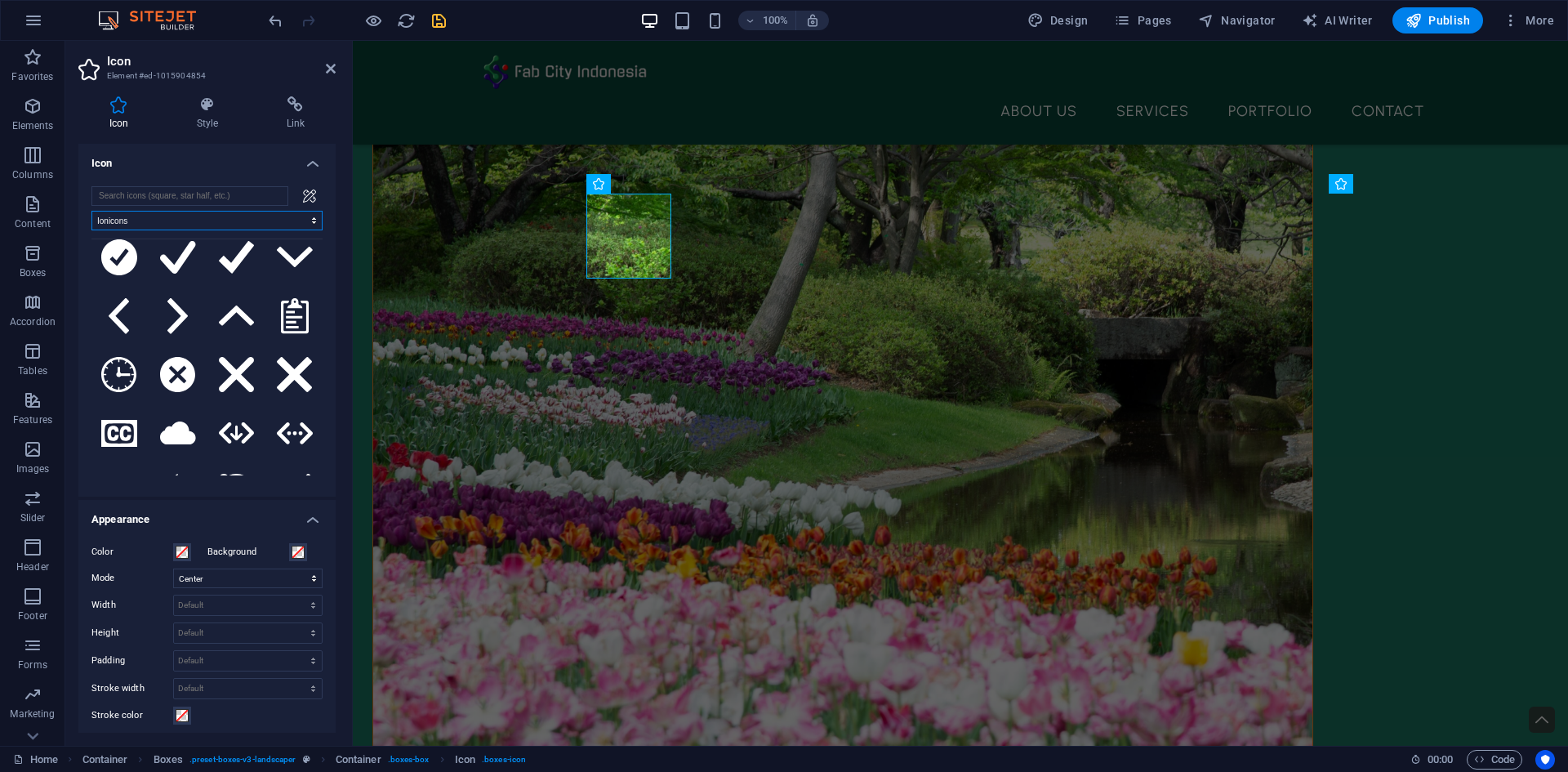
scroll to position [2722, 0]
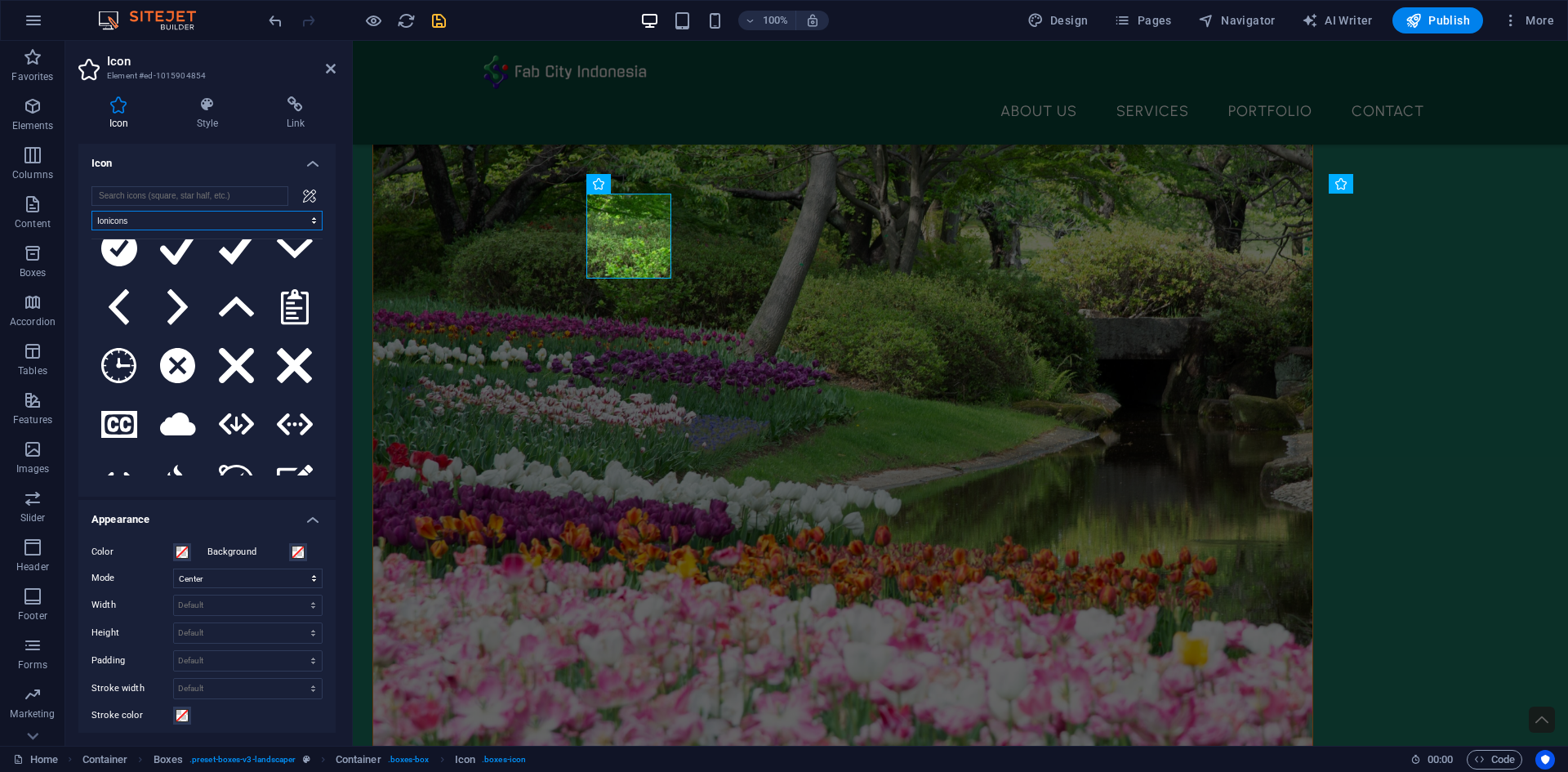
click at [283, 226] on select "All icon sets... IcoFont Ionicons FontAwesome Brands FontAwesome Duotone FontAw…" at bounding box center [207, 220] width 231 height 19
select select
click at [91, 211] on select "All icon sets... IcoFont Ionicons FontAwesome Brands FontAwesome Duotone FontAw…" at bounding box center [207, 220] width 231 height 19
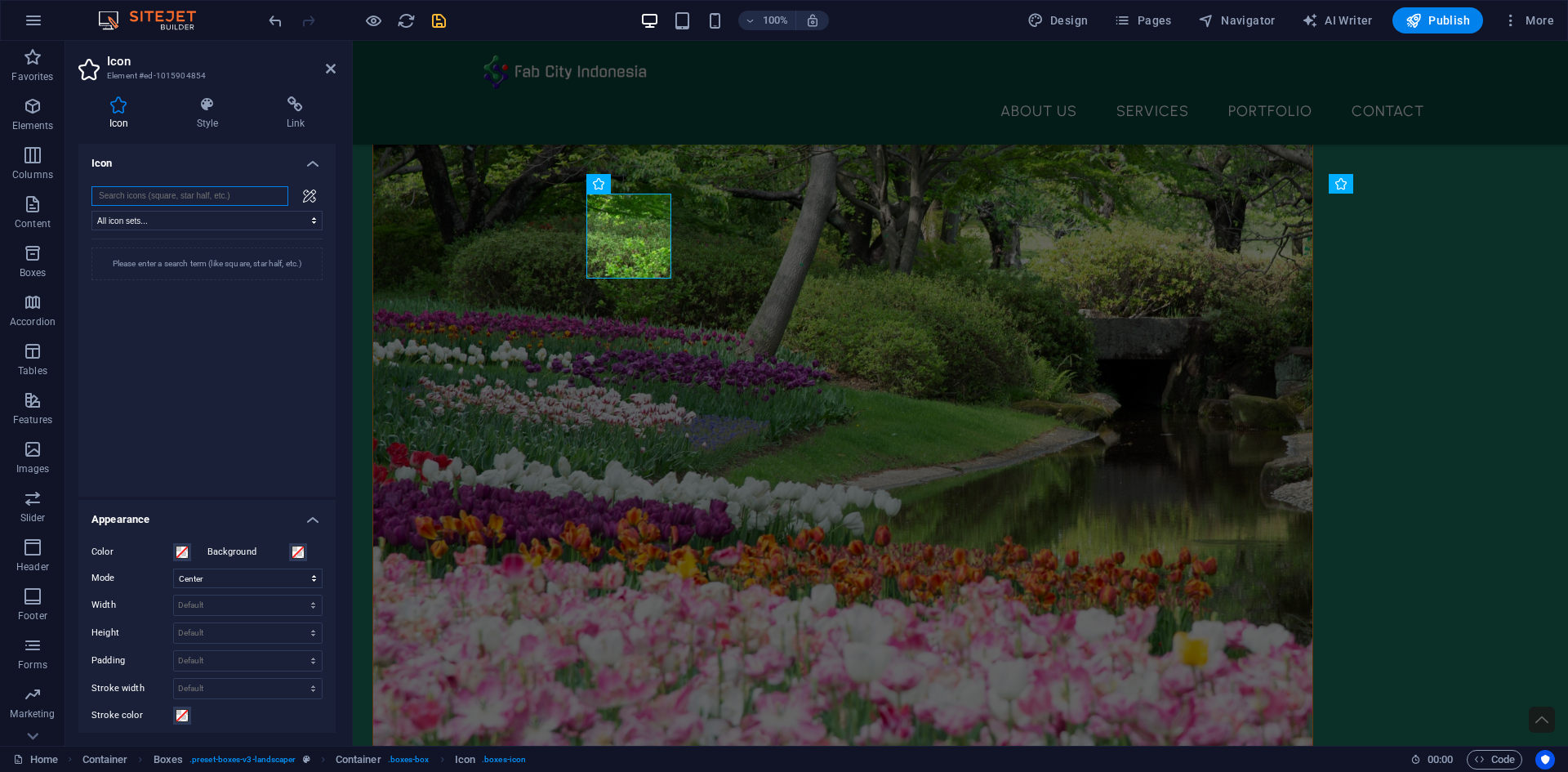
click at [231, 186] on input "search" at bounding box center [190, 195] width 196 height 19
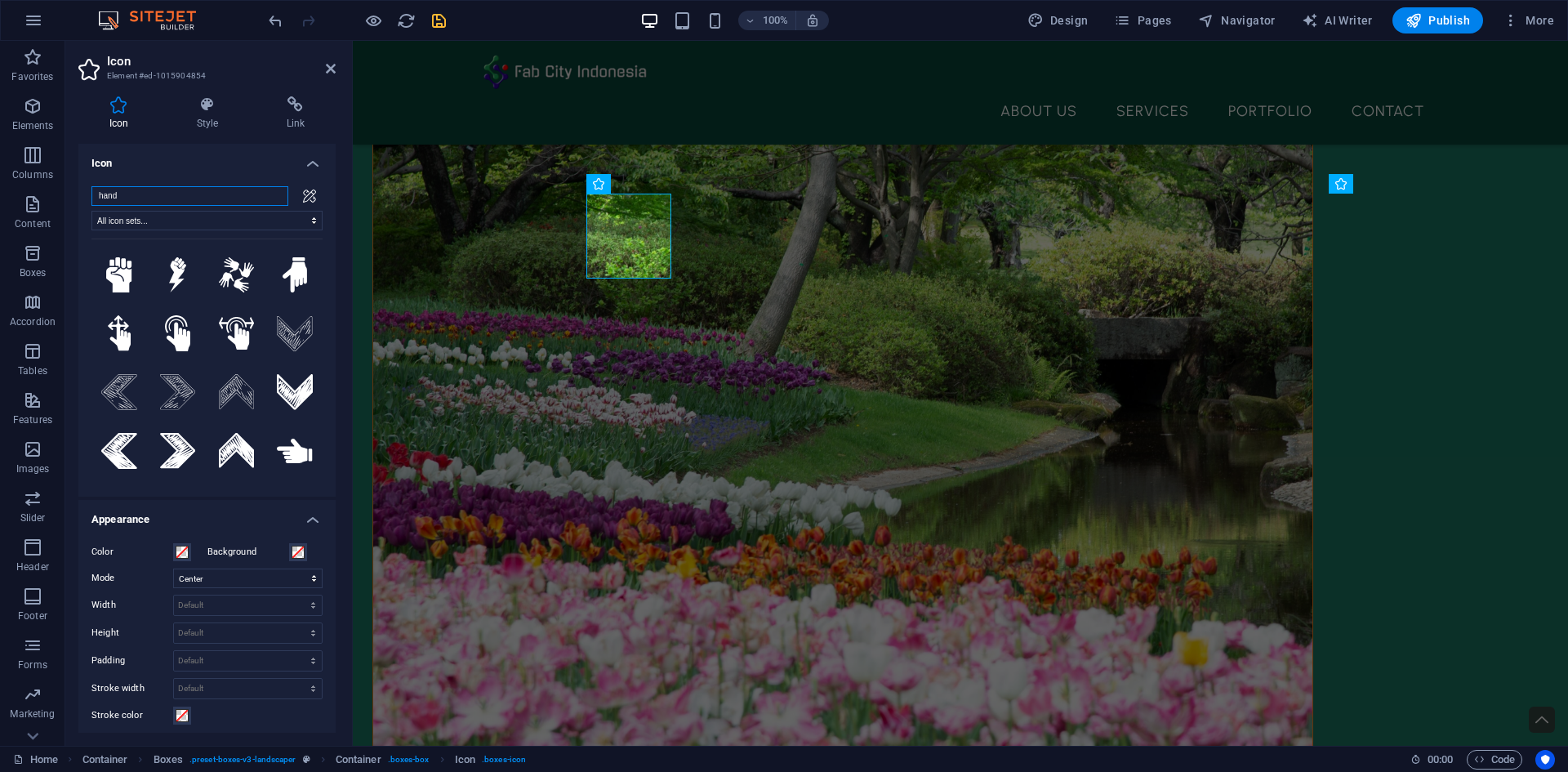
type input "hand"
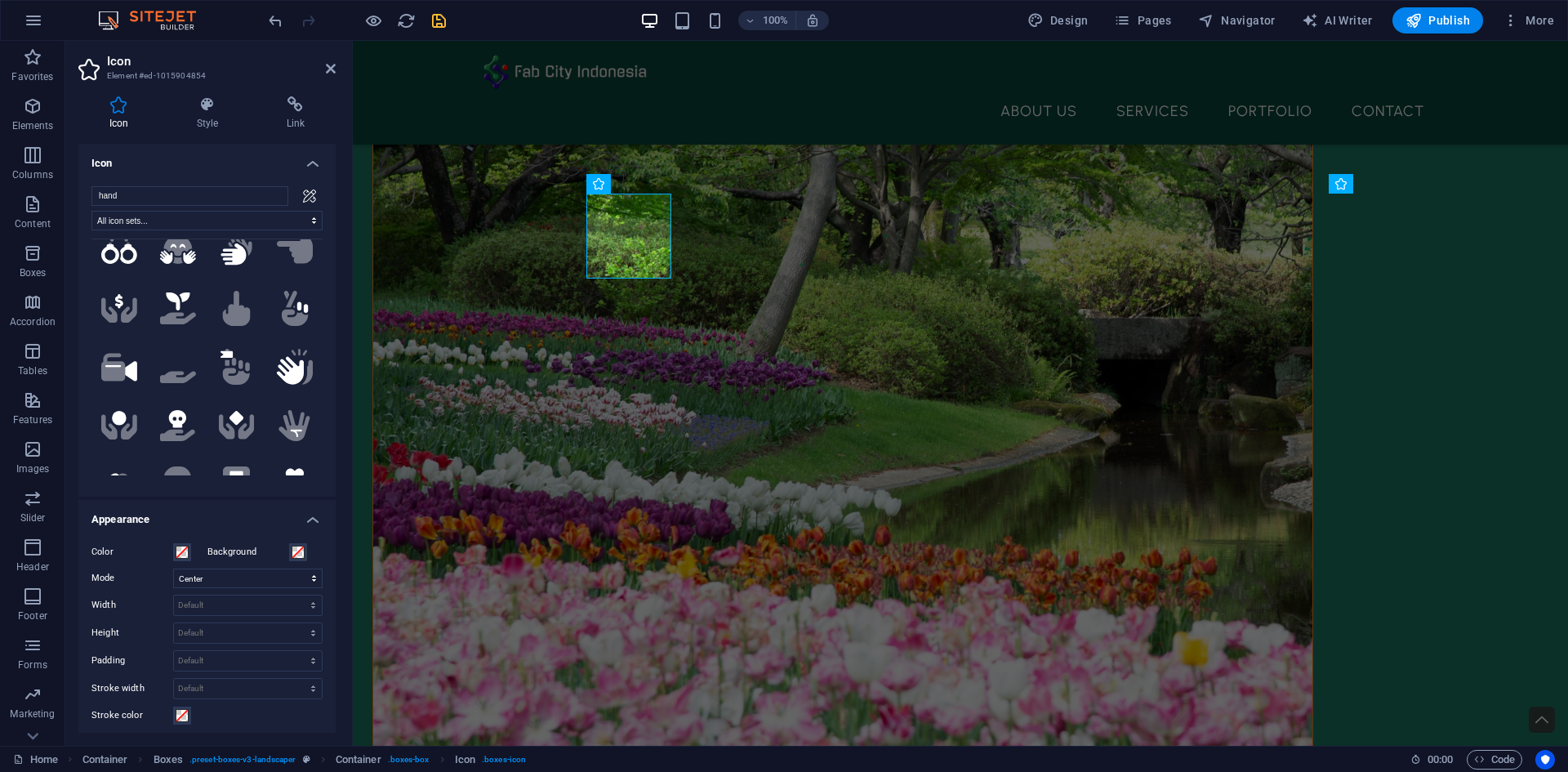
scroll to position [682, 0]
